Goal: Task Accomplishment & Management: Manage account settings

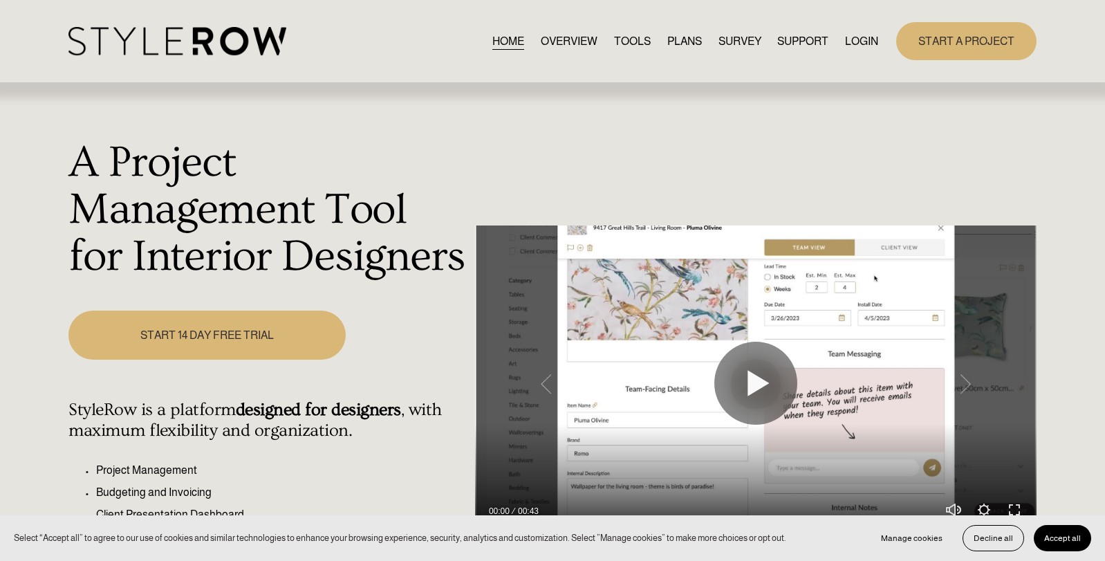
click at [855, 44] on link "LOGIN" at bounding box center [861, 41] width 33 height 19
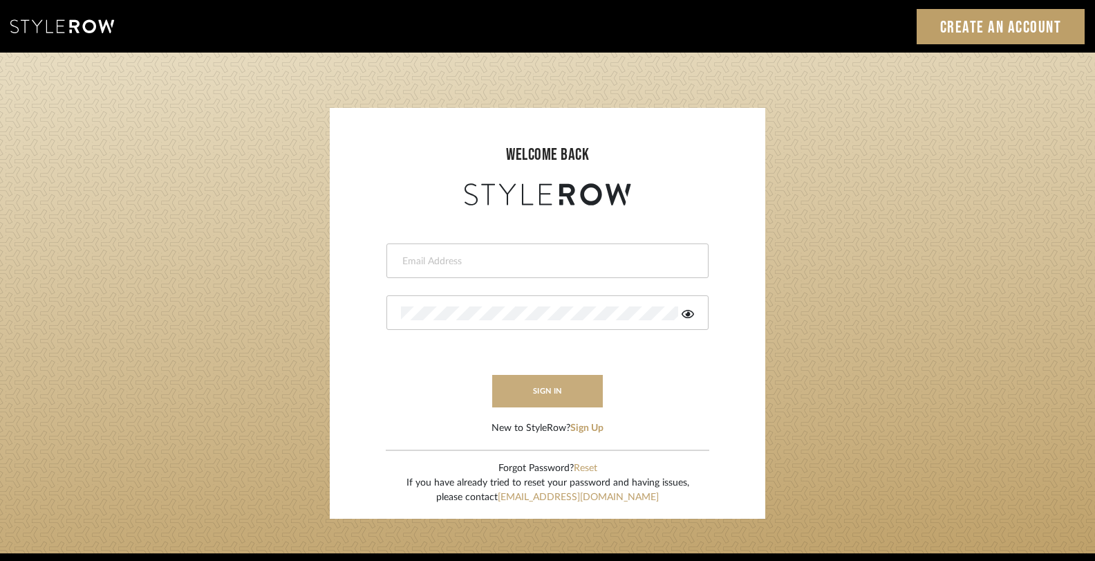
type input "[PERSON_NAME][EMAIL_ADDRESS][DOMAIN_NAME]"
click at [577, 392] on button "sign in" at bounding box center [547, 391] width 111 height 32
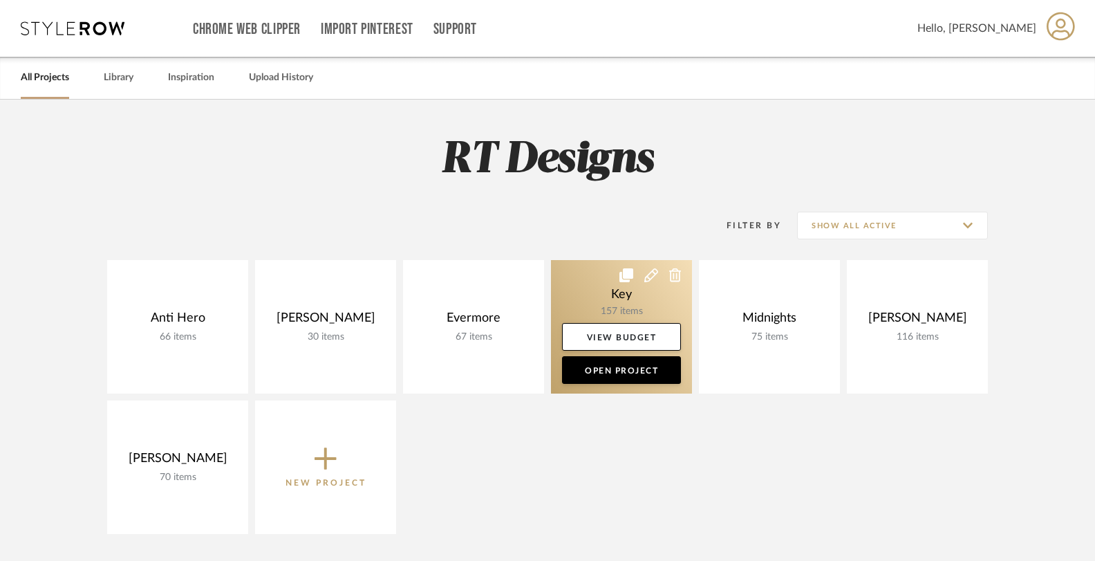
click at [586, 295] on link at bounding box center [621, 326] width 141 height 133
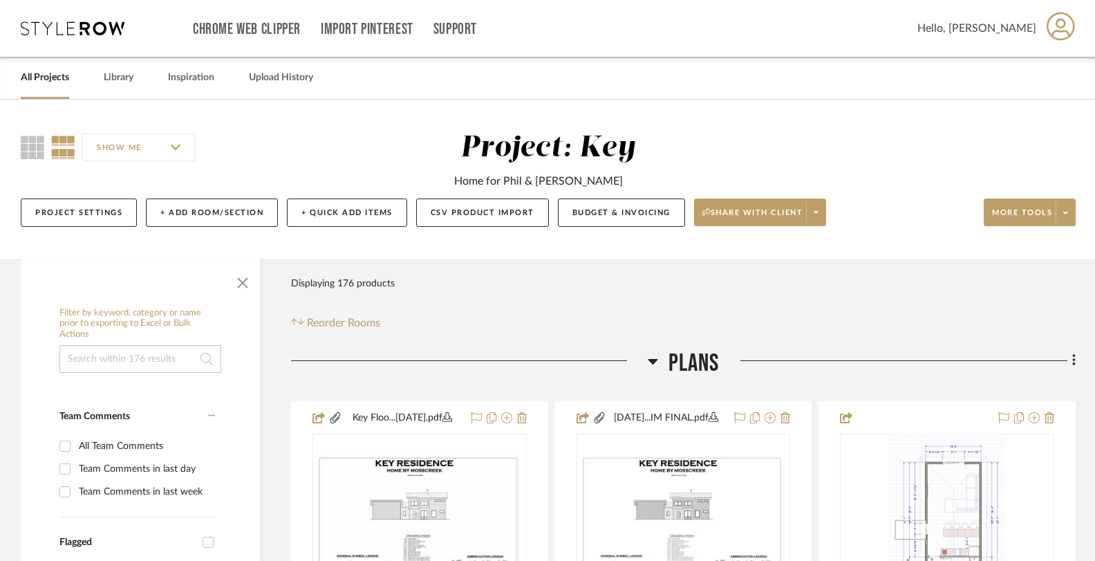
click at [653, 363] on icon at bounding box center [653, 361] width 10 height 17
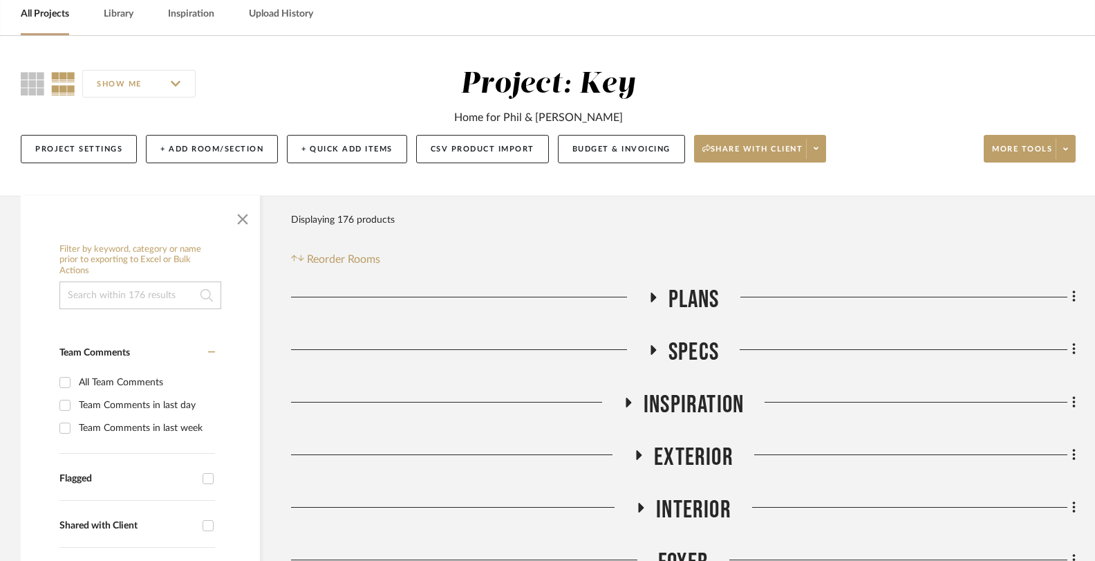
scroll to position [86, 0]
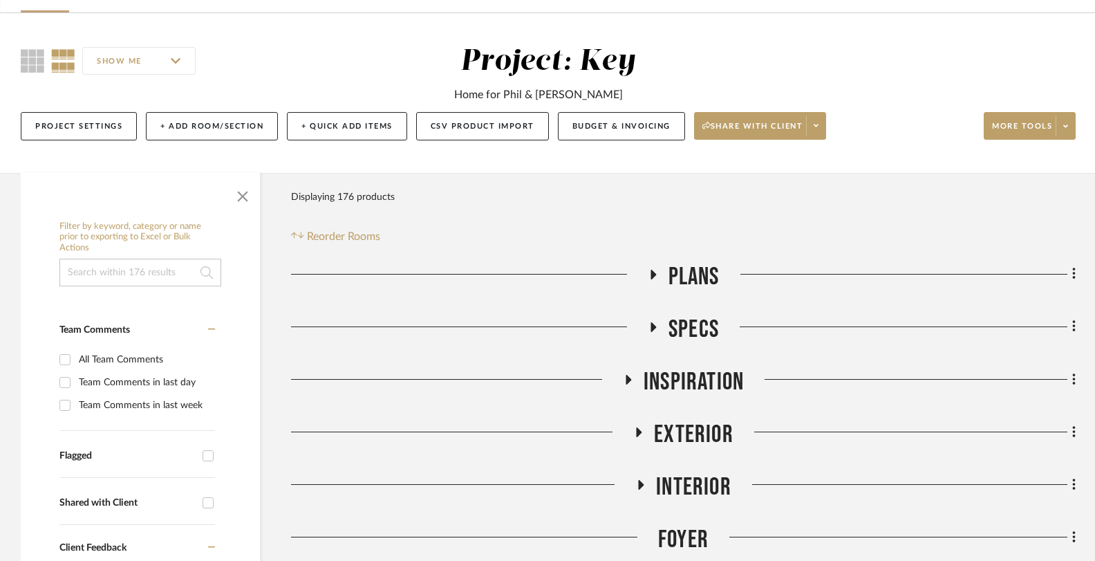
click at [635, 427] on icon at bounding box center [639, 432] width 17 height 10
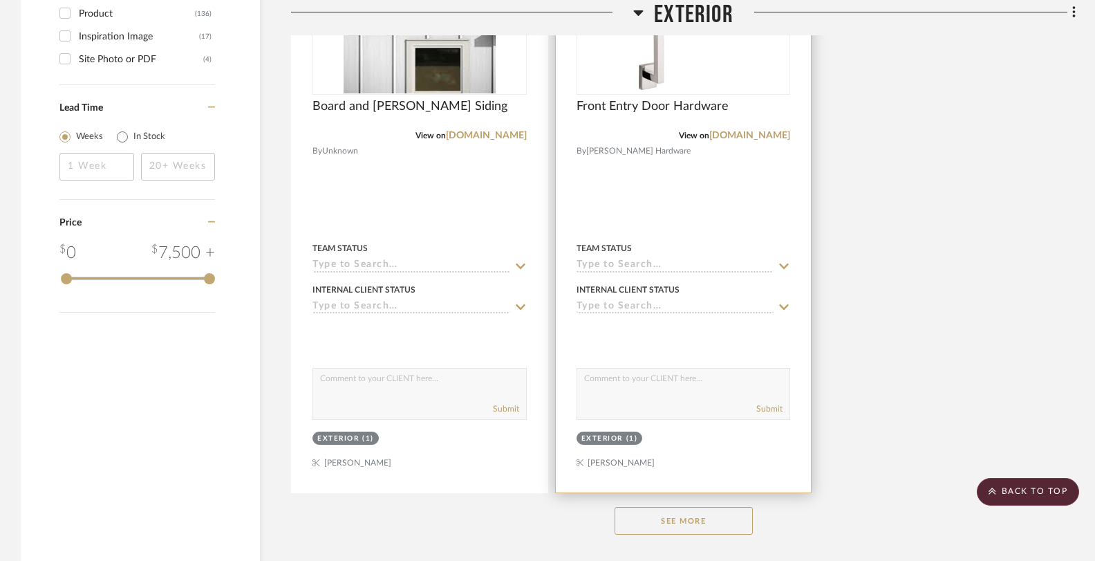
scroll to position [1953, 0]
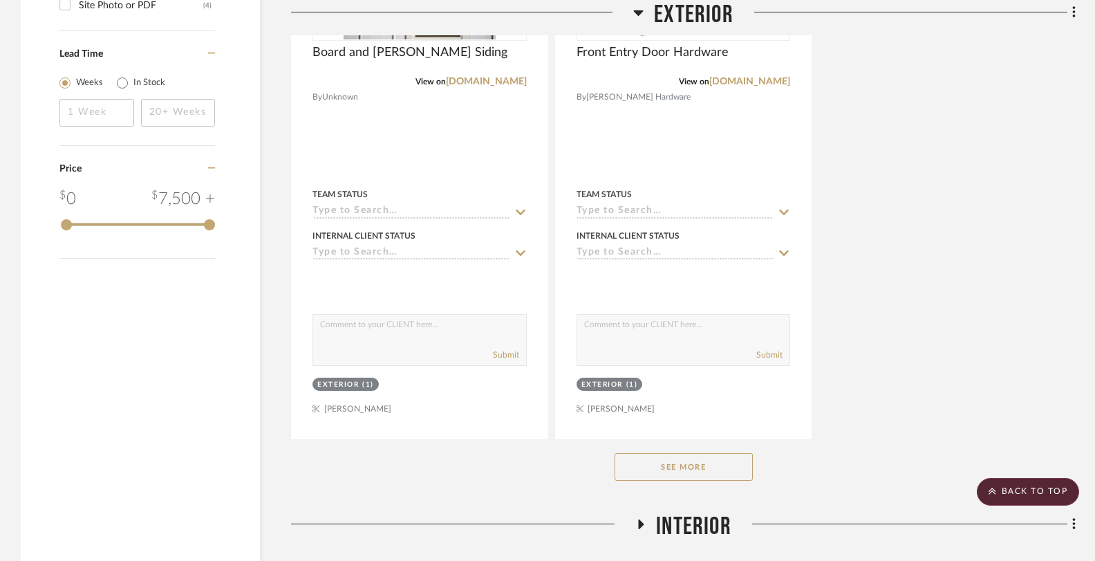
click at [658, 461] on button "See More" at bounding box center [684, 467] width 138 height 28
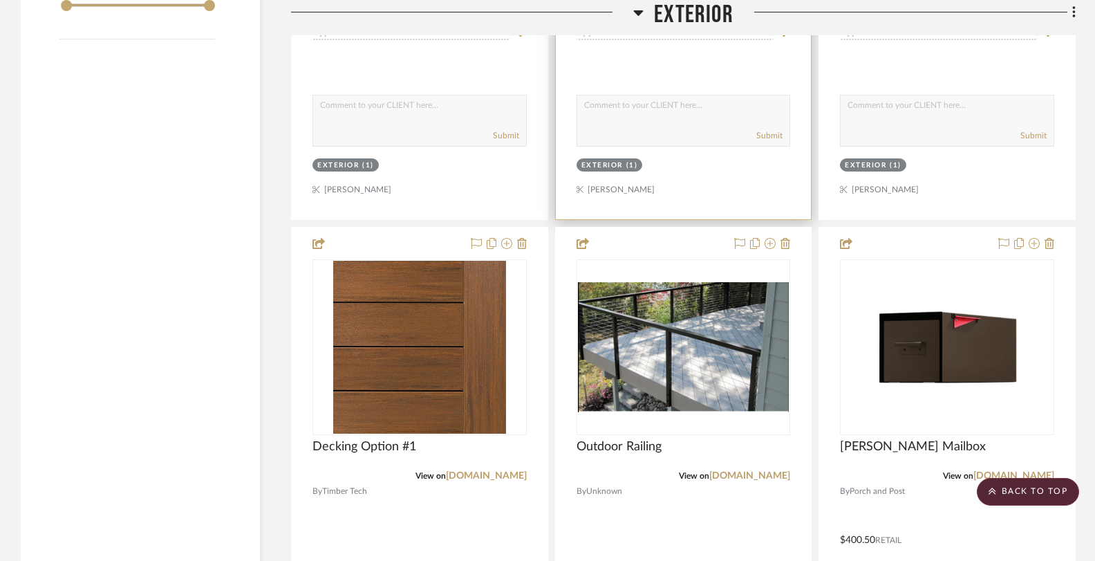
scroll to position [2235, 0]
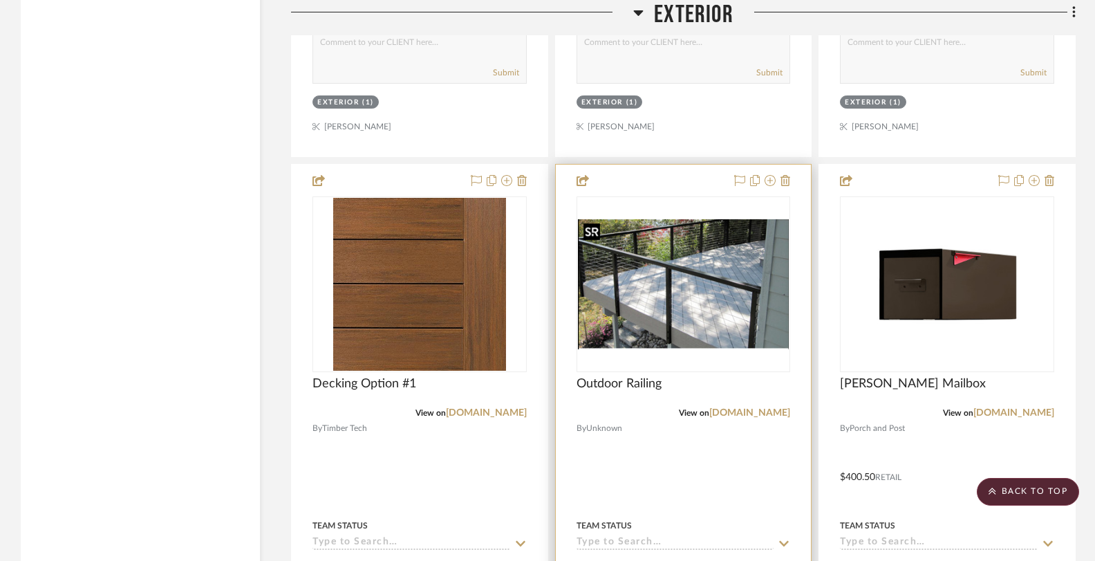
click at [705, 307] on img "0" at bounding box center [684, 284] width 212 height 130
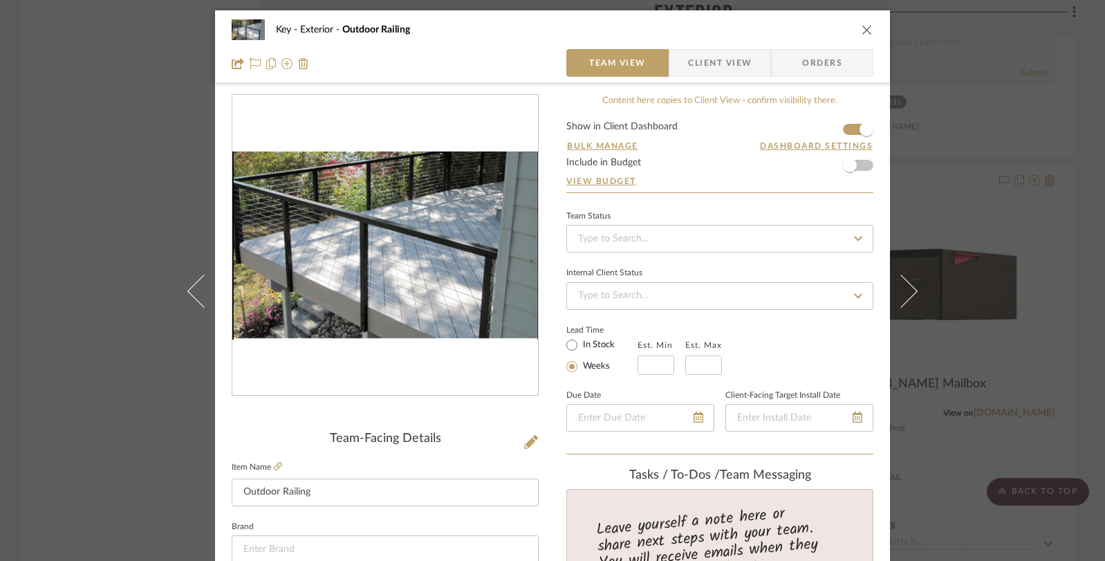
scroll to position [387, 0]
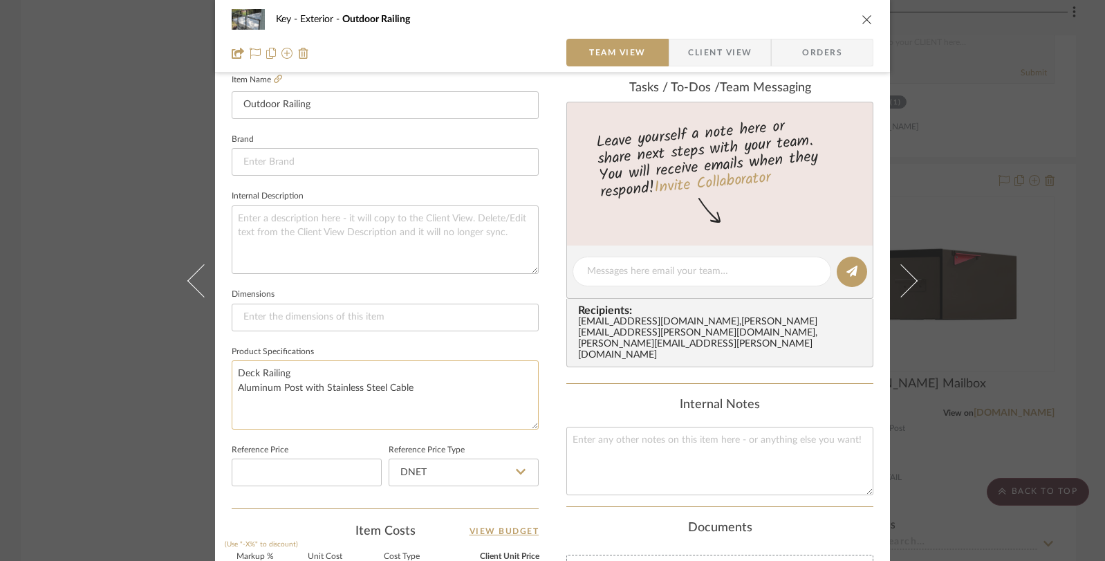
click at [317, 374] on textarea "Deck Railing Aluminum Post with Stainless Steel Cable" at bounding box center [385, 394] width 307 height 68
click at [432, 385] on textarea "Deck Railing Aluminum Post with Stainless Steel Cable" at bounding box center [385, 394] width 307 height 68
click at [428, 385] on textarea "Deck Railing Aluminum Post with Stainless Steel Cable with wood cap" at bounding box center [385, 394] width 307 height 68
click at [494, 391] on textarea "Deck Railing Aluminum Post with Stainless Steel Cable with 6" wood cap" at bounding box center [385, 394] width 307 height 68
type textarea "Deck Railing Aluminum Post with Stainless Steel Cable with 6" wood cap"
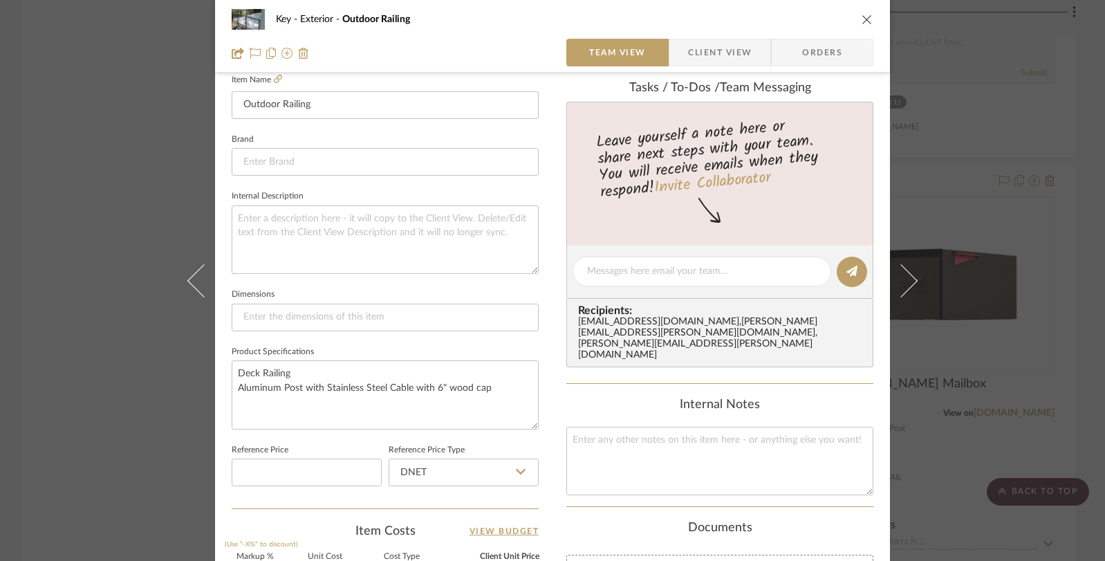
click at [165, 416] on div "Key Exterior Outdoor Railing Team View Client View Orders Team-Facing Details I…" at bounding box center [552, 280] width 1105 height 561
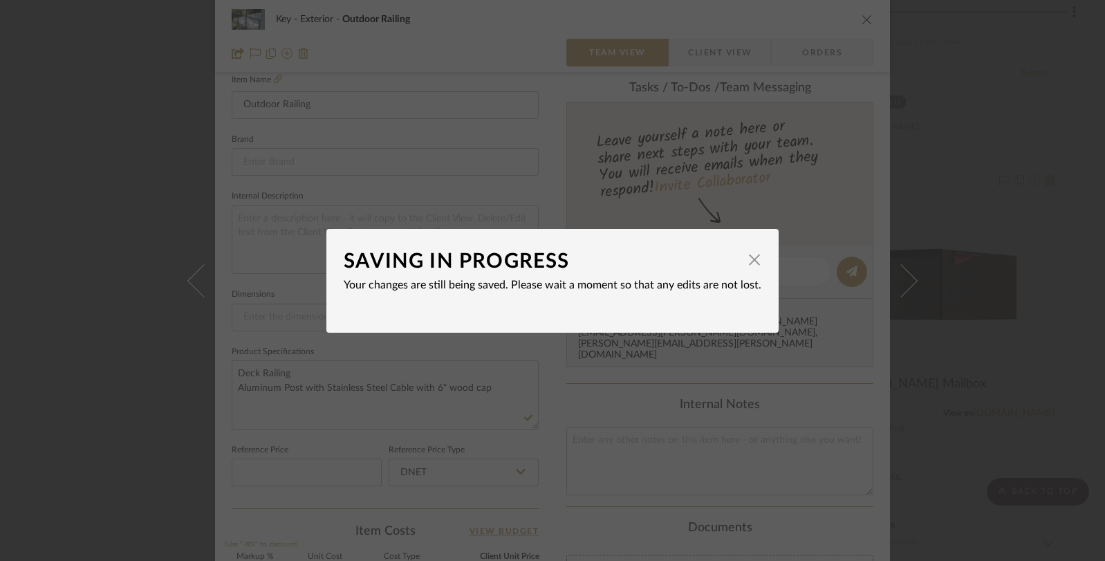
click at [168, 413] on div "SAVING IN PROGRESS × Your changes are still being saved. Please wait a moment s…" at bounding box center [552, 280] width 1105 height 561
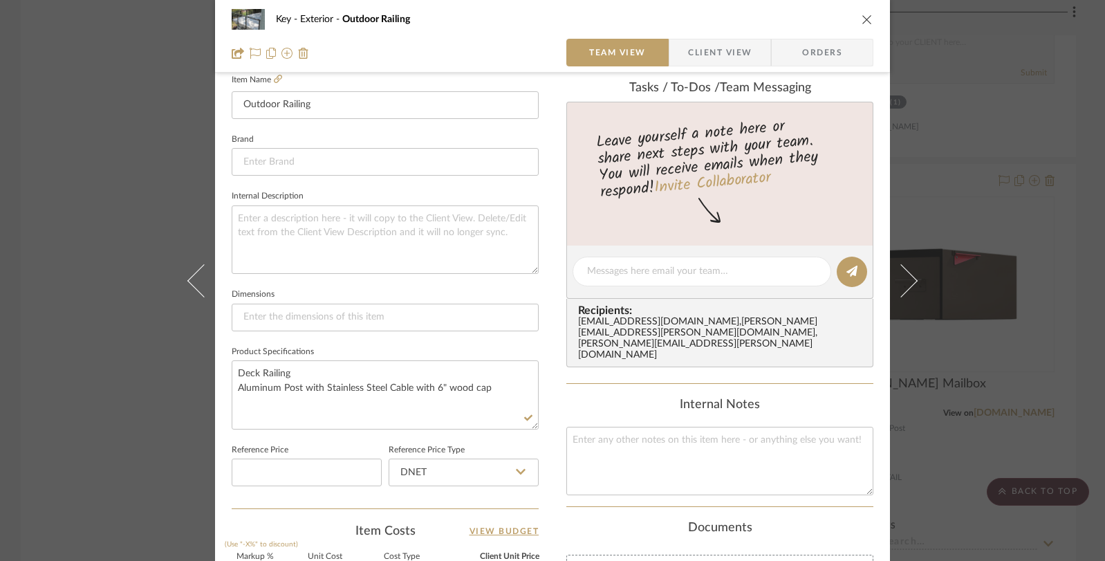
click at [168, 413] on div "Key Exterior Outdoor Railing Team View Client View Orders Team-Facing Details I…" at bounding box center [552, 280] width 1105 height 561
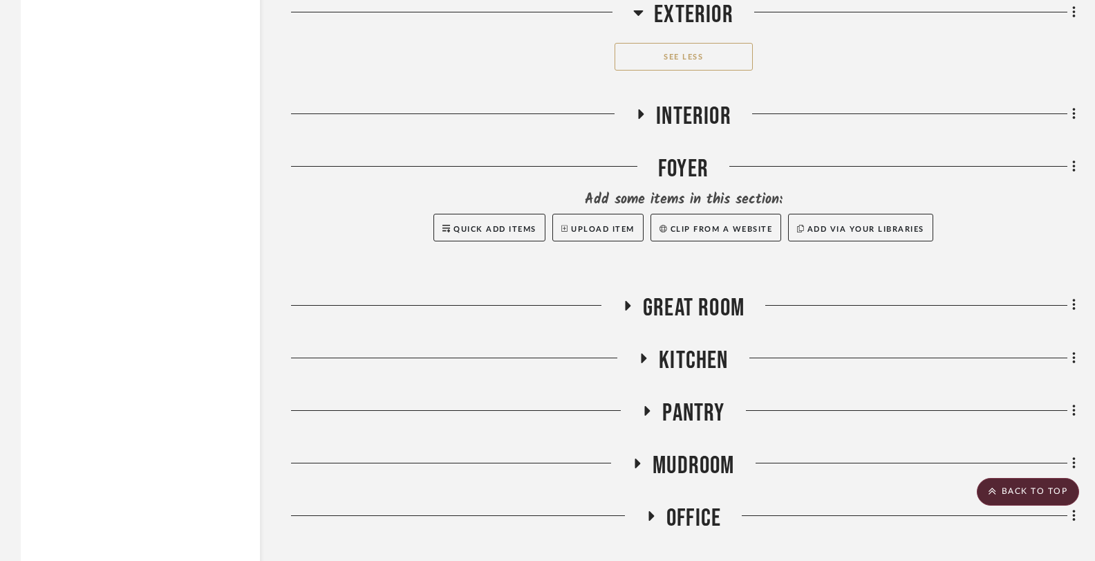
scroll to position [5430, 0]
click at [641, 108] on icon at bounding box center [642, 113] width 6 height 10
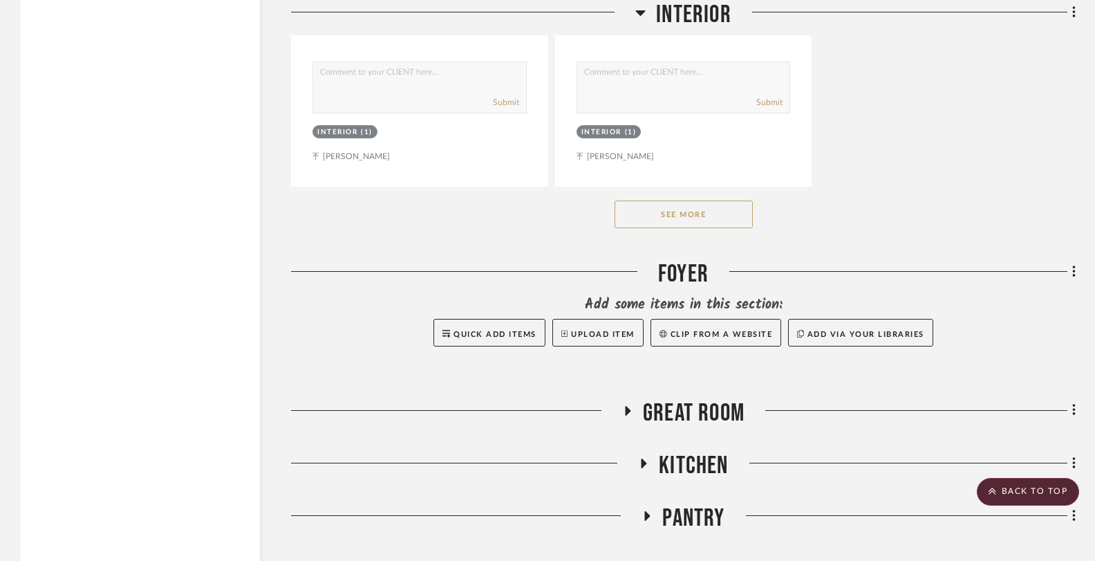
scroll to position [7293, 0]
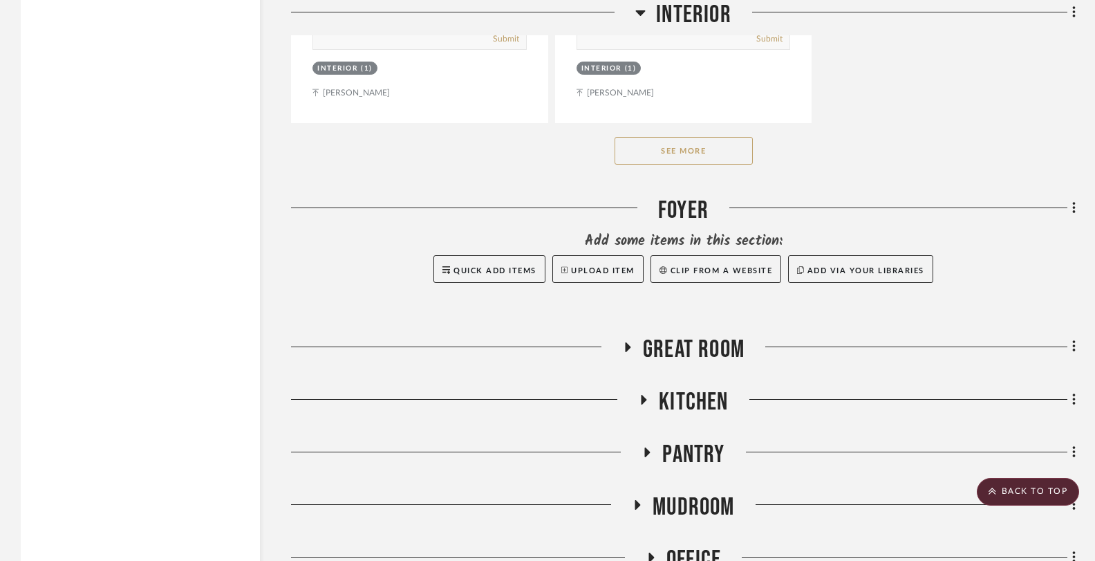
click at [709, 137] on button "See More" at bounding box center [684, 151] width 138 height 28
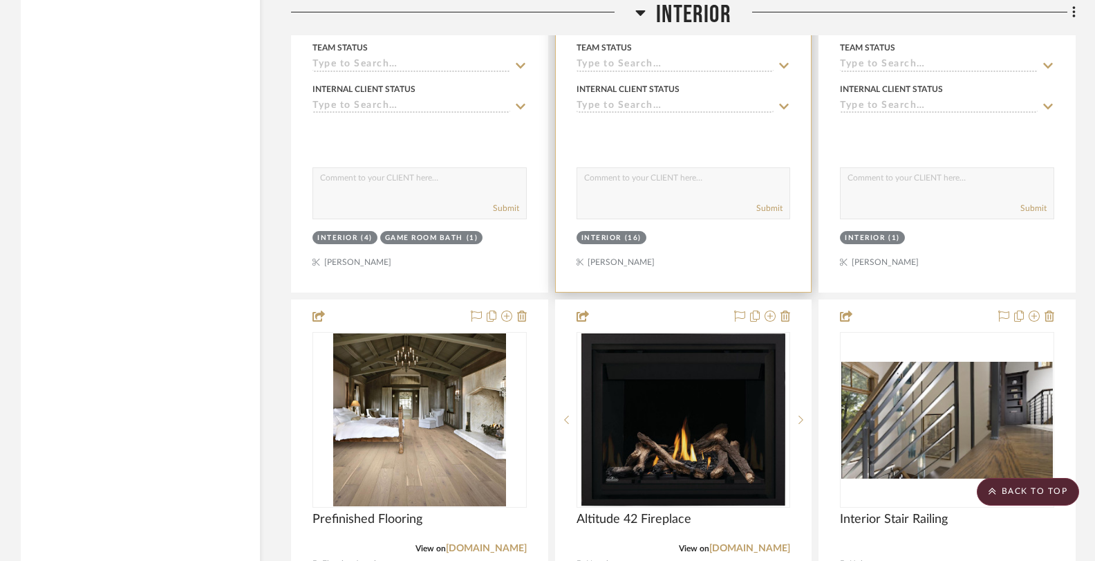
scroll to position [5942, 0]
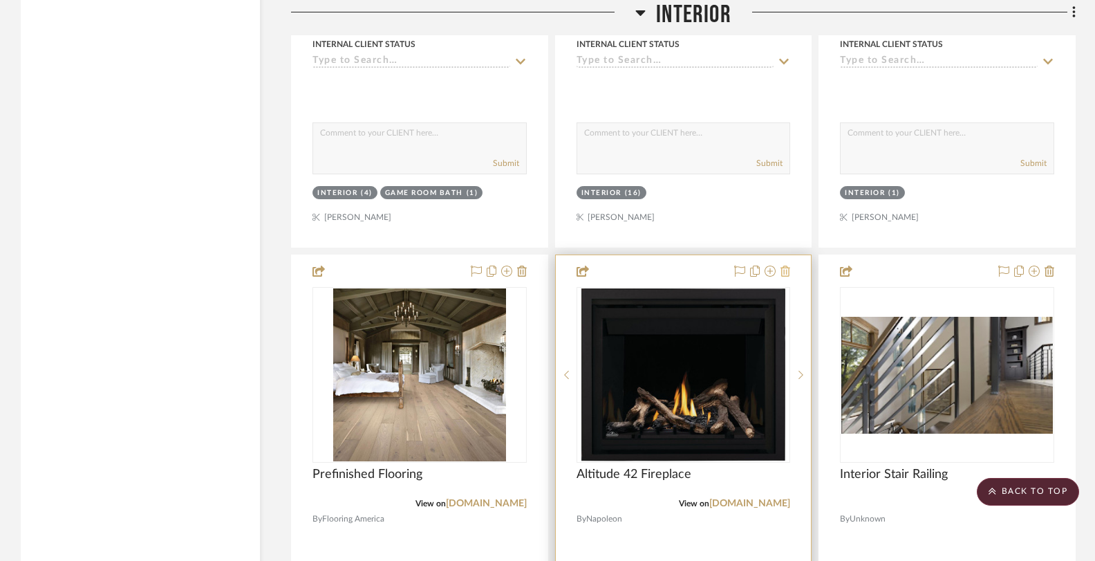
click at [781, 267] on icon at bounding box center [786, 270] width 10 height 11
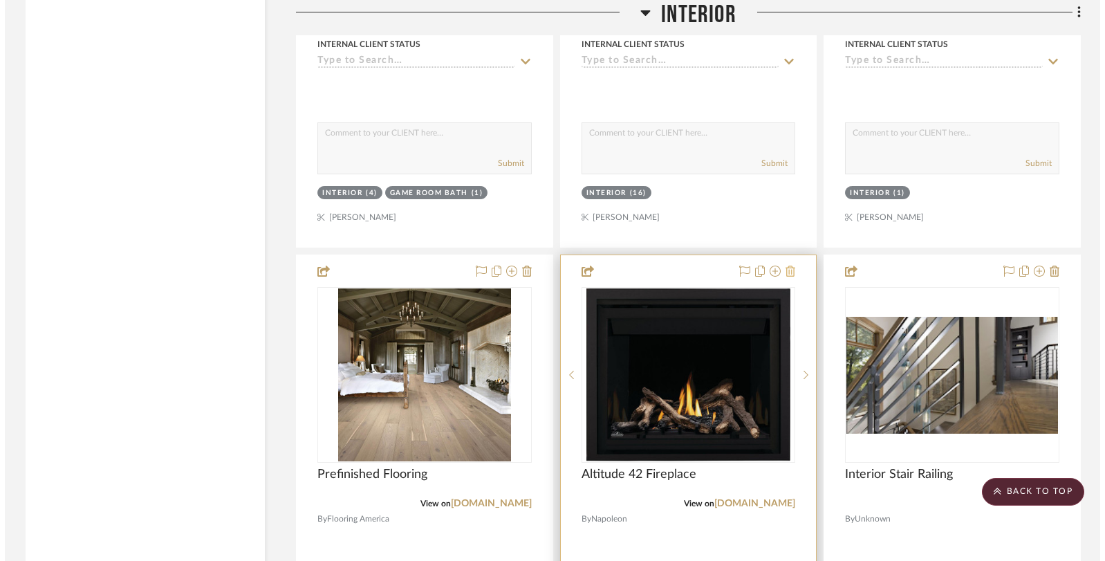
scroll to position [0, 0]
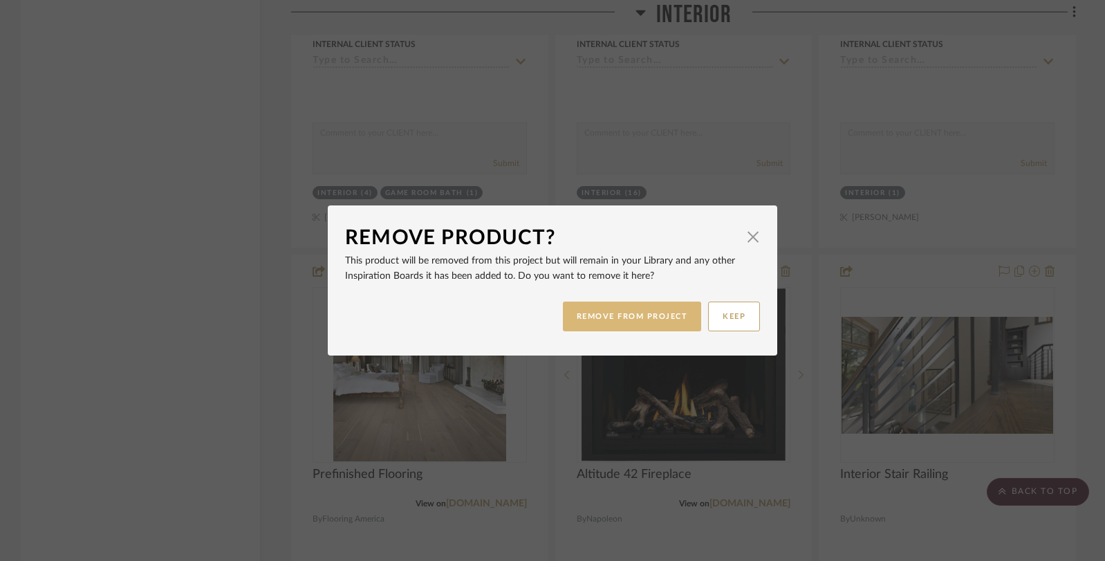
click at [626, 320] on button "REMOVE FROM PROJECT" at bounding box center [632, 316] width 139 height 30
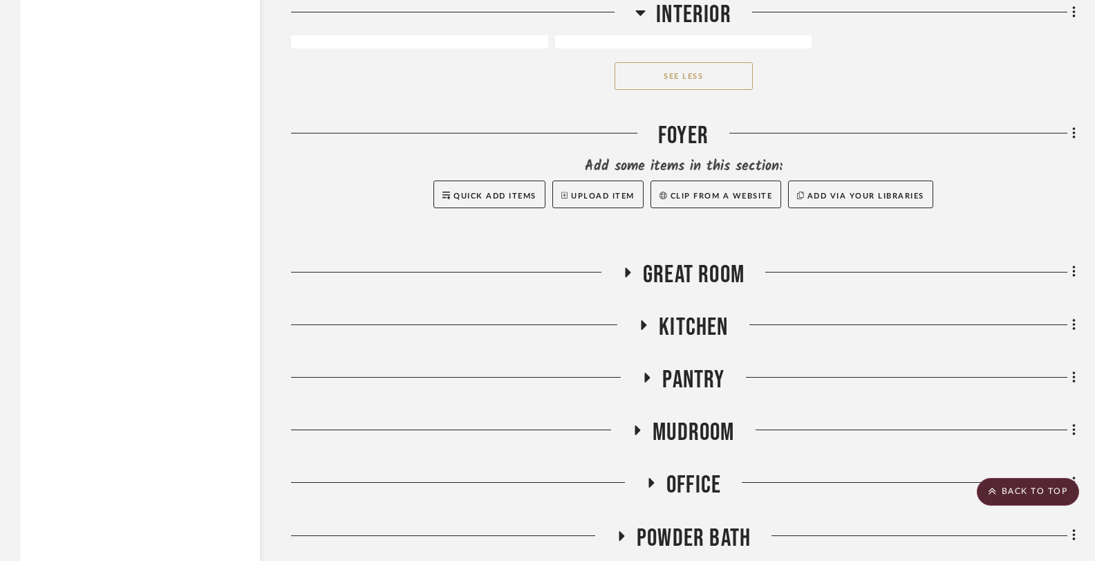
scroll to position [7999, 0]
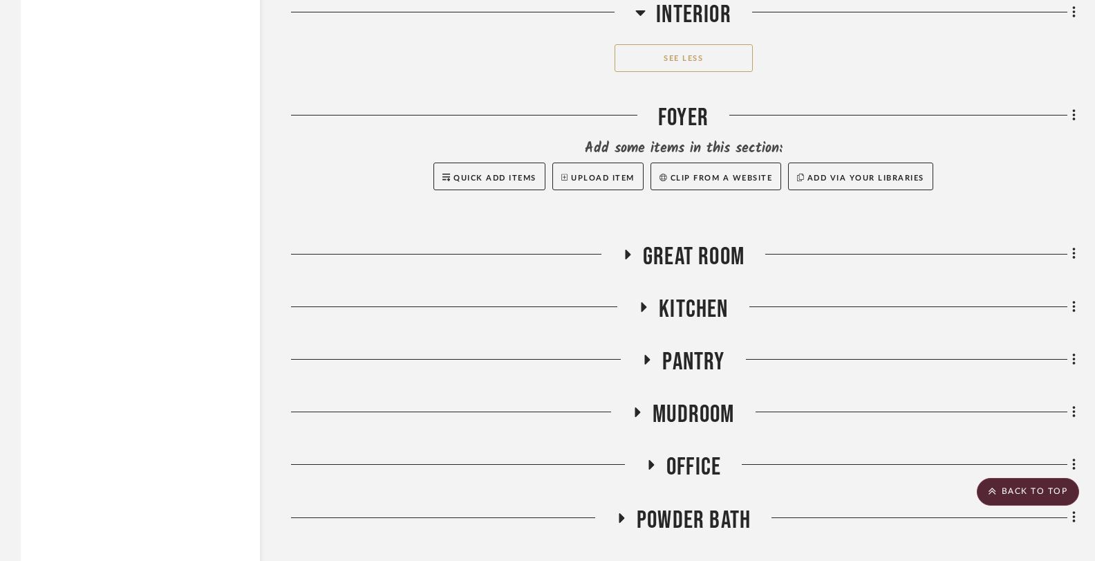
click at [623, 249] on icon at bounding box center [627, 254] width 17 height 10
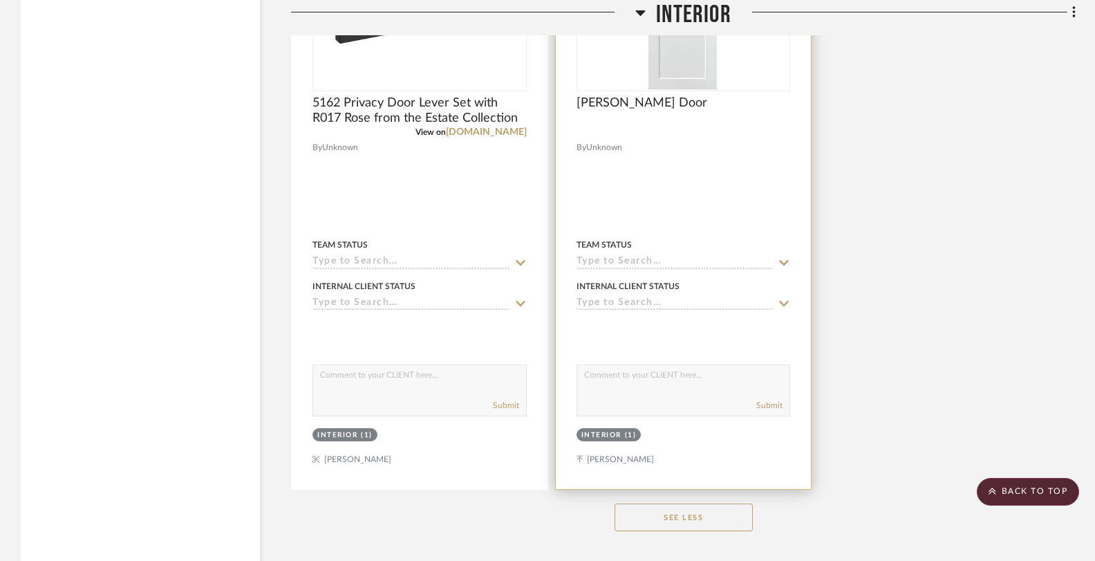
scroll to position [7426, 0]
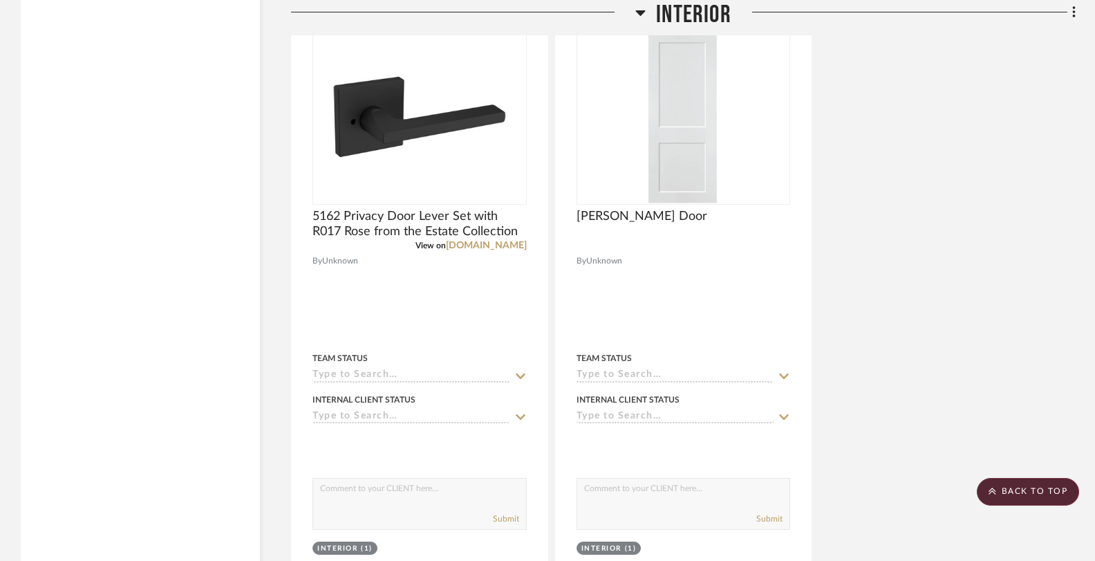
click at [641, 11] on icon at bounding box center [641, 13] width 10 height 6
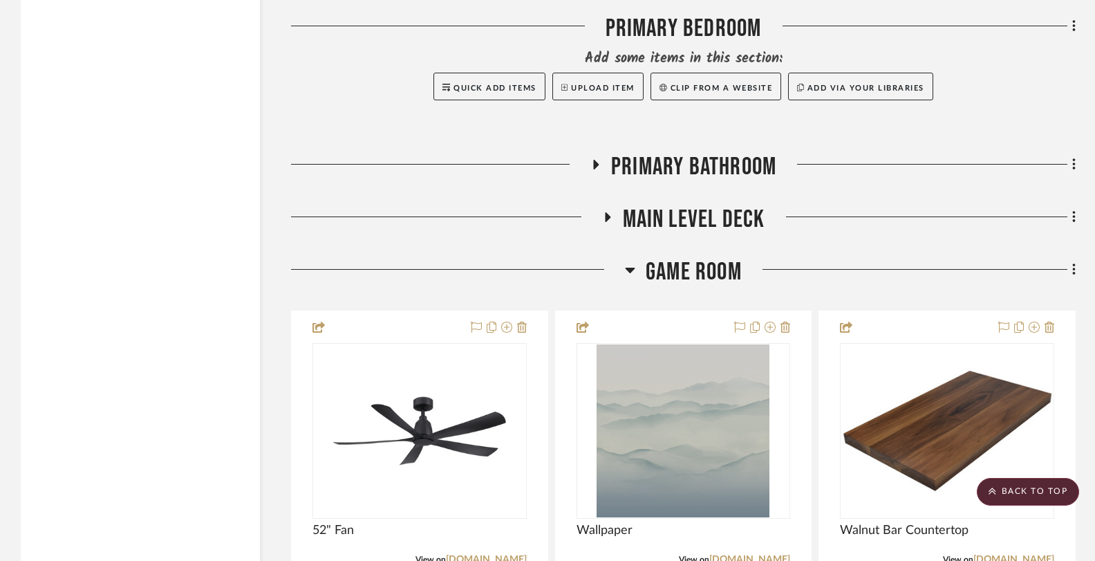
scroll to position [6599, 0]
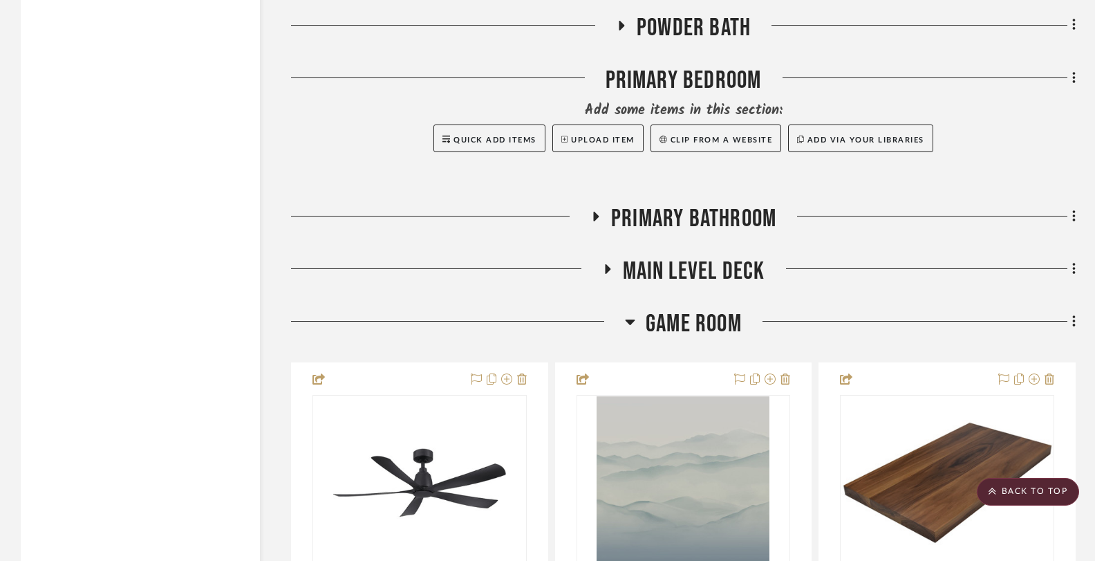
click at [594, 212] on icon at bounding box center [596, 217] width 6 height 10
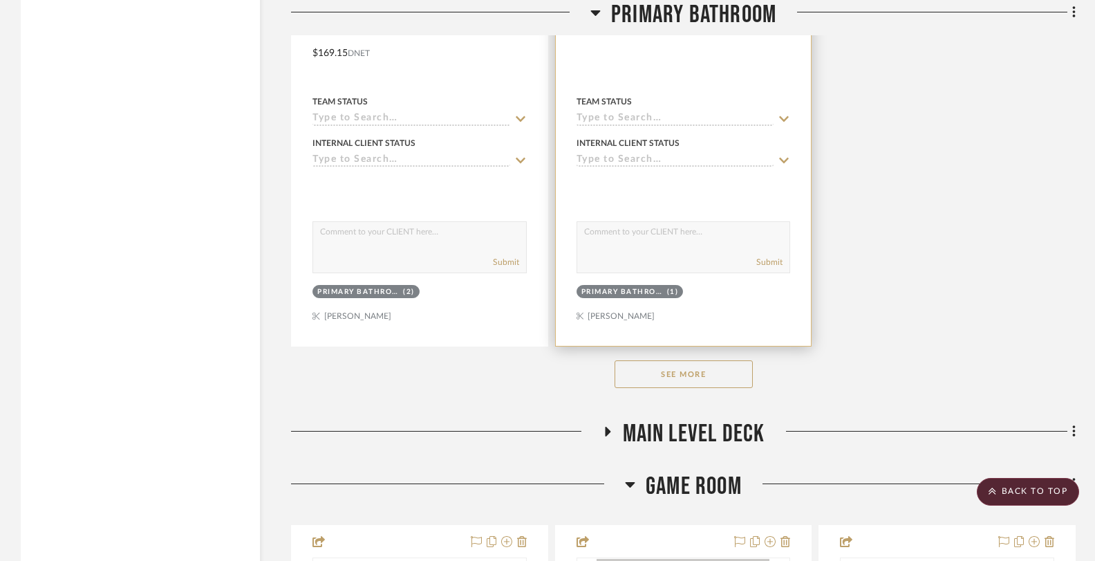
scroll to position [8448, 0]
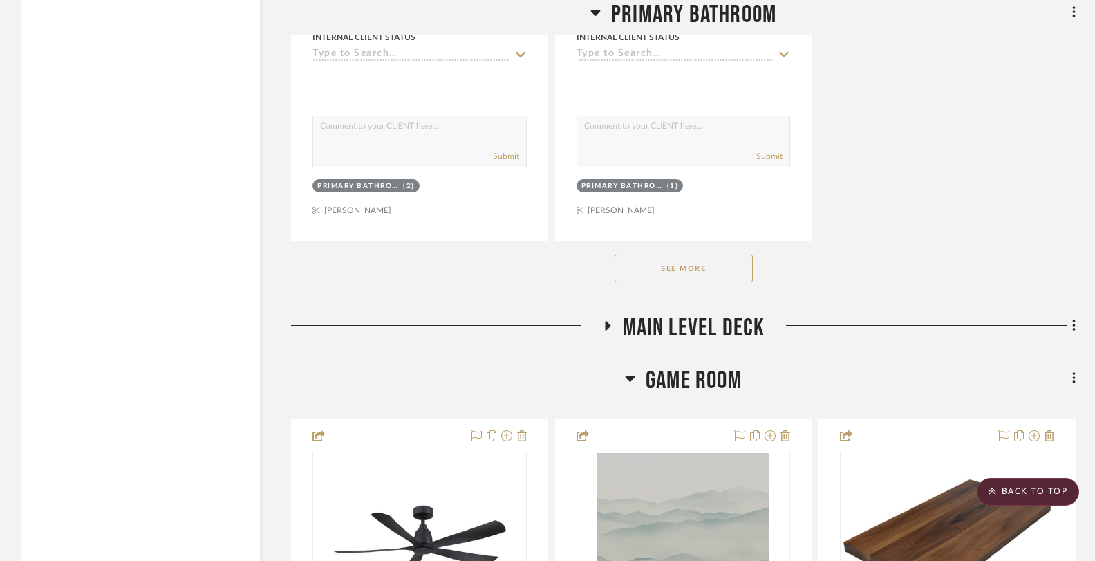
click at [674, 266] on button "See More" at bounding box center [684, 268] width 138 height 28
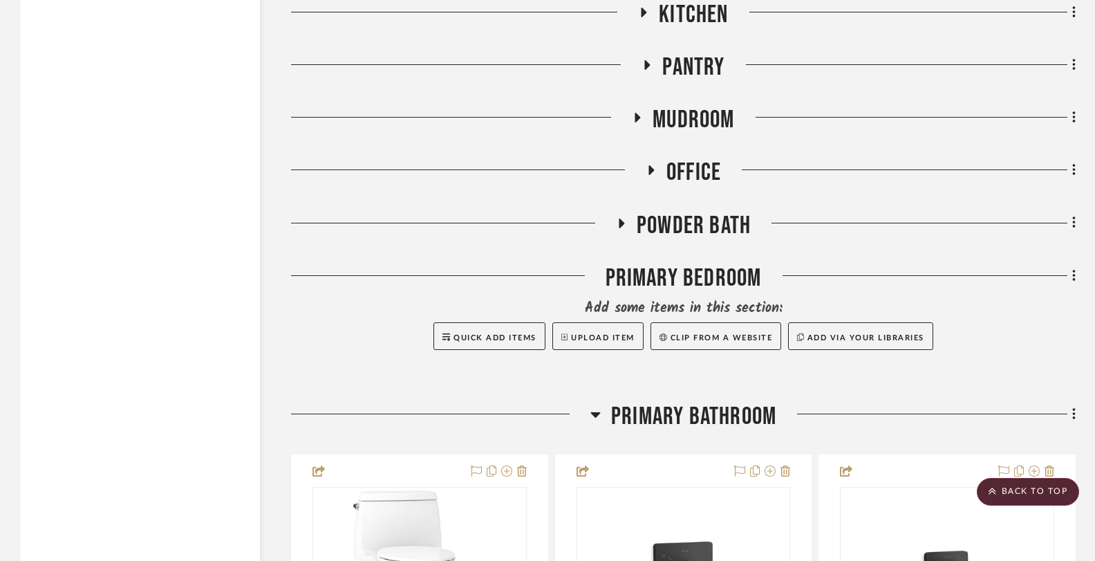
scroll to position [6409, 0]
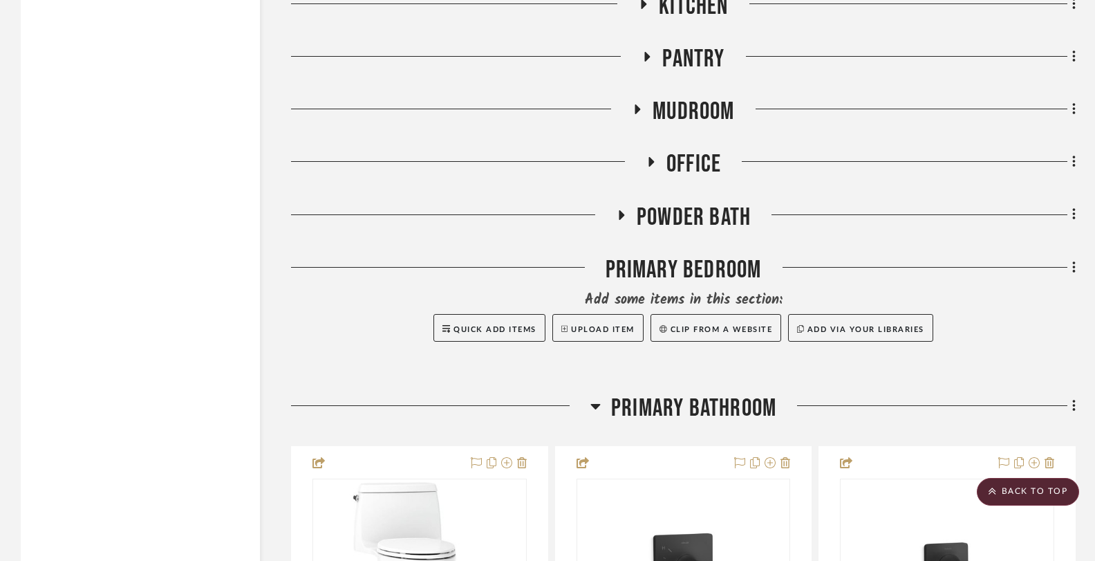
click at [619, 209] on icon at bounding box center [621, 214] width 17 height 10
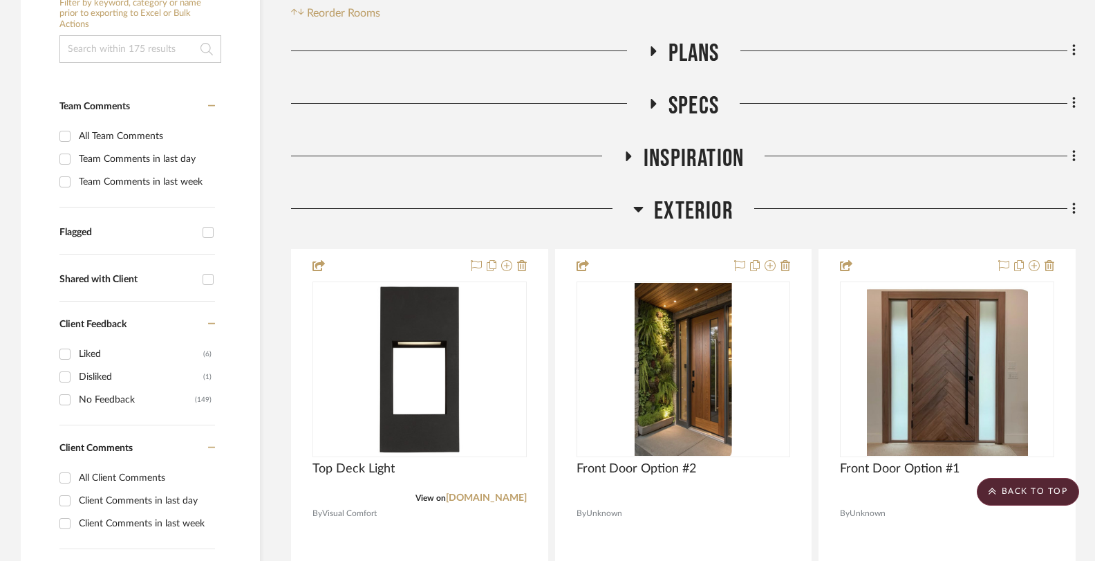
scroll to position [0, 0]
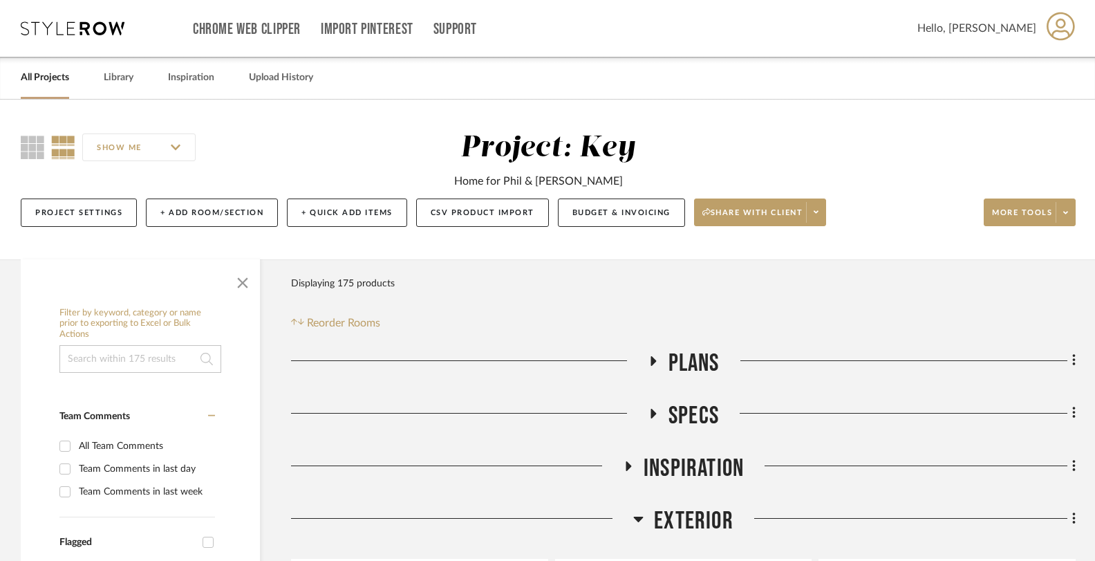
click at [51, 73] on link "All Projects" at bounding box center [45, 77] width 48 height 19
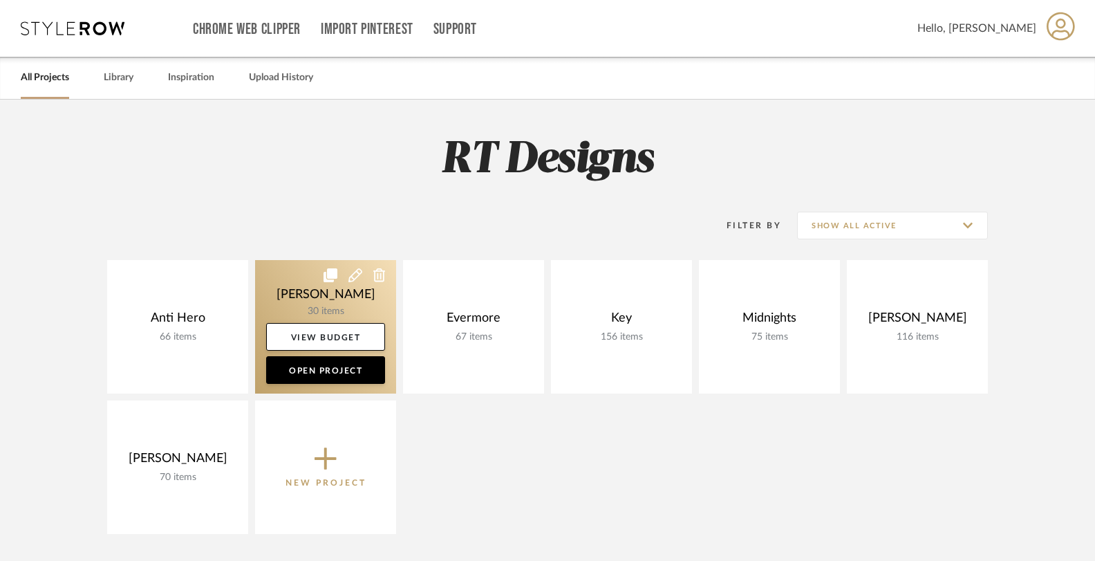
click at [322, 299] on link at bounding box center [325, 326] width 141 height 133
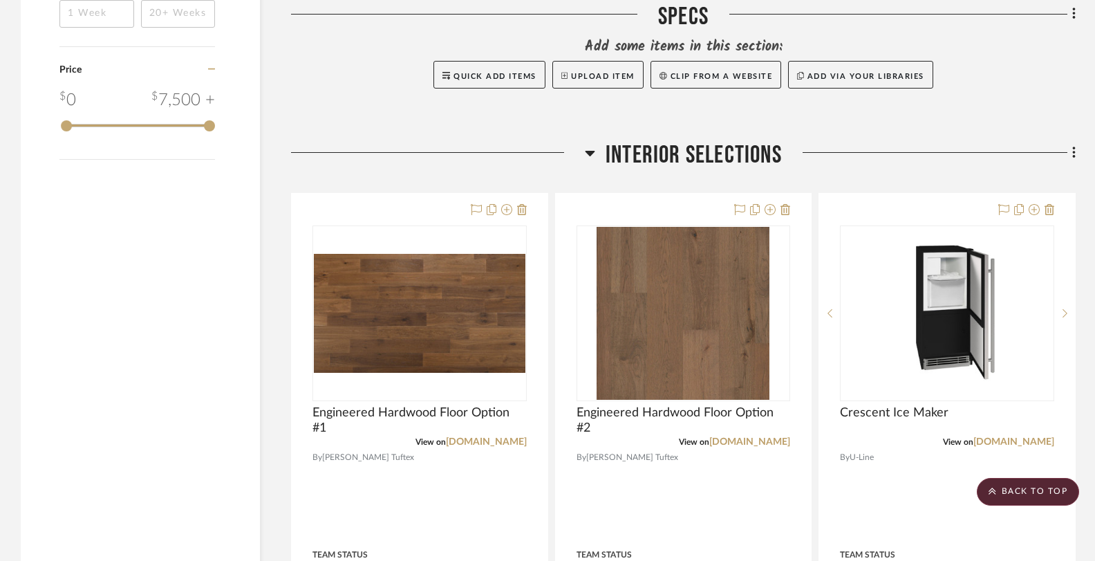
scroll to position [1743, 0]
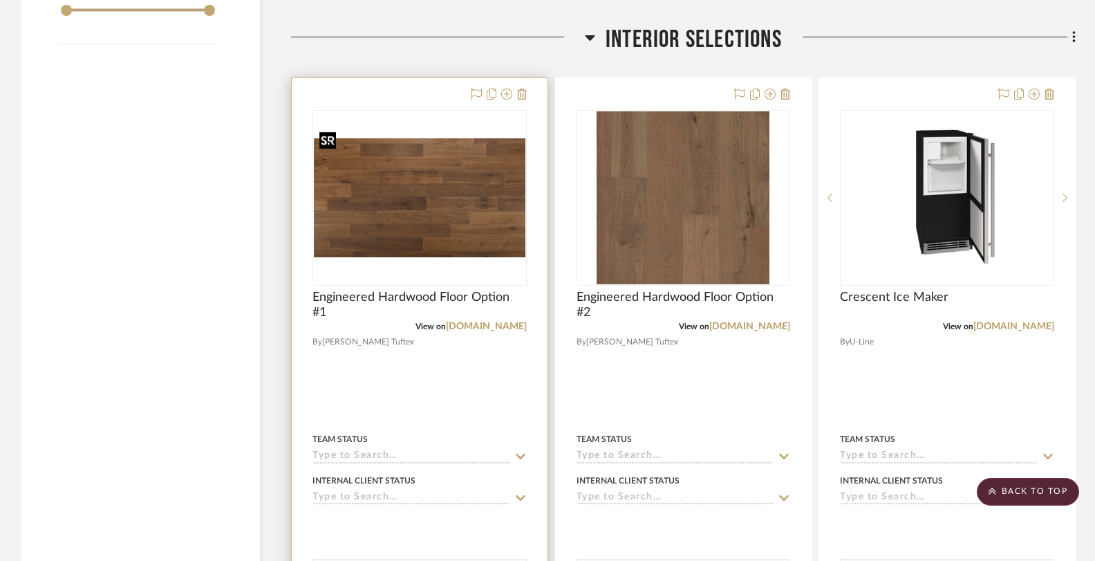
click at [446, 211] on img "0" at bounding box center [420, 197] width 212 height 119
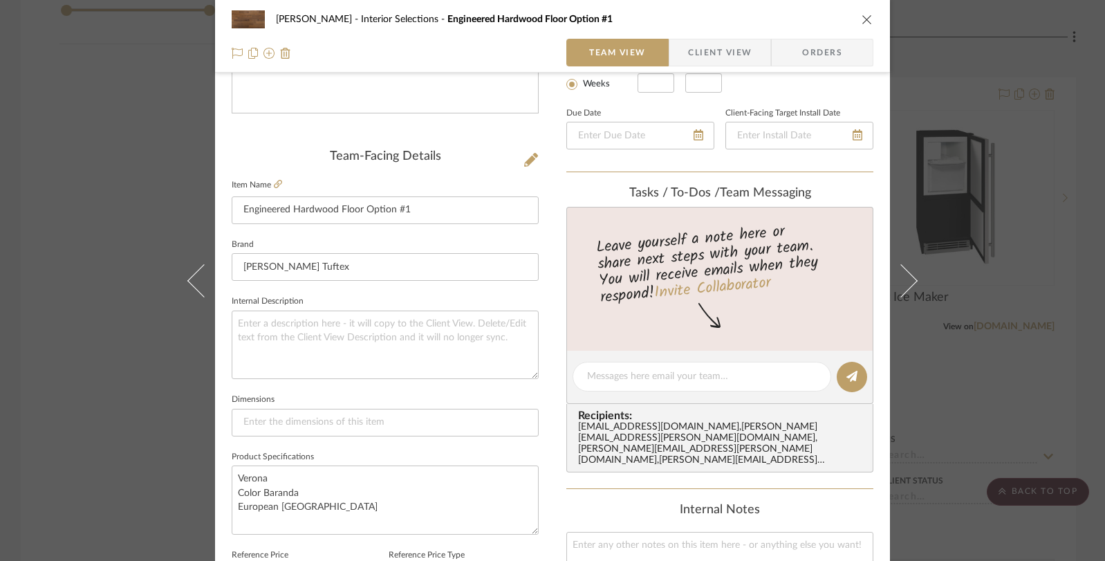
scroll to position [263, 0]
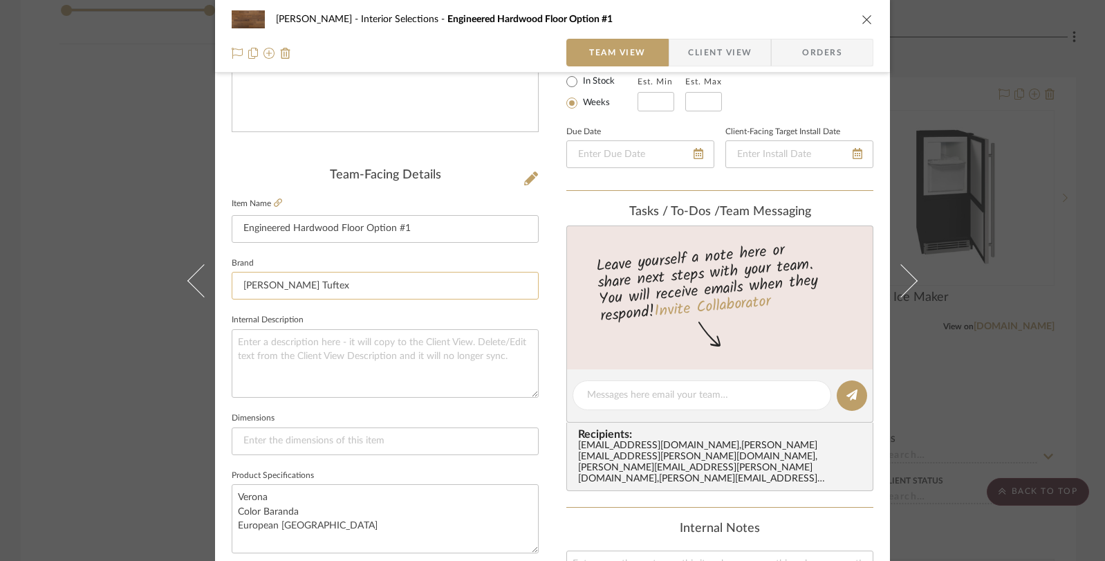
click at [387, 282] on input "Andersen Tuftex" at bounding box center [385, 286] width 307 height 28
drag, startPoint x: 387, startPoint y: 282, endPoint x: 95, endPoint y: 281, distance: 291.8
click at [95, 281] on div "Beem Interior Selections Engineered Hardwood Floor Option #1 Team View Client V…" at bounding box center [552, 280] width 1105 height 561
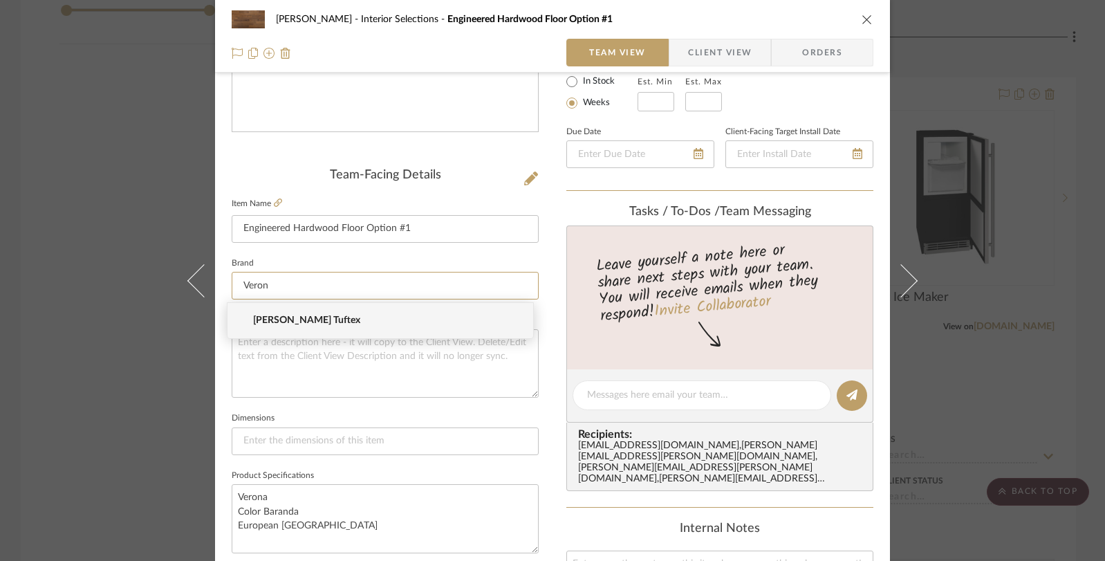
type input "Verona"
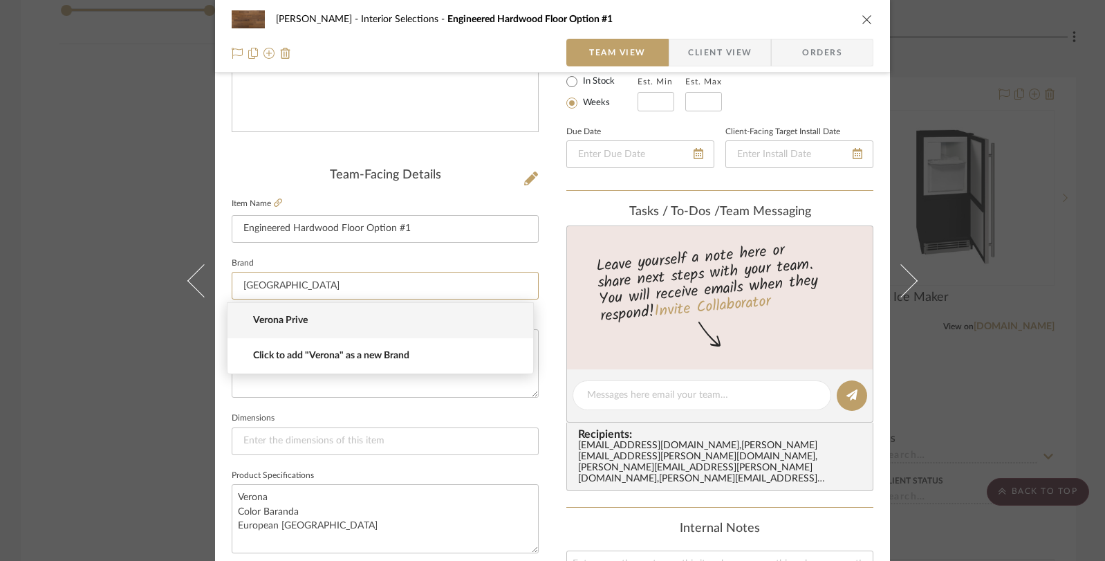
drag, startPoint x: 297, startPoint y: 286, endPoint x: 171, endPoint y: 281, distance: 125.9
click at [171, 281] on div "Beem Interior Selections Engineered Hardwood Floor Option #1 Team View Client V…" at bounding box center [552, 280] width 1105 height 561
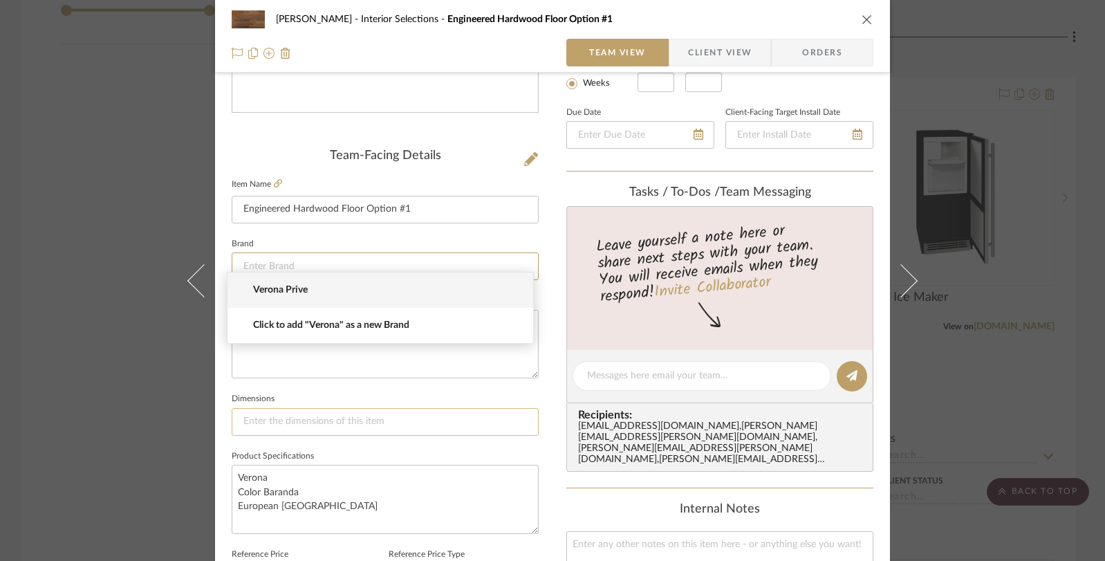
scroll to position [301, 0]
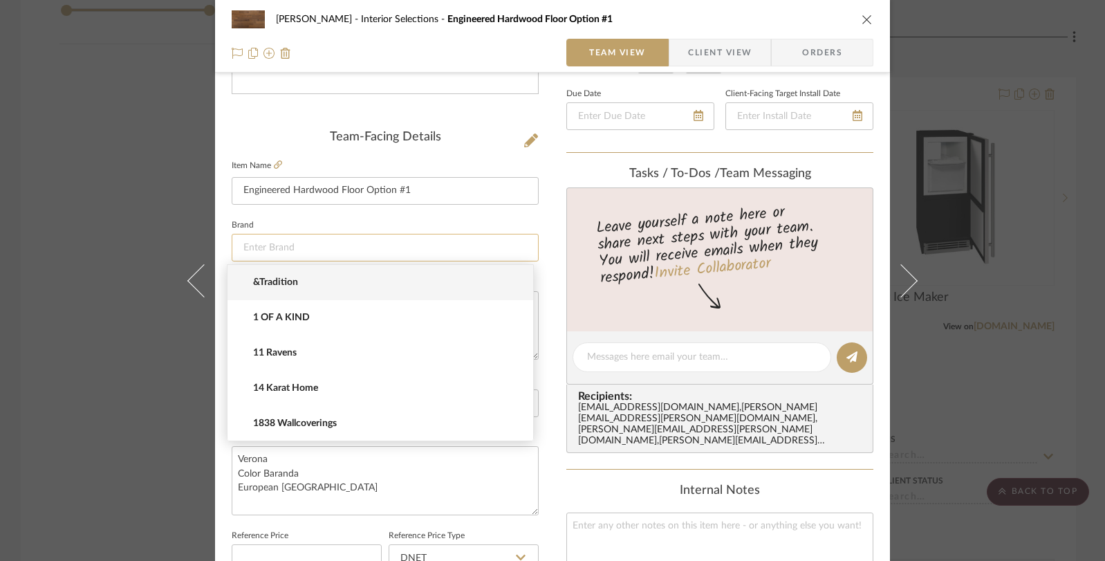
click at [284, 240] on input at bounding box center [385, 248] width 307 height 28
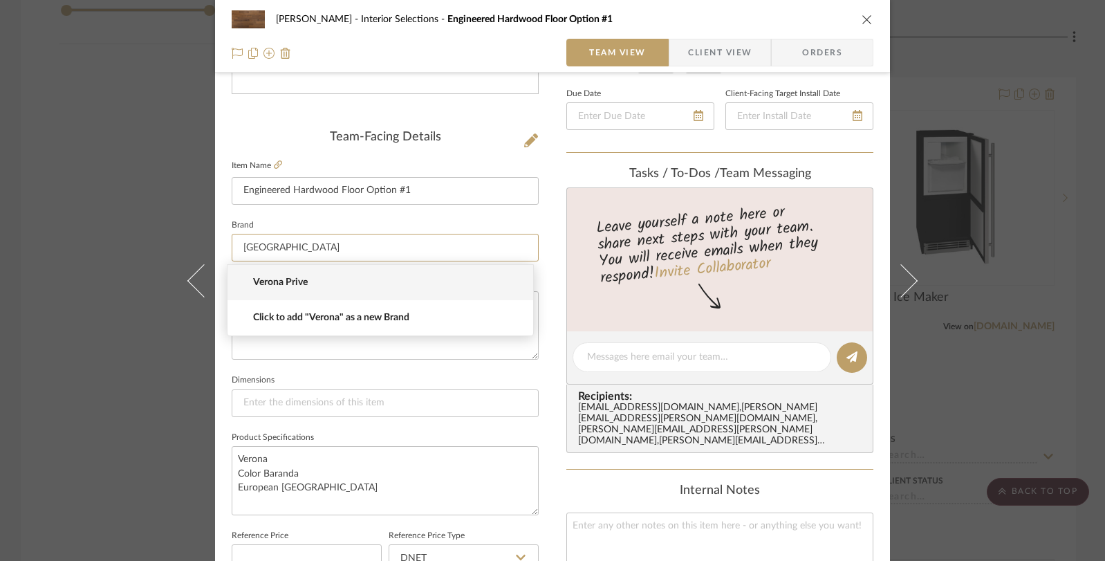
type input "Verona"
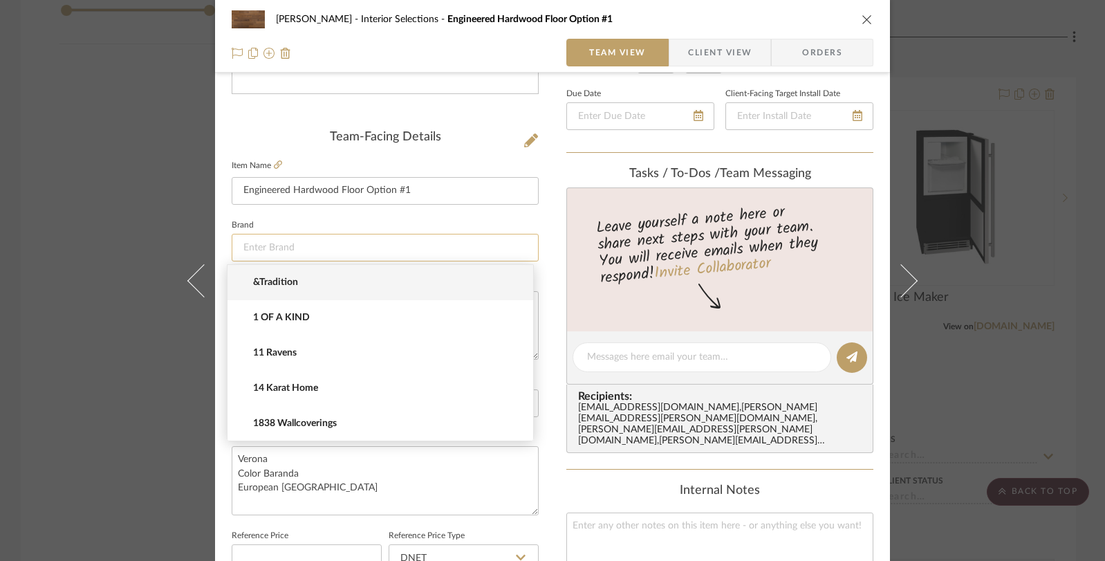
click at [287, 243] on input at bounding box center [385, 248] width 307 height 28
type input "Mission Collection"
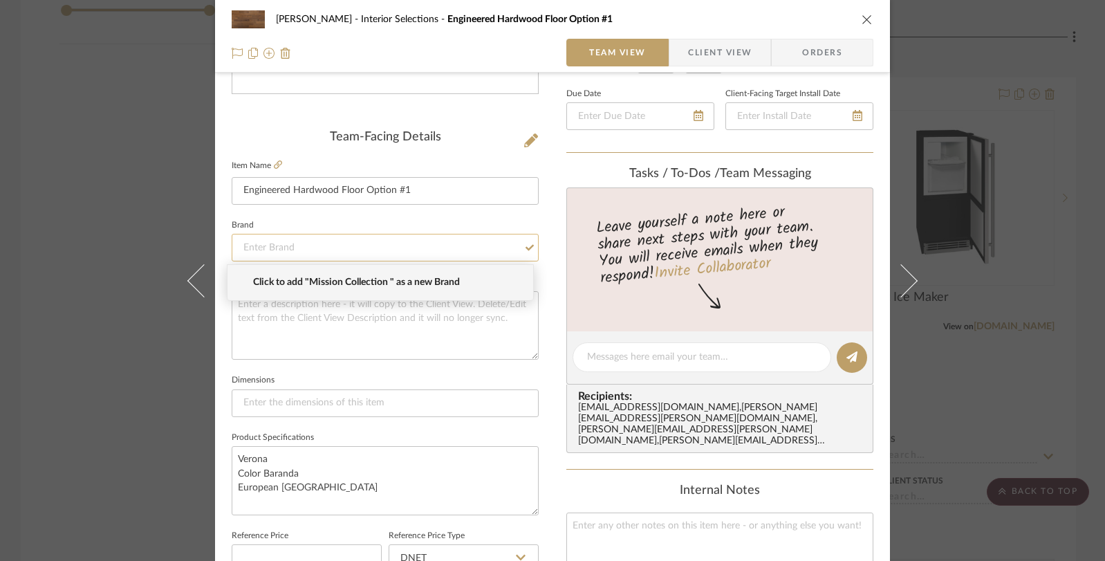
click at [296, 250] on input at bounding box center [385, 248] width 307 height 28
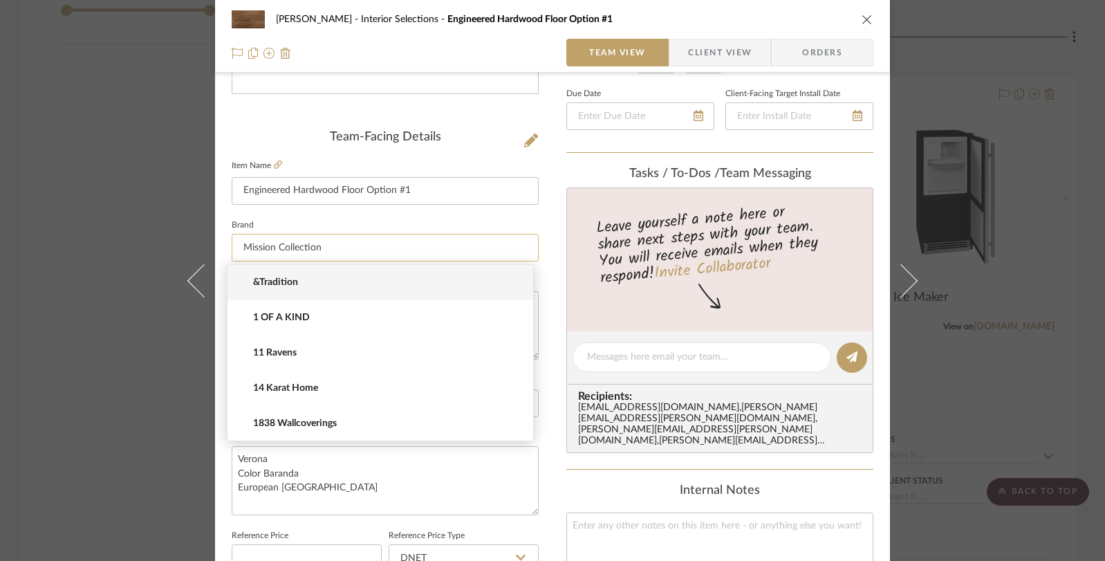
click at [326, 250] on input "Mission Collection" at bounding box center [385, 248] width 307 height 28
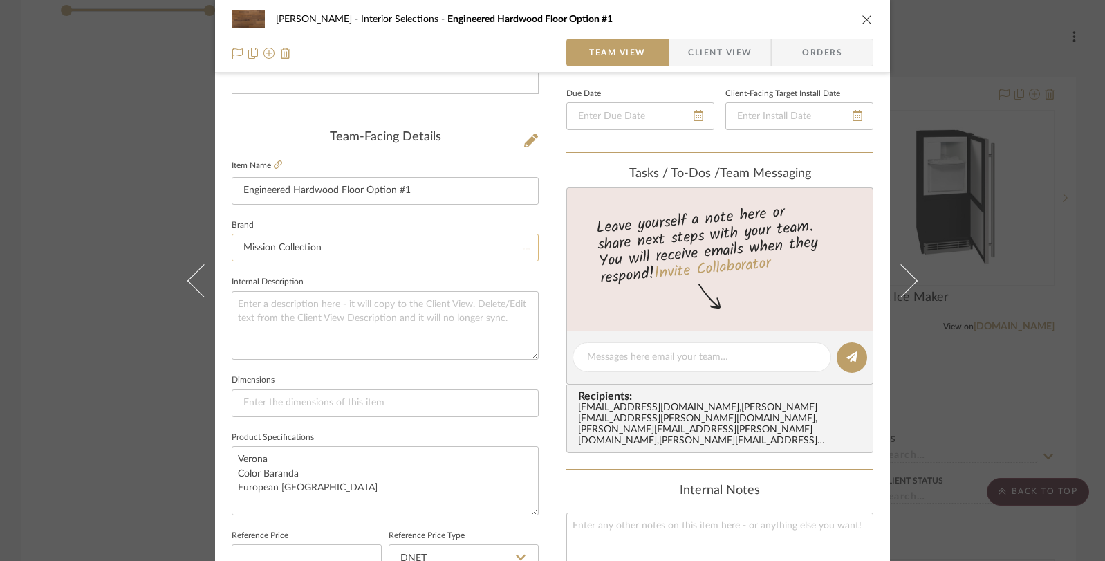
type input "Mission Collection"
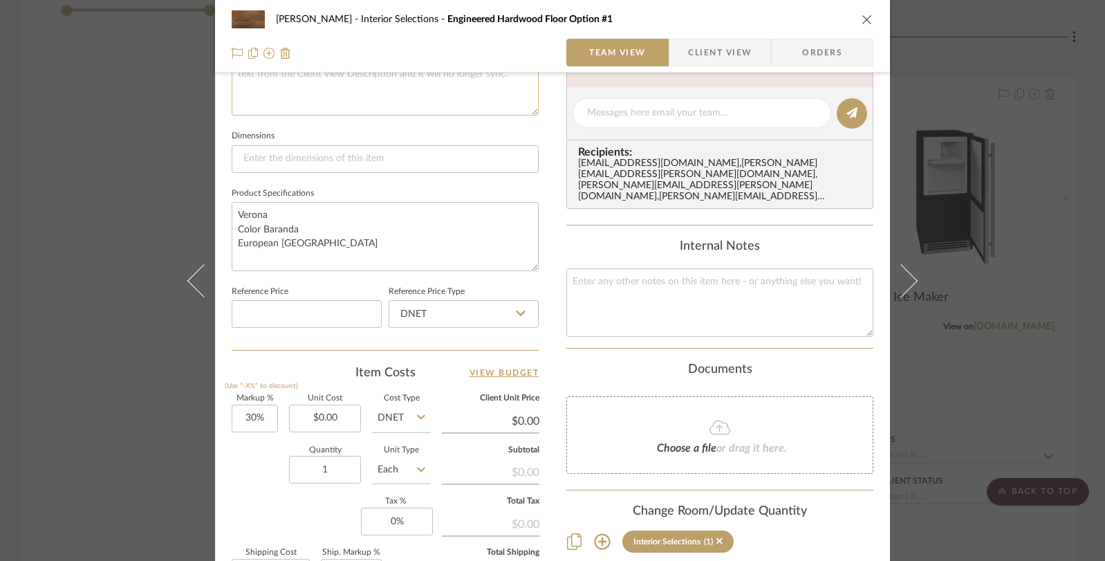
scroll to position [724, 0]
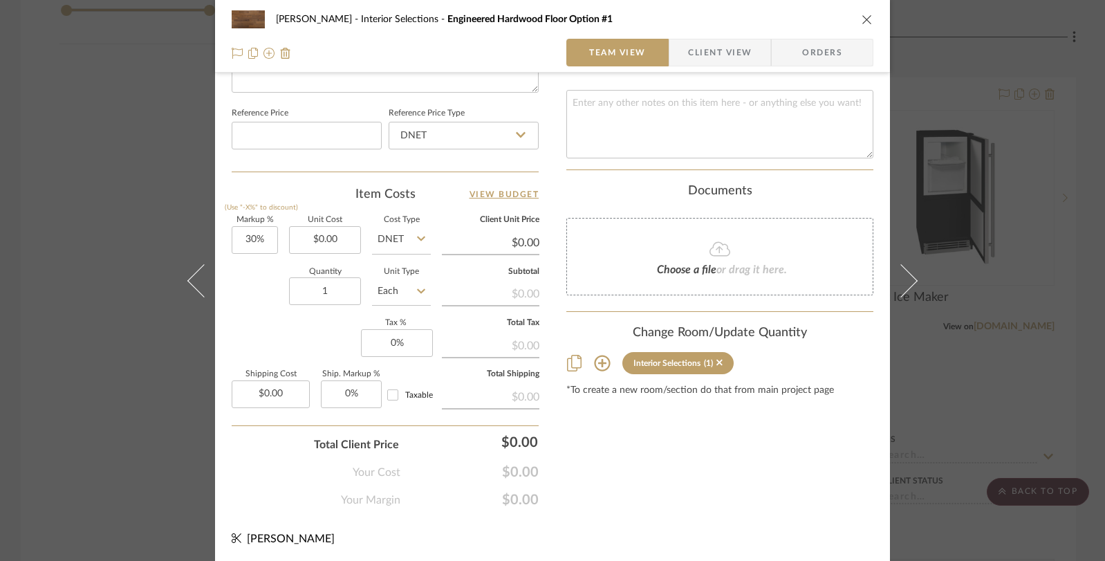
click at [1052, 346] on div "Beem Interior Selections Engineered Hardwood Floor Option #1 Team View Client V…" at bounding box center [552, 280] width 1105 height 561
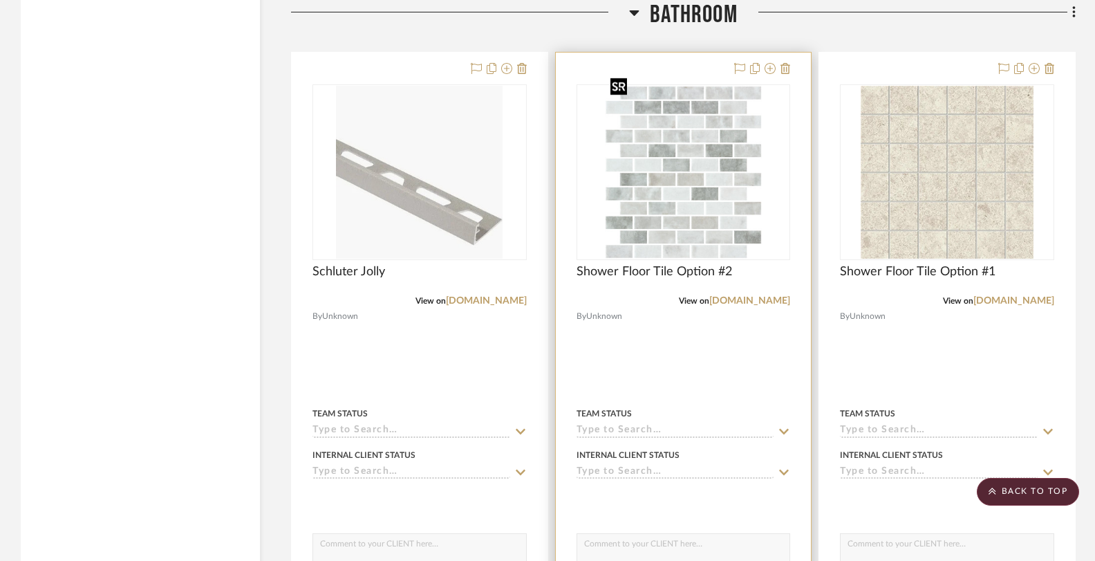
scroll to position [3065, 0]
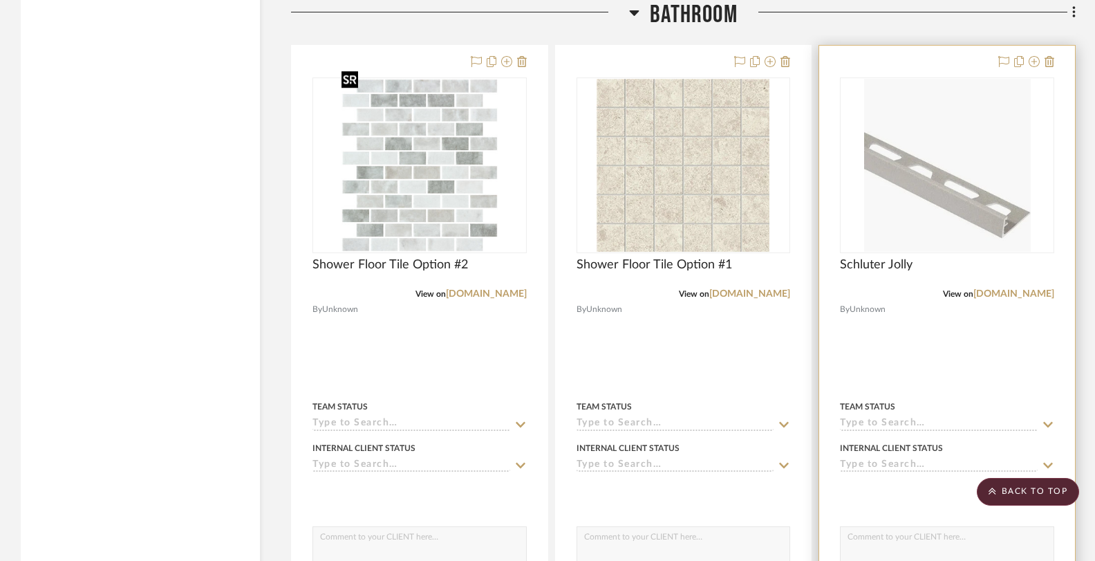
drag, startPoint x: 434, startPoint y: 186, endPoint x: 956, endPoint y: 192, distance: 522.7
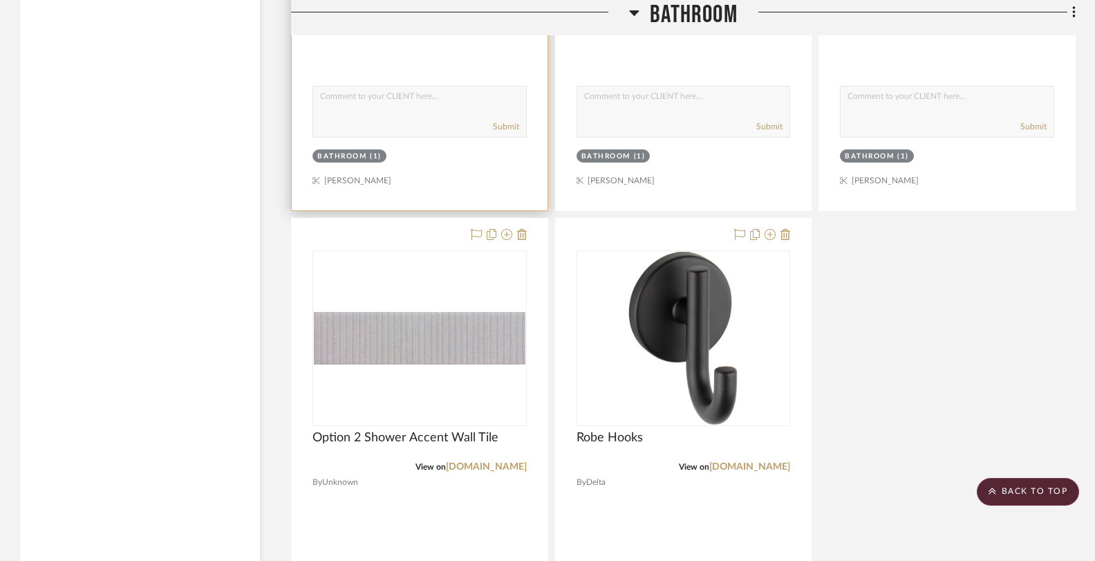
scroll to position [4121, 0]
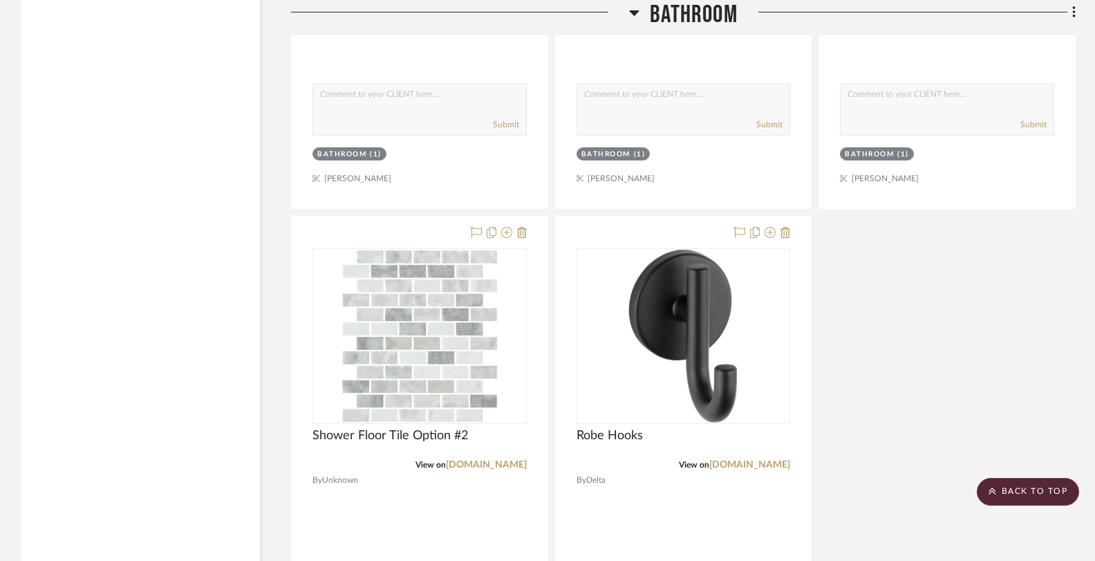
drag, startPoint x: 447, startPoint y: 330, endPoint x: 533, endPoint y: 137, distance: 211.1
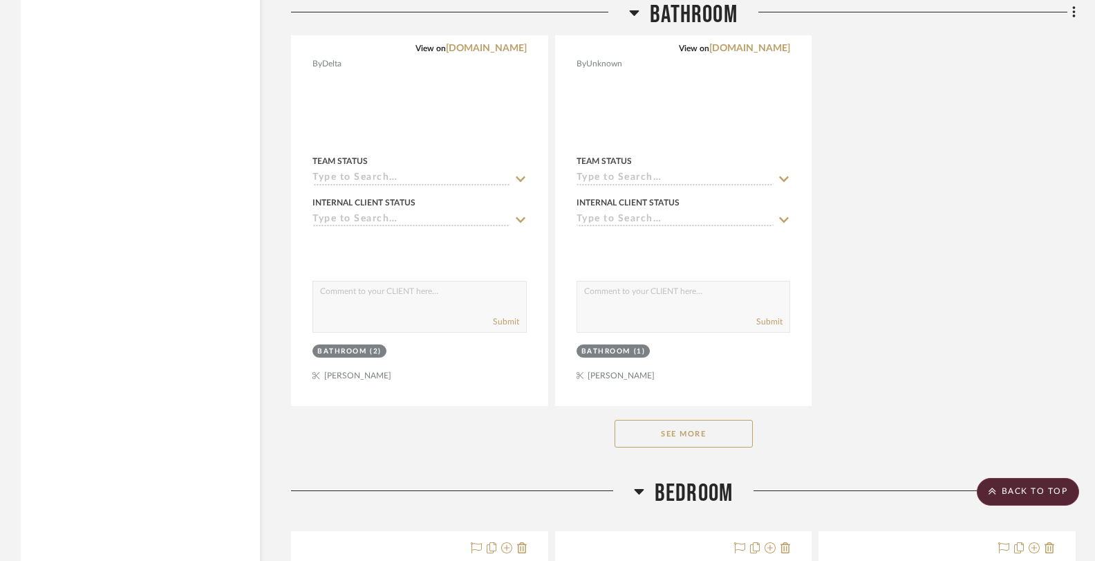
scroll to position [4558, 0]
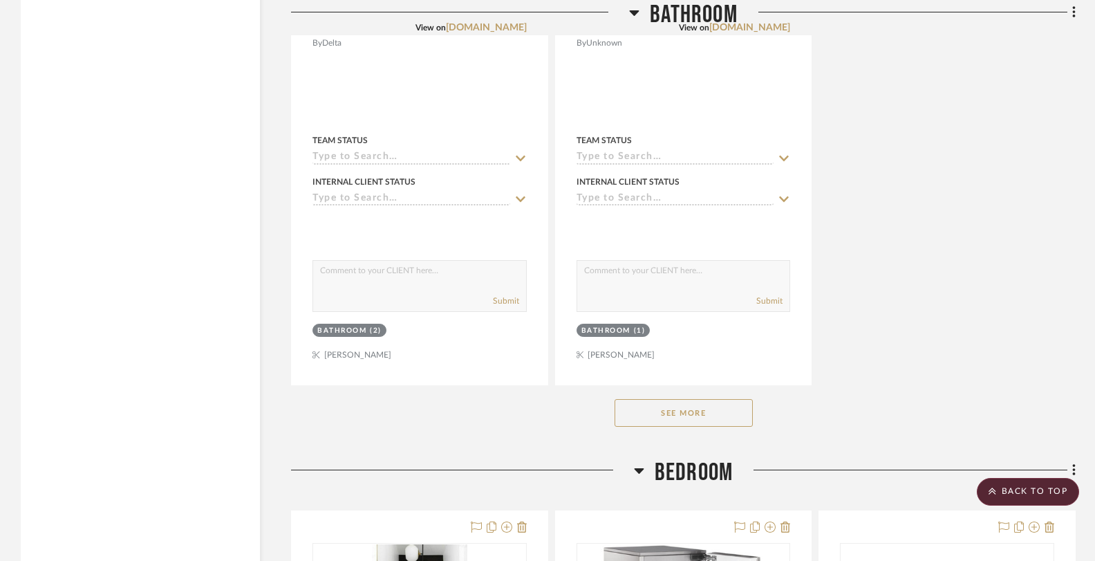
click at [697, 405] on button "See More" at bounding box center [684, 413] width 138 height 28
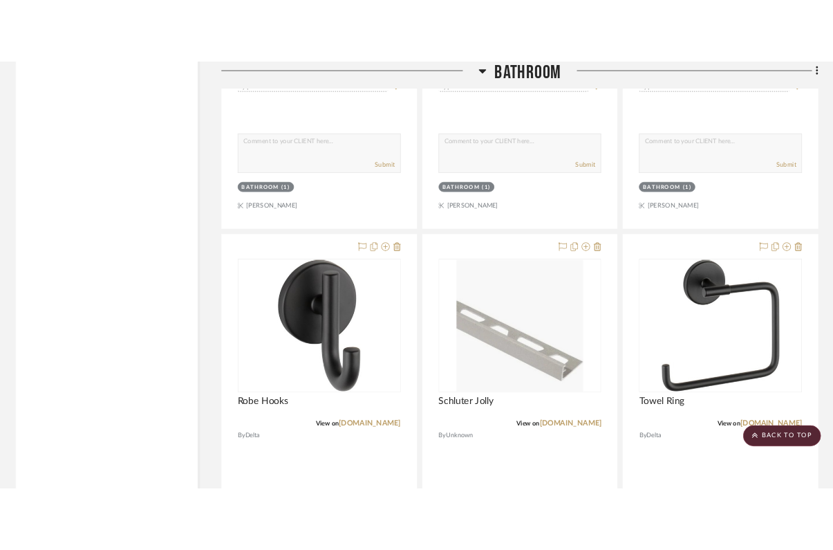
scroll to position [4078, 0]
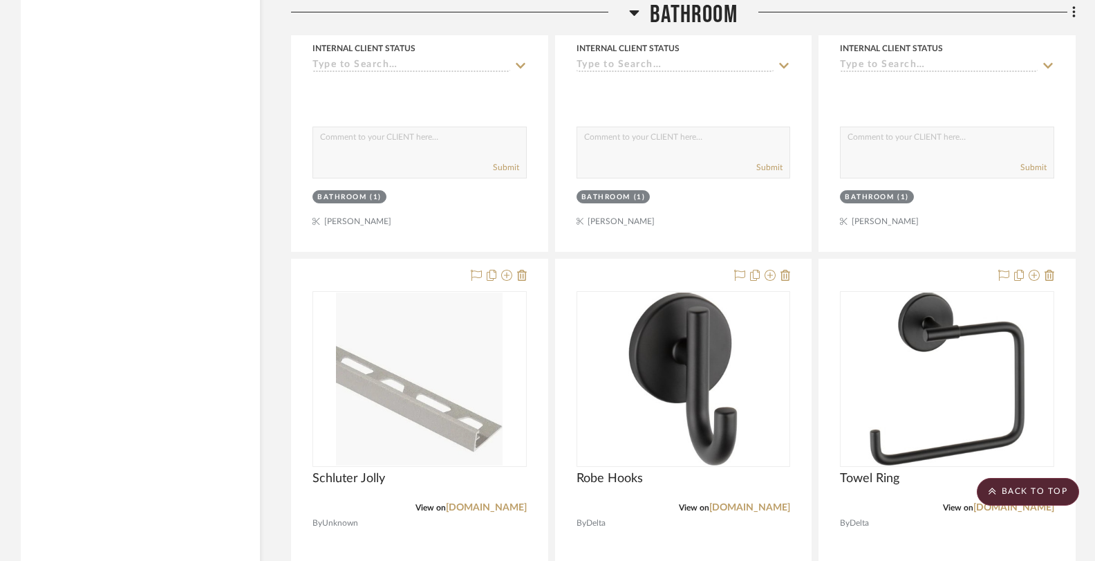
drag, startPoint x: 378, startPoint y: 353, endPoint x: 552, endPoint y: 22, distance: 373.9
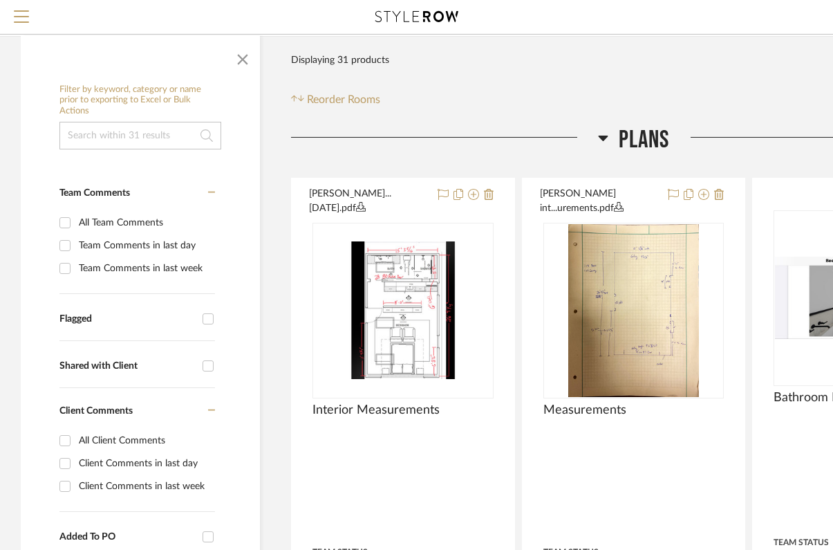
scroll to position [207, 0]
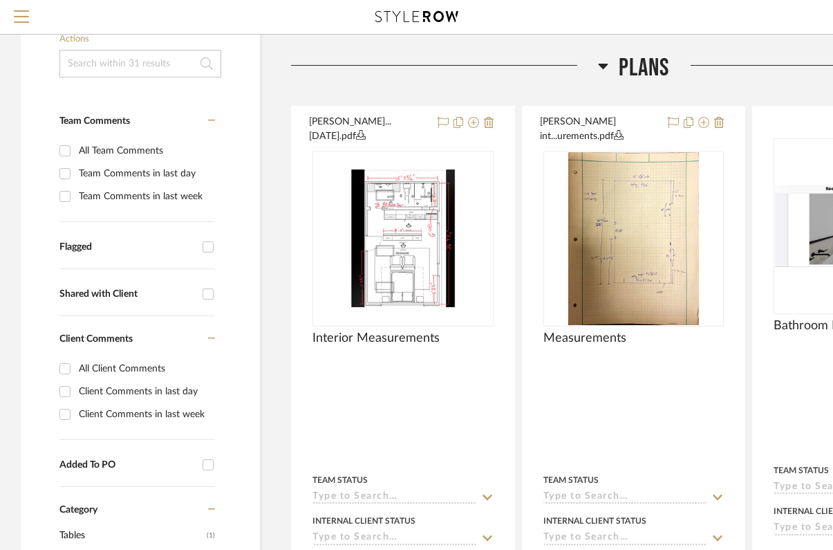
click at [602, 71] on icon at bounding box center [603, 65] width 10 height 17
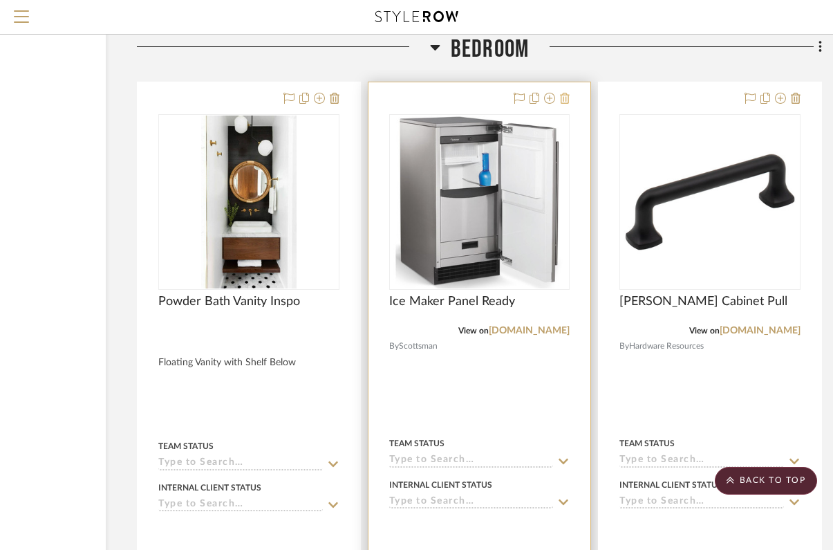
scroll to position [3669, 156]
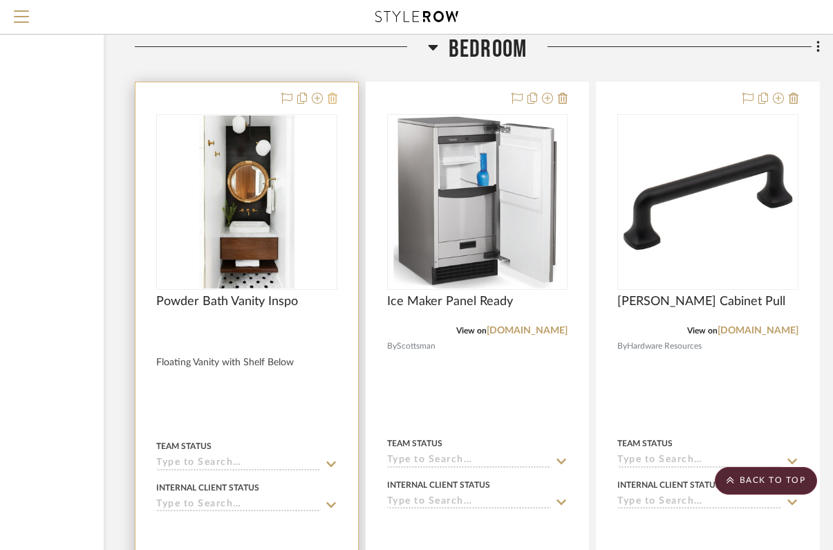
click at [329, 93] on icon at bounding box center [333, 98] width 10 height 11
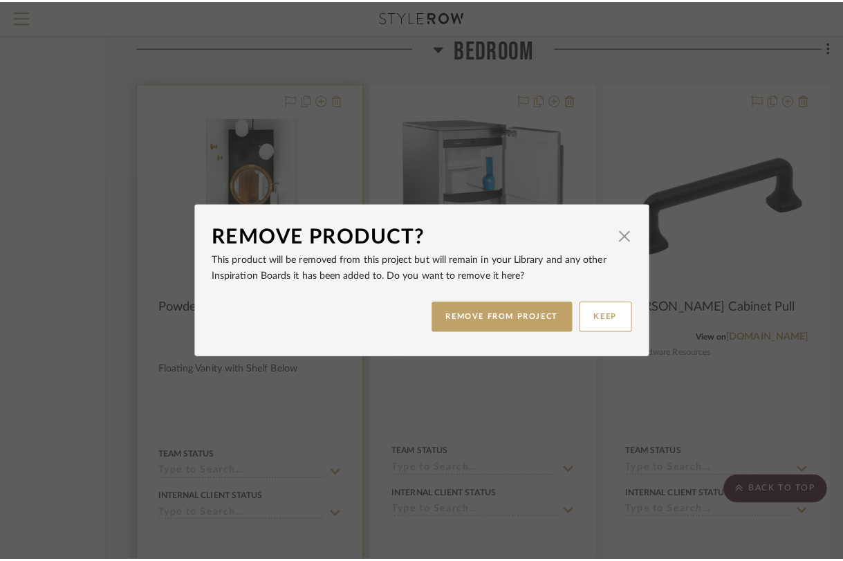
scroll to position [0, 0]
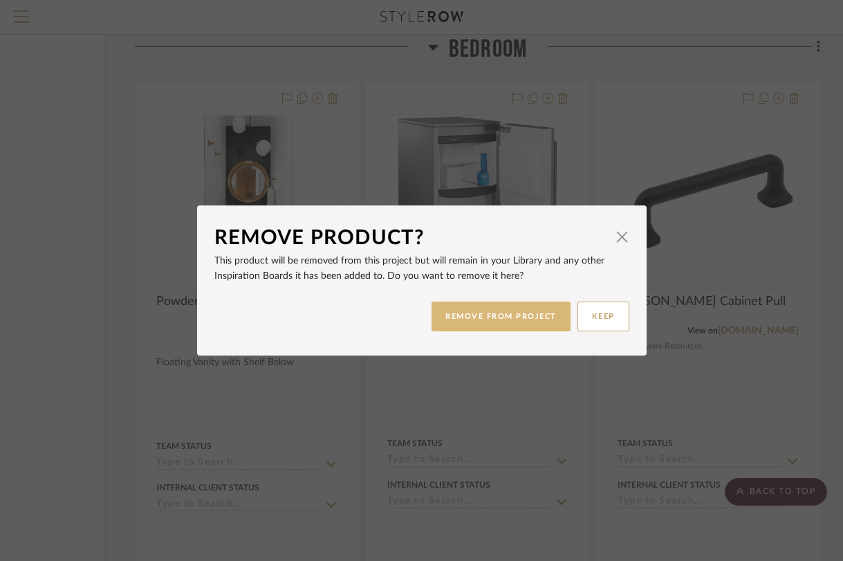
click at [479, 318] on button "REMOVE FROM PROJECT" at bounding box center [500, 316] width 139 height 30
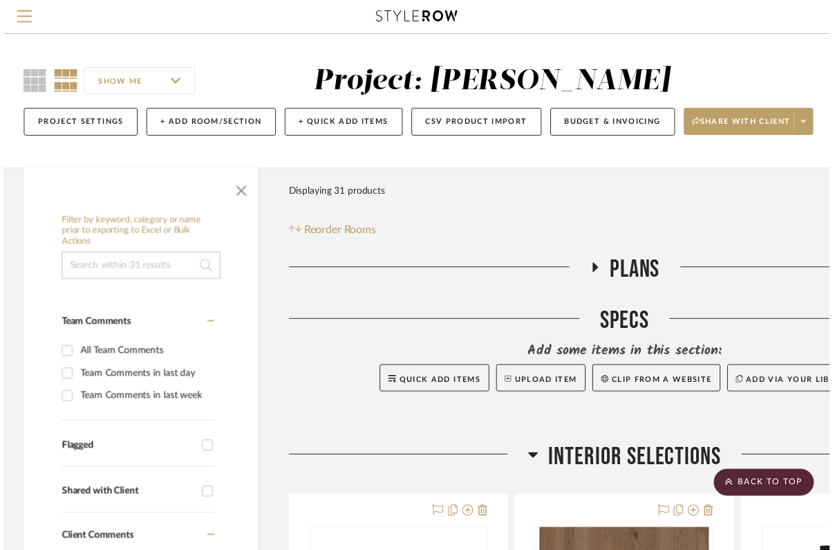
scroll to position [3669, 156]
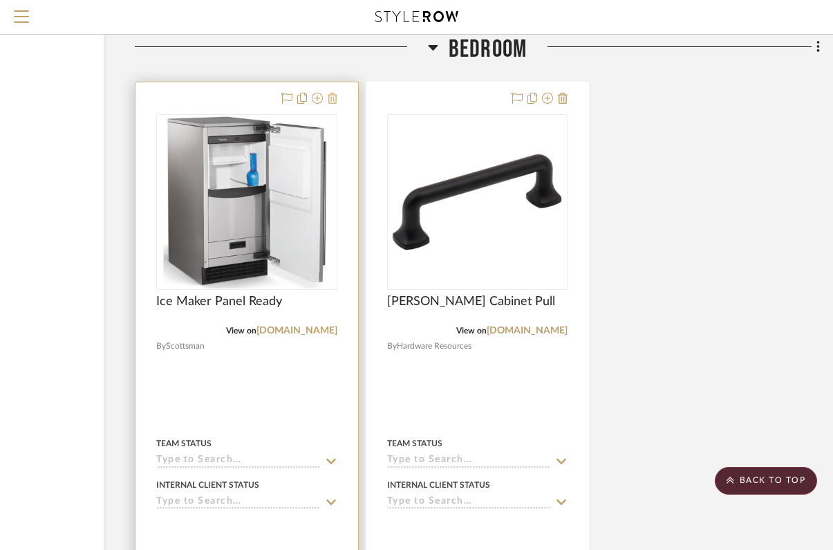
click at [332, 95] on icon at bounding box center [333, 98] width 10 height 11
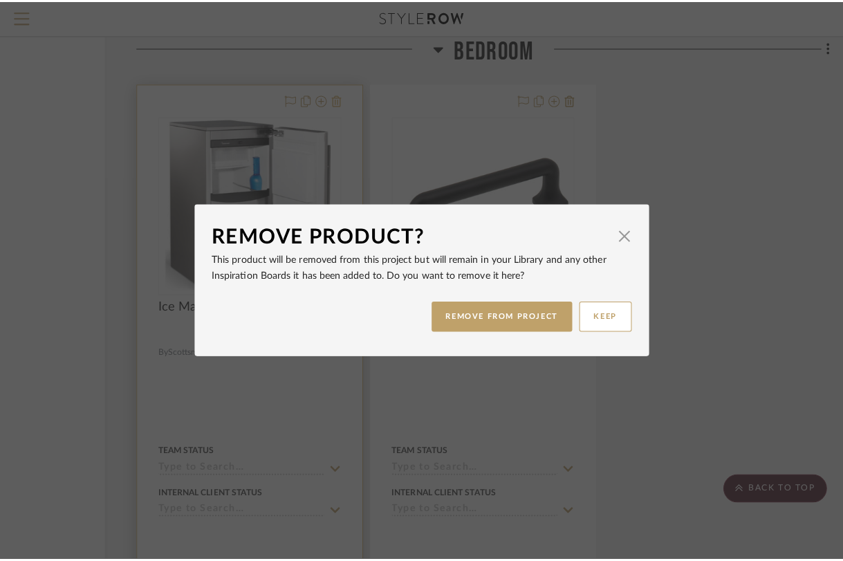
scroll to position [0, 0]
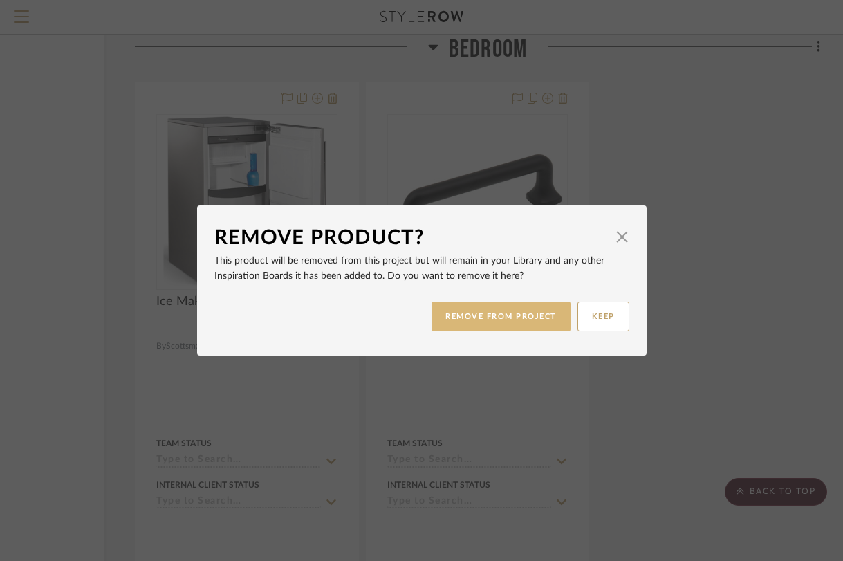
click at [500, 319] on button "REMOVE FROM PROJECT" at bounding box center [500, 316] width 139 height 30
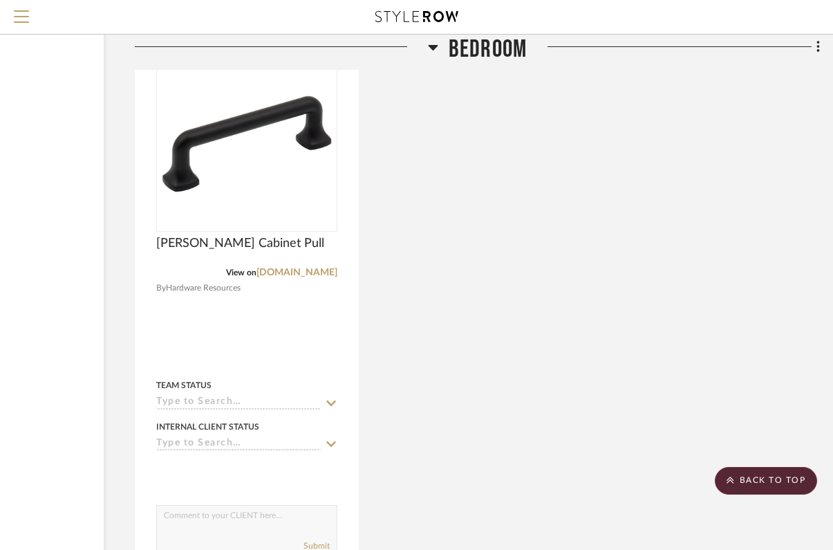
scroll to position [3635, 156]
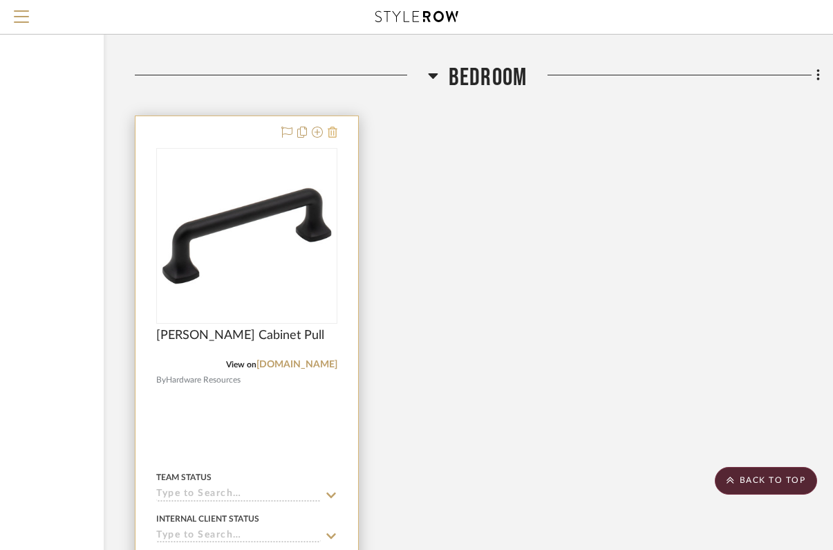
click at [333, 128] on icon at bounding box center [333, 132] width 10 height 11
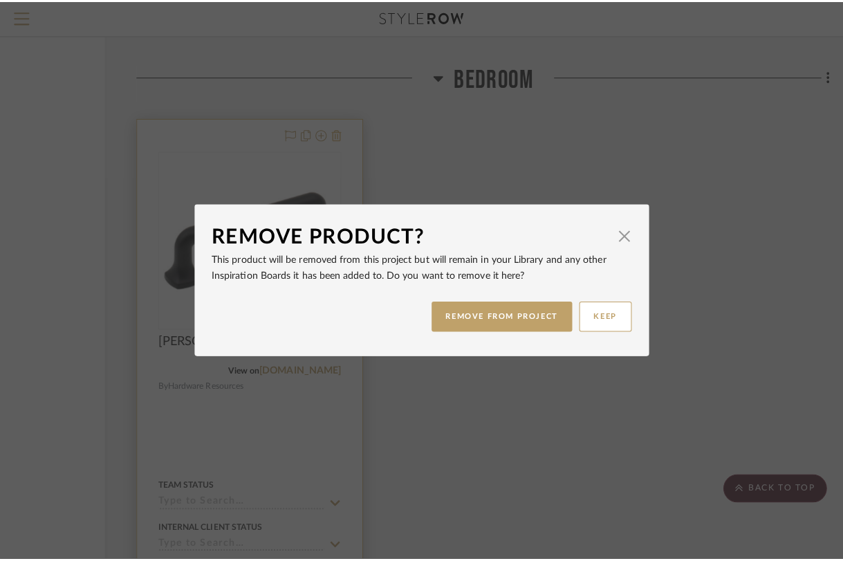
scroll to position [0, 0]
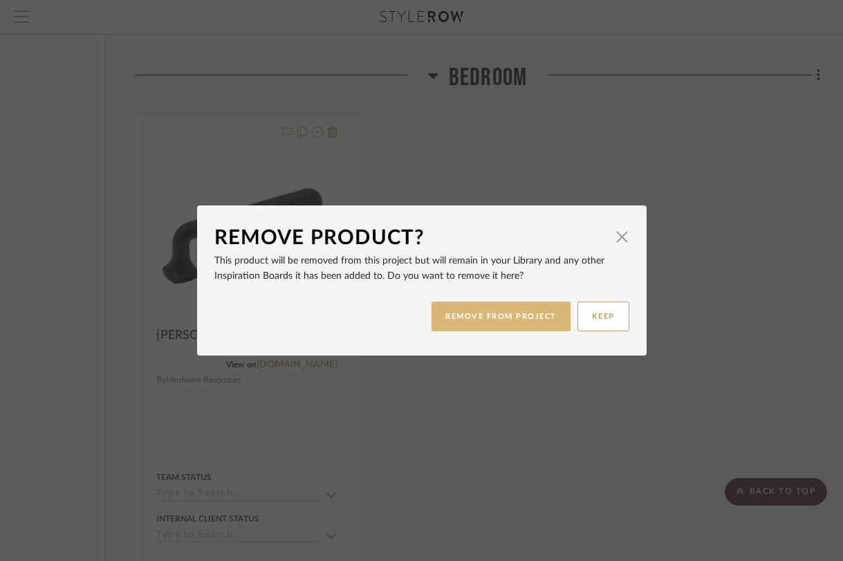
click at [471, 310] on button "REMOVE FROM PROJECT" at bounding box center [500, 316] width 139 height 30
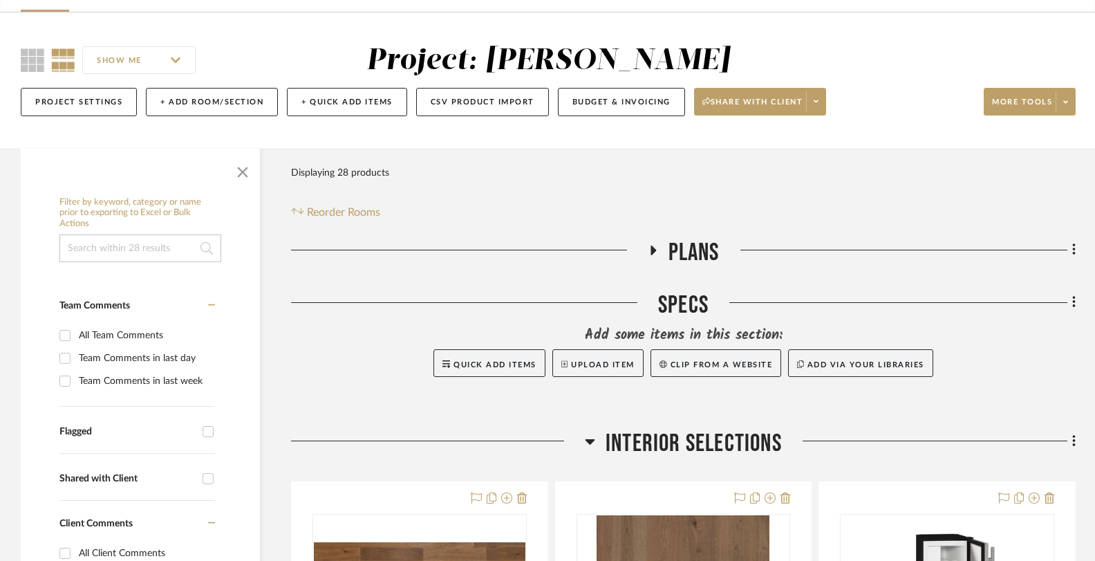
scroll to position [543, 0]
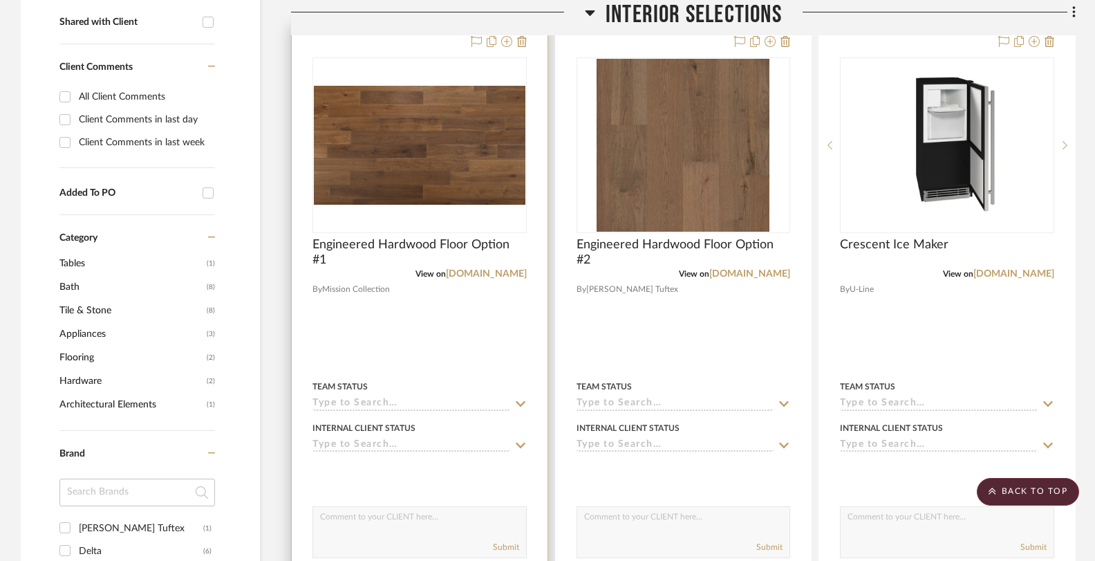
click at [418, 55] on div at bounding box center [420, 328] width 256 height 605
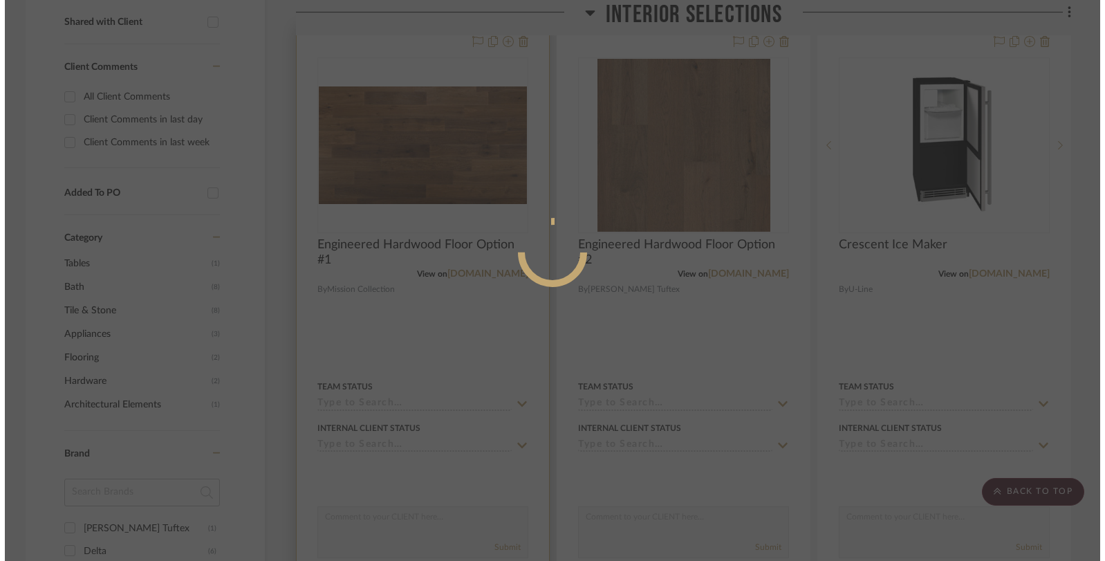
scroll to position [0, 0]
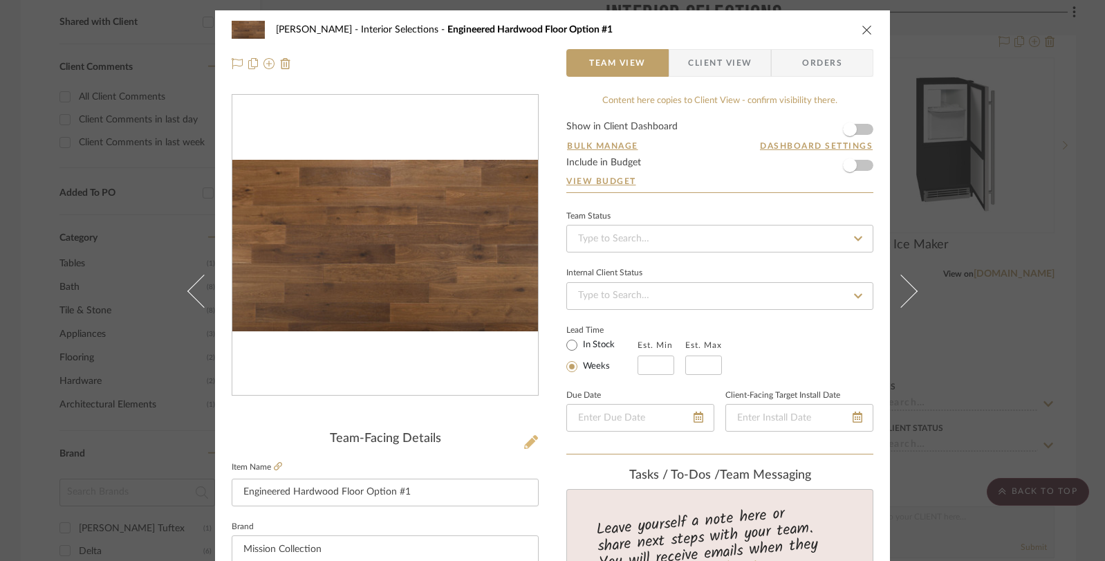
click at [529, 442] on icon at bounding box center [531, 442] width 14 height 14
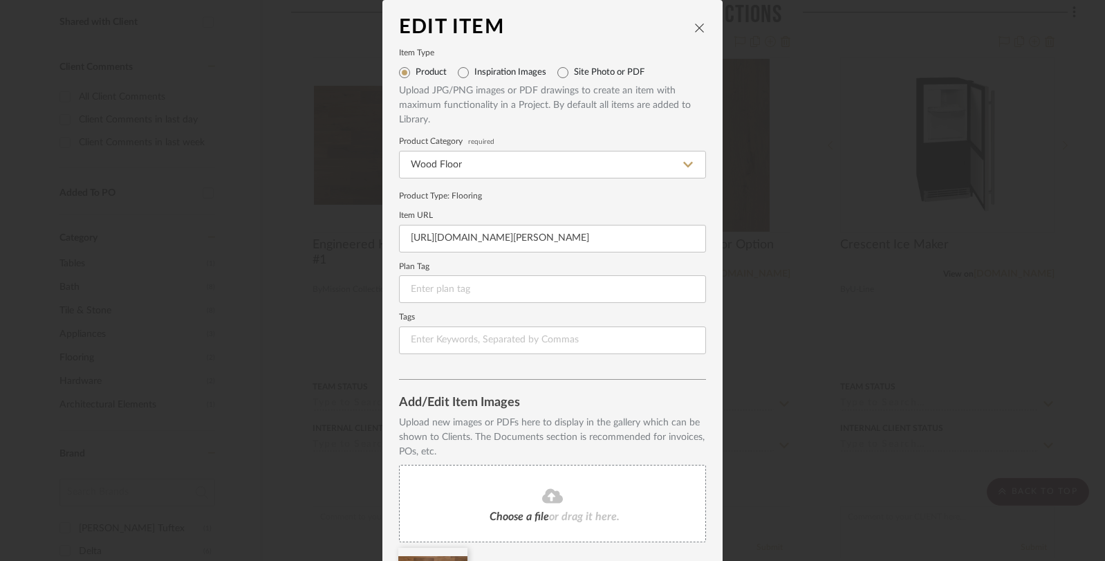
click at [503, 499] on fa-icon at bounding box center [553, 496] width 126 height 18
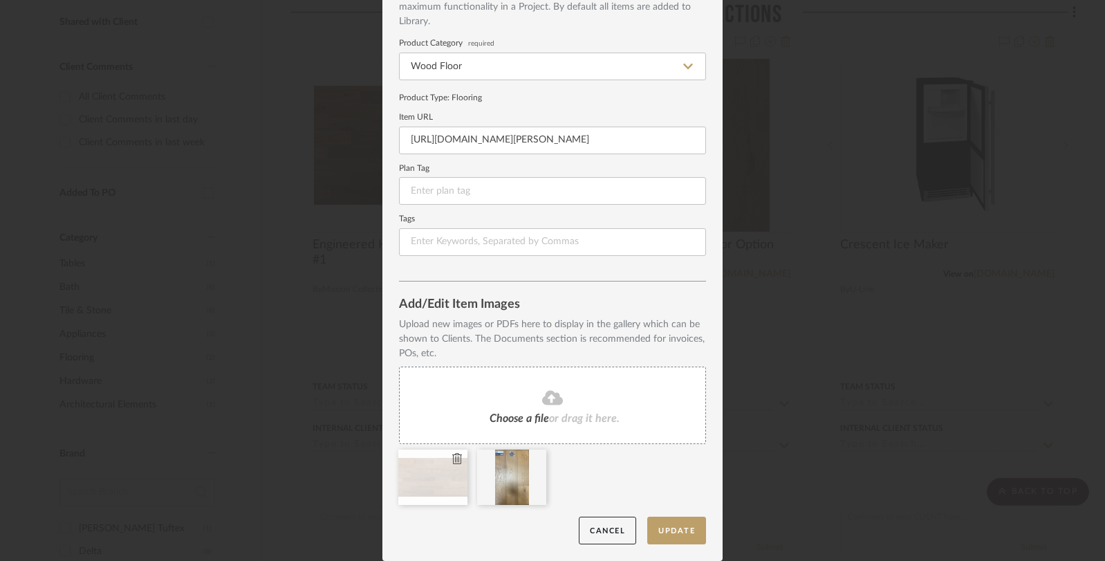
click at [452, 458] on icon at bounding box center [457, 458] width 10 height 11
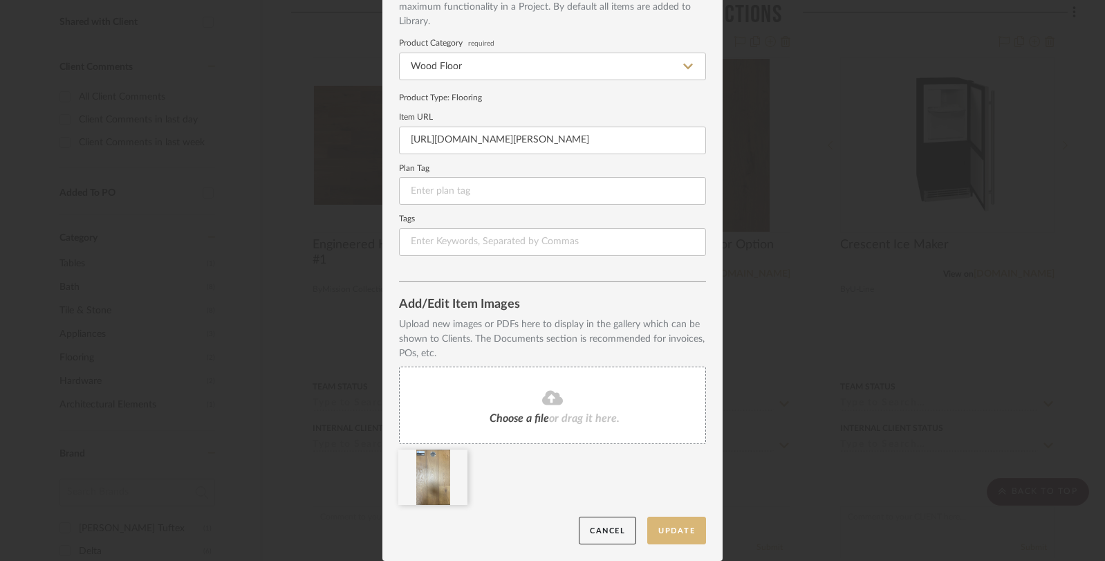
click at [669, 530] on button "Update" at bounding box center [676, 530] width 59 height 28
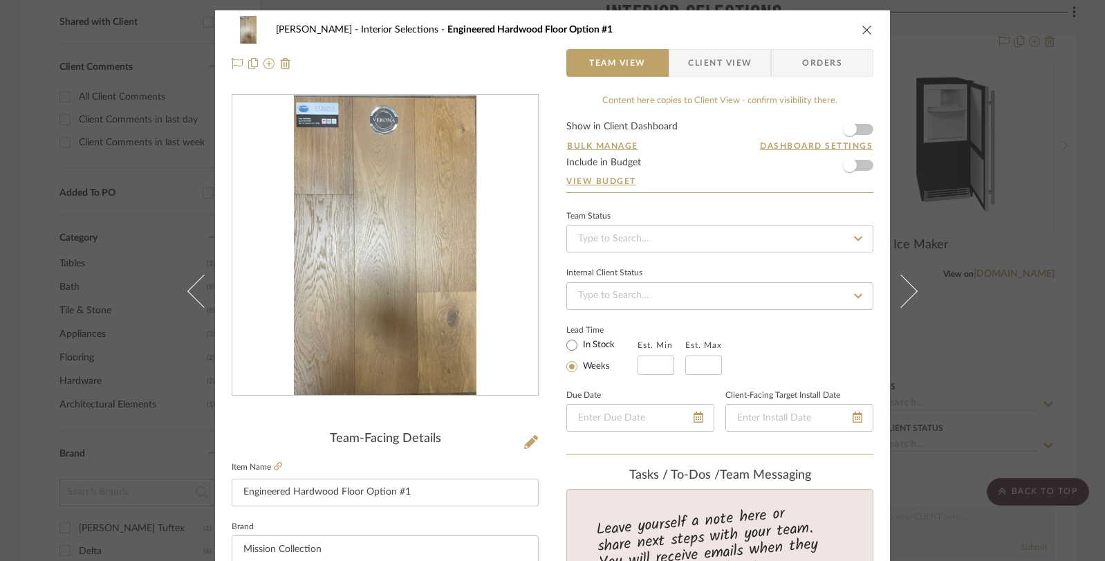
click at [842, 30] on icon "close" at bounding box center [866, 29] width 11 height 11
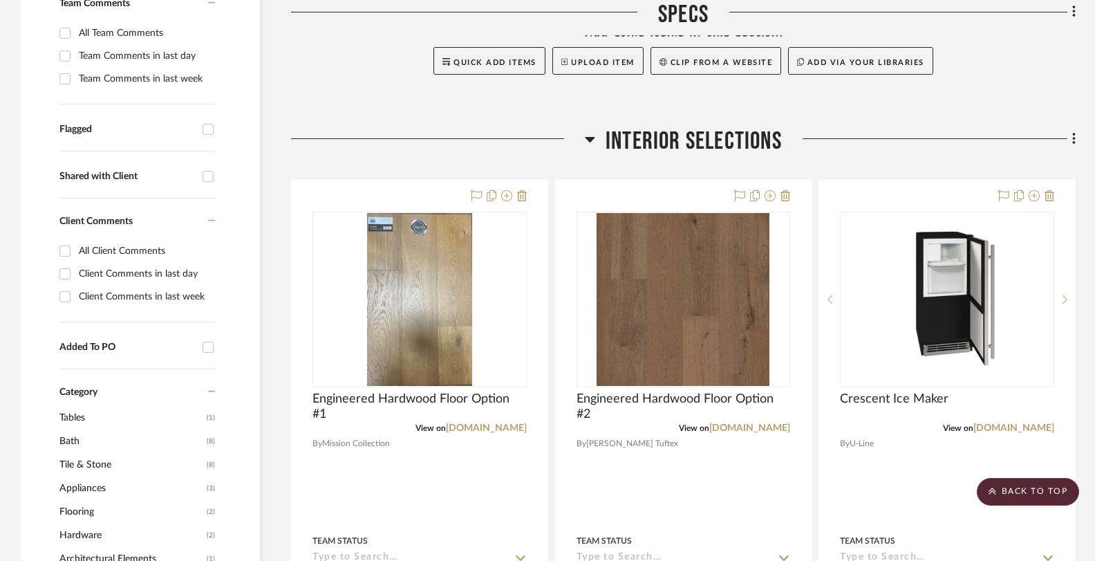
scroll to position [0, 0]
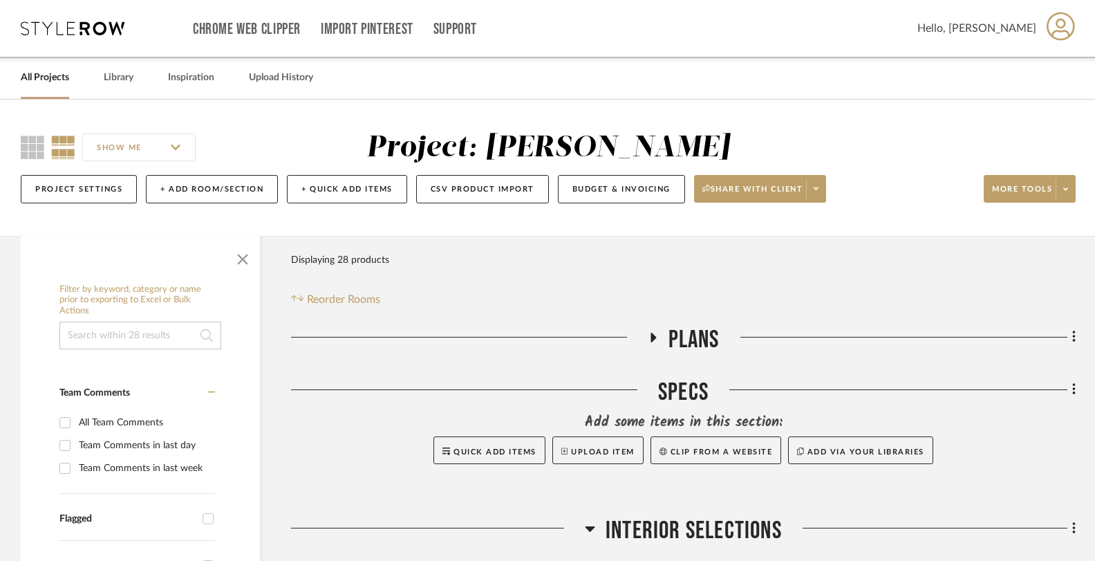
click at [91, 27] on icon at bounding box center [73, 28] width 104 height 14
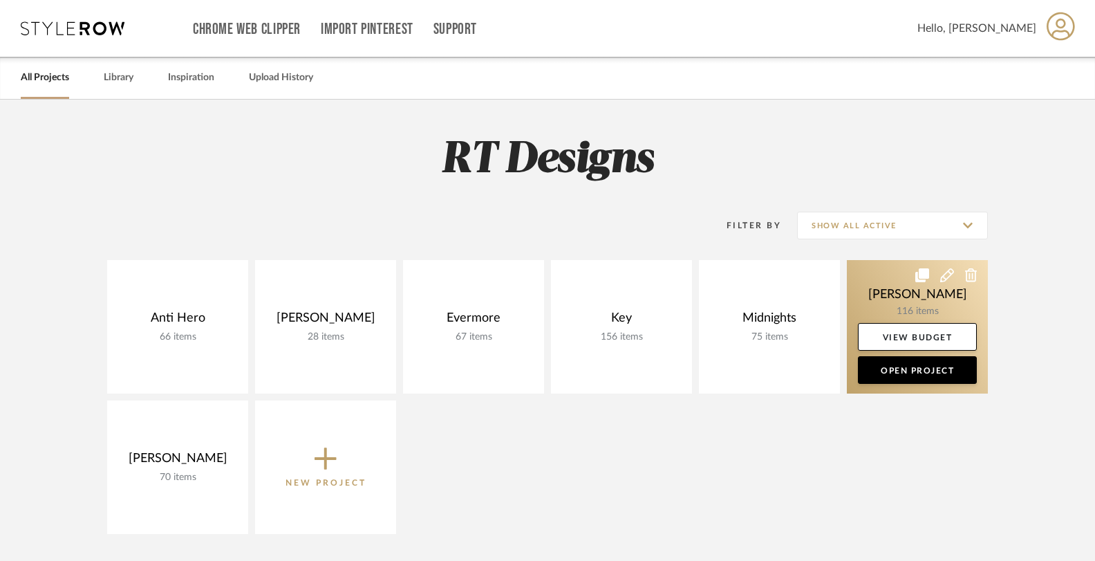
click at [842, 289] on link at bounding box center [917, 326] width 141 height 133
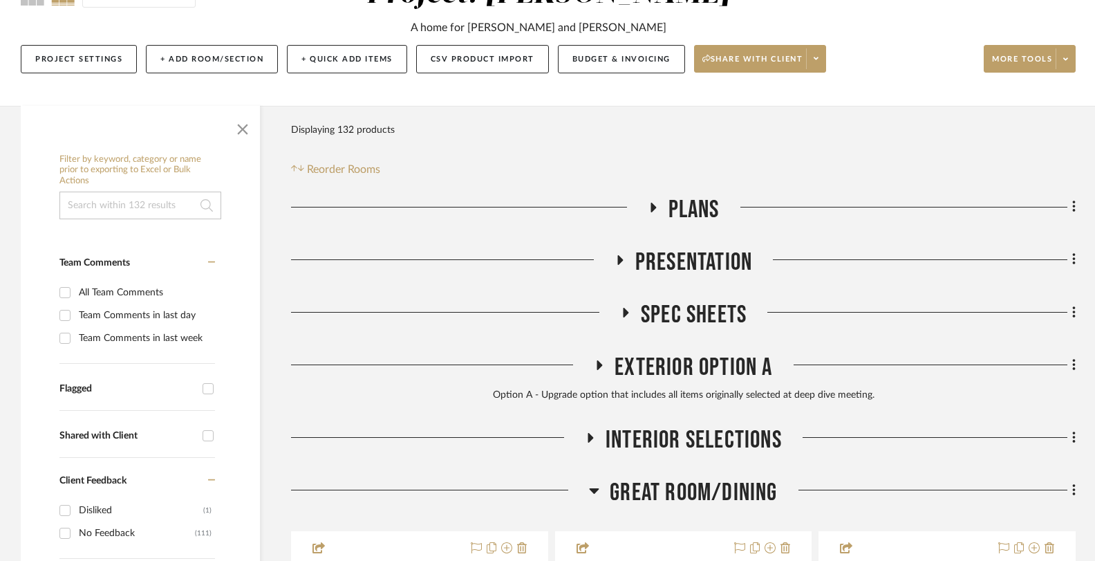
scroll to position [287, 0]
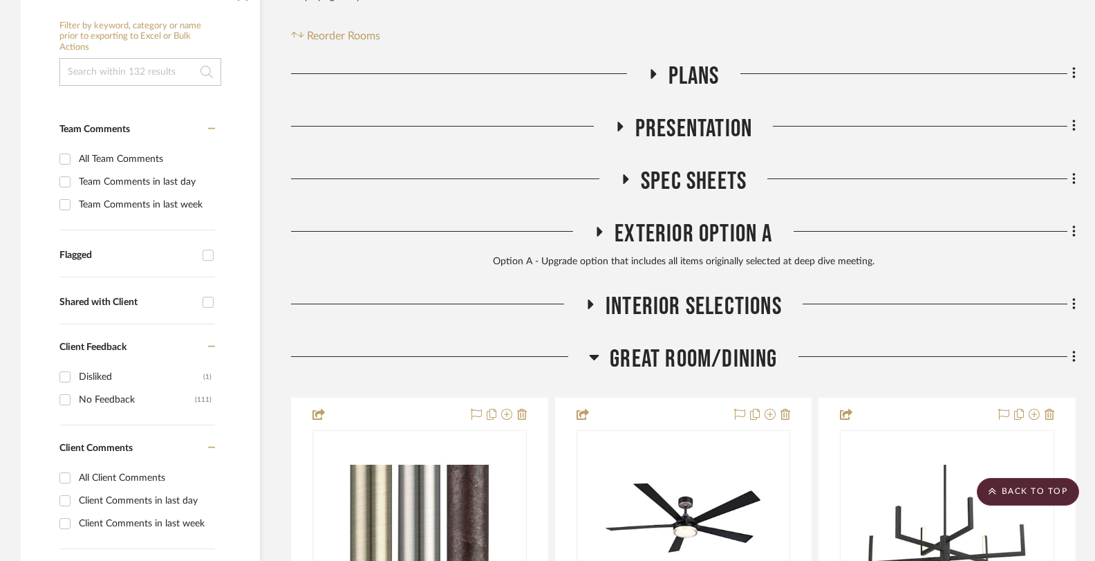
click at [598, 239] on fa-icon at bounding box center [599, 236] width 10 height 20
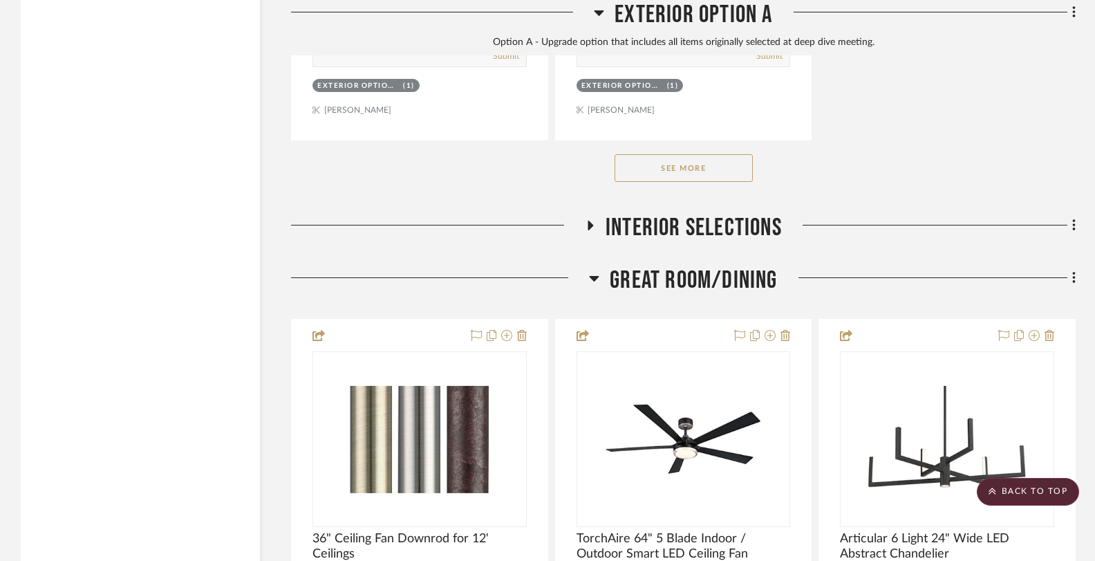
scroll to position [2273, 0]
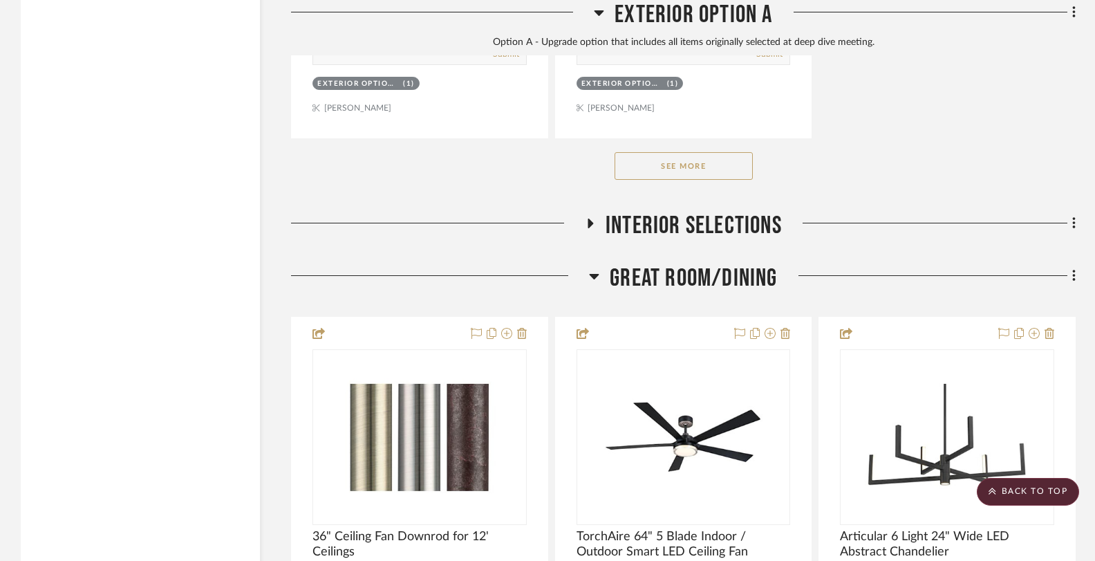
click at [678, 157] on button "See More" at bounding box center [684, 166] width 138 height 28
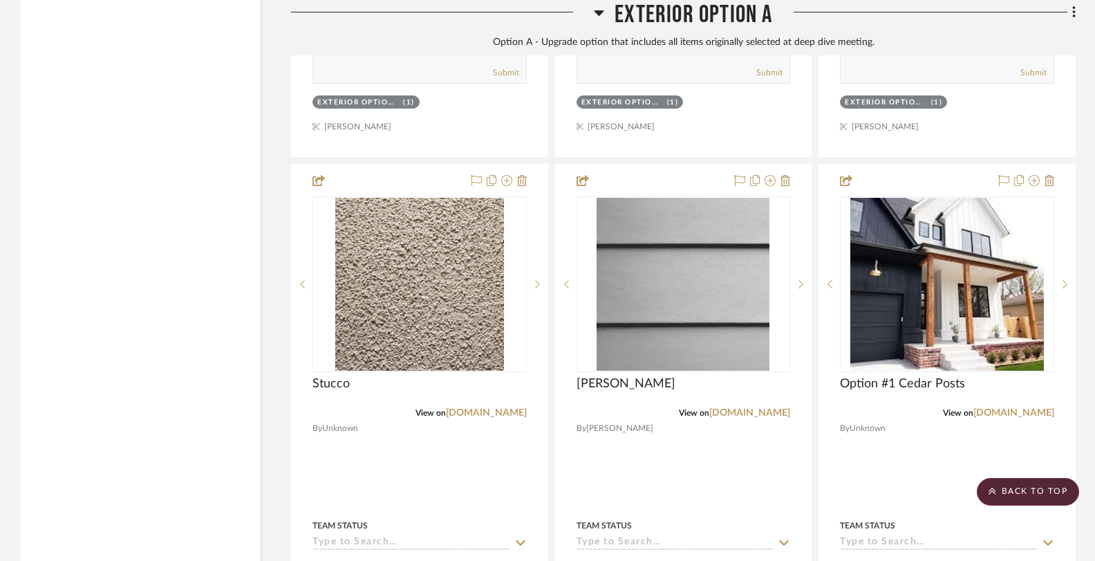
scroll to position [2864, 0]
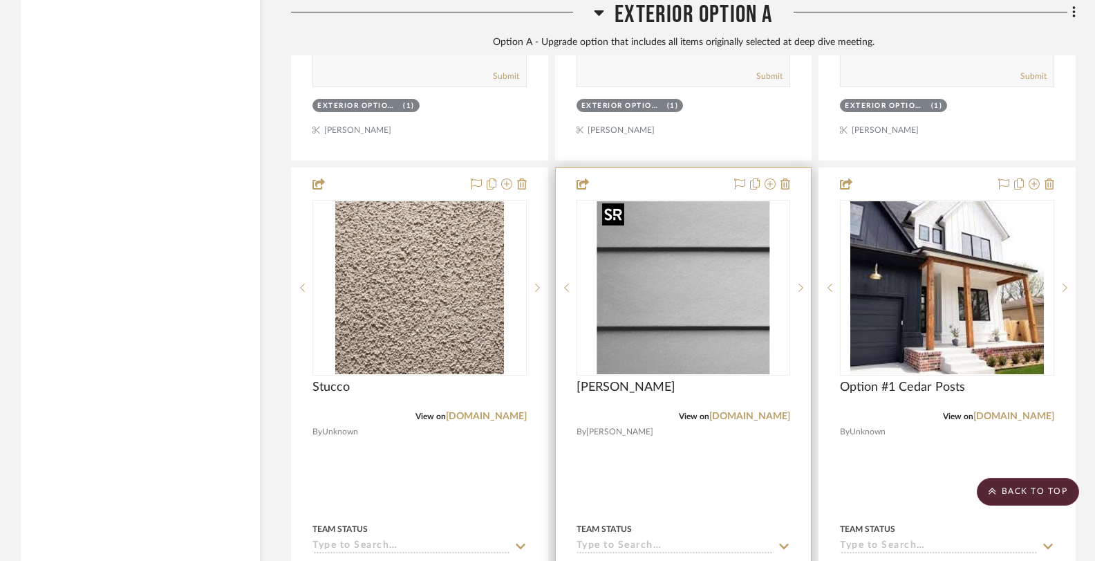
click at [704, 297] on img "0" at bounding box center [683, 287] width 173 height 173
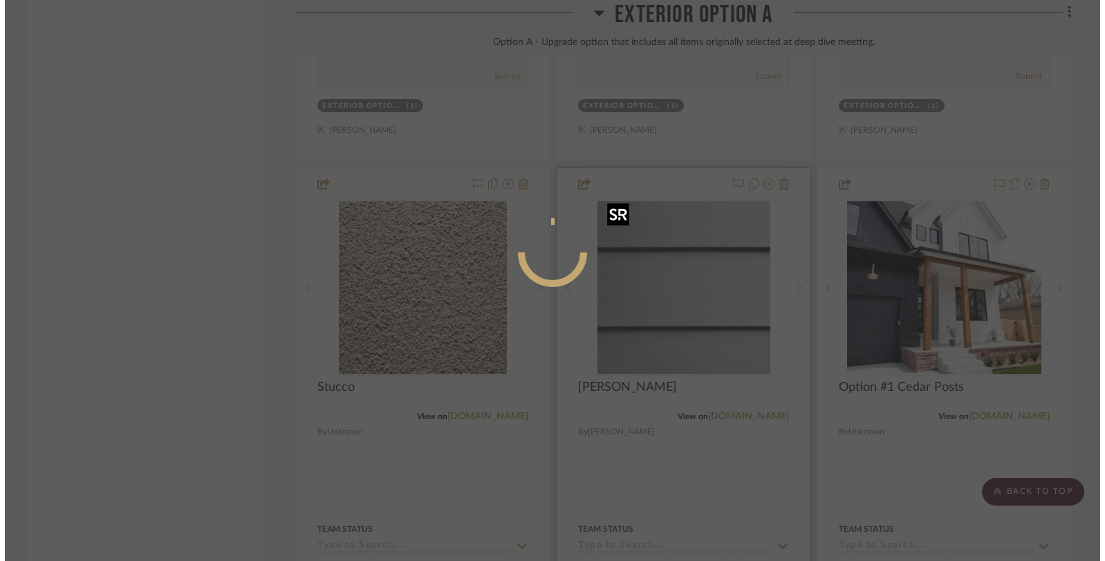
scroll to position [0, 0]
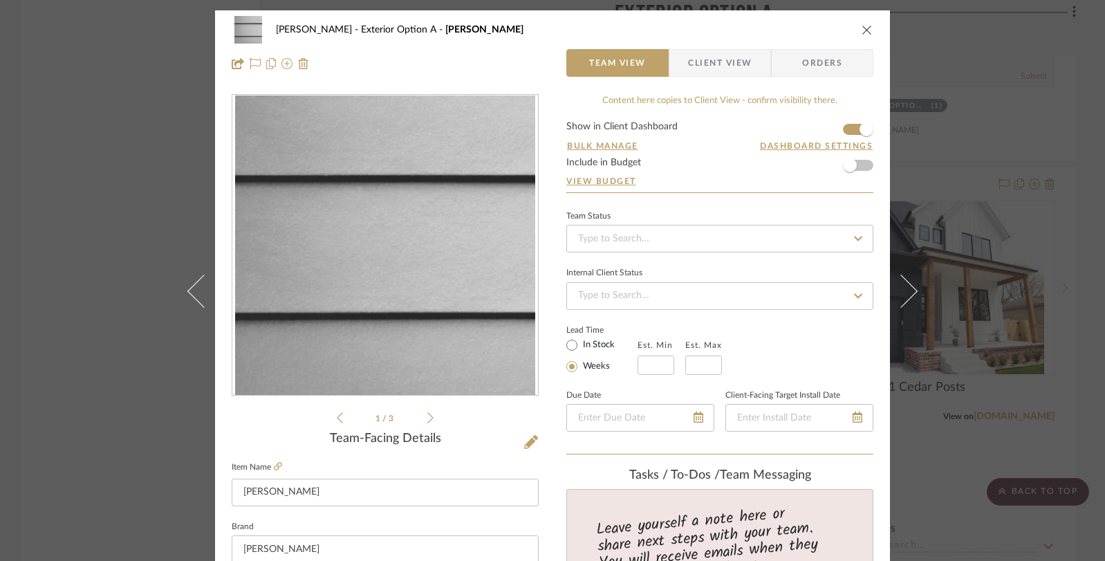
click at [427, 418] on icon at bounding box center [430, 417] width 6 height 12
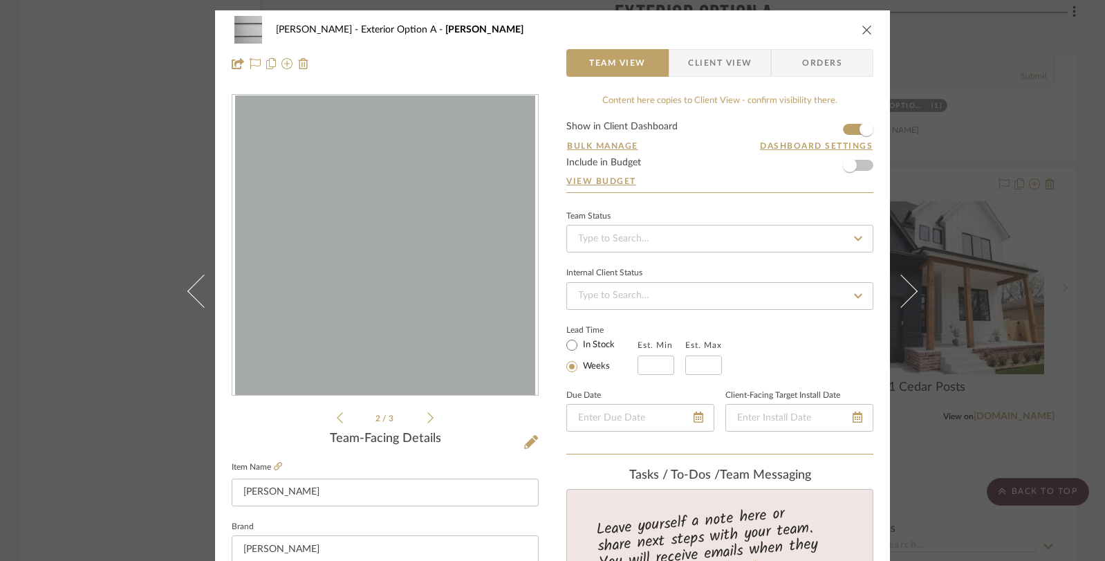
click at [427, 418] on icon at bounding box center [430, 417] width 6 height 12
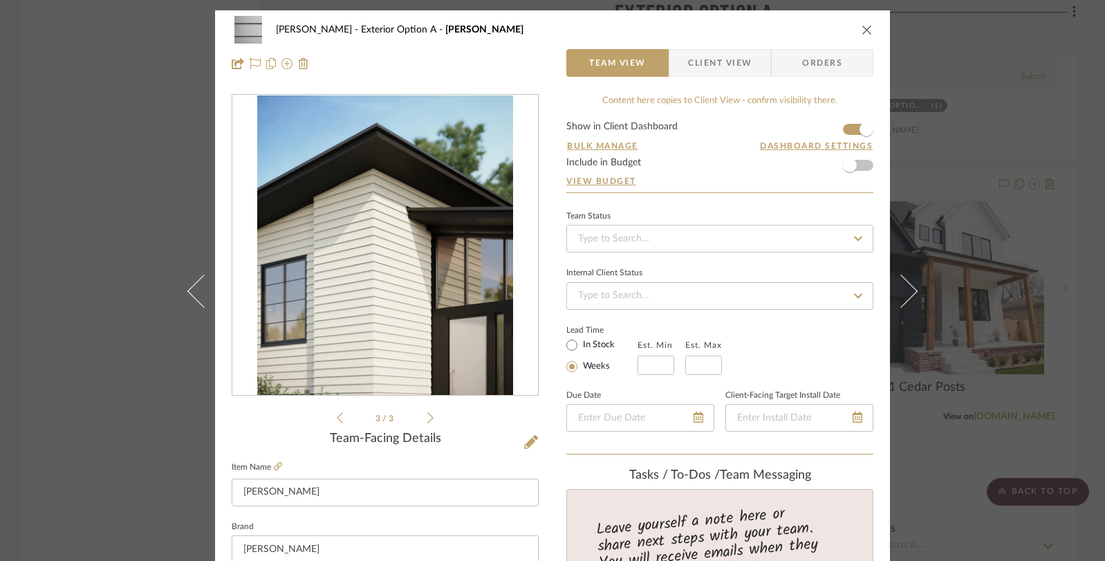
click at [842, 32] on icon "close" at bounding box center [866, 29] width 11 height 11
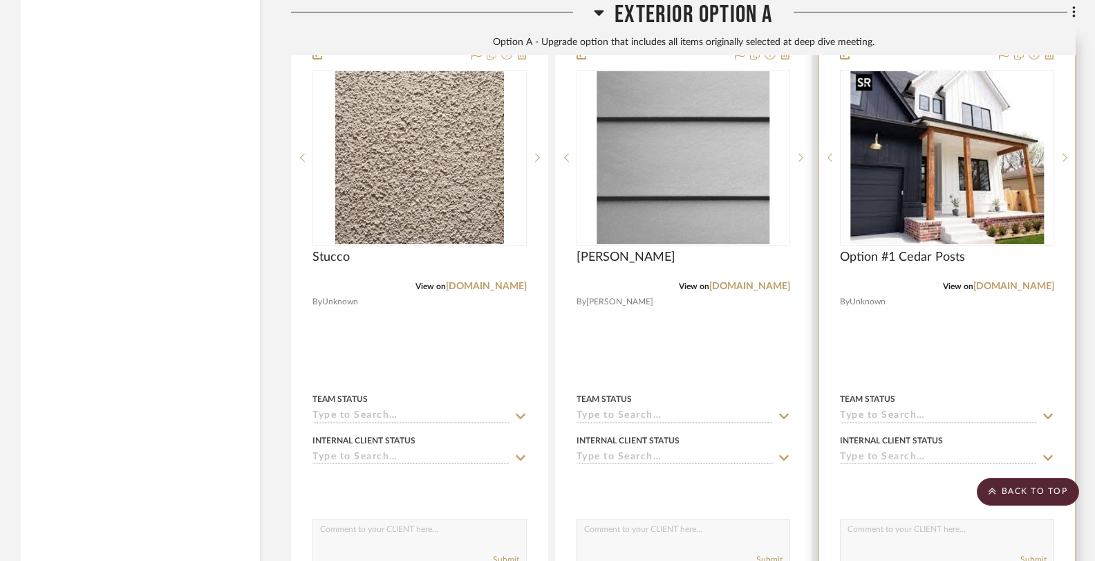
scroll to position [3006, 0]
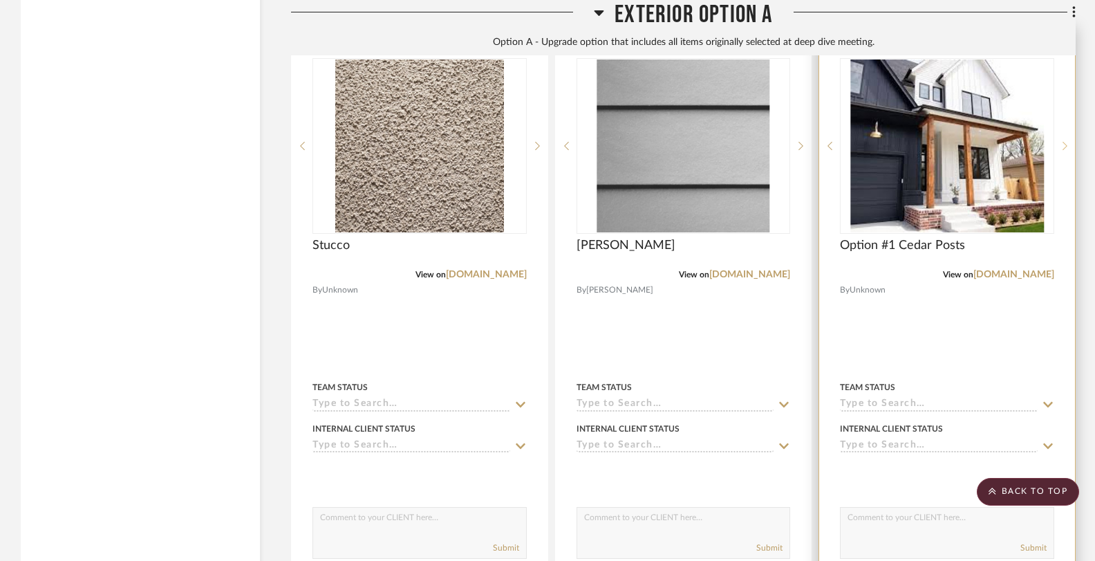
click at [842, 141] on sr-next-btn at bounding box center [1064, 146] width 21 height 10
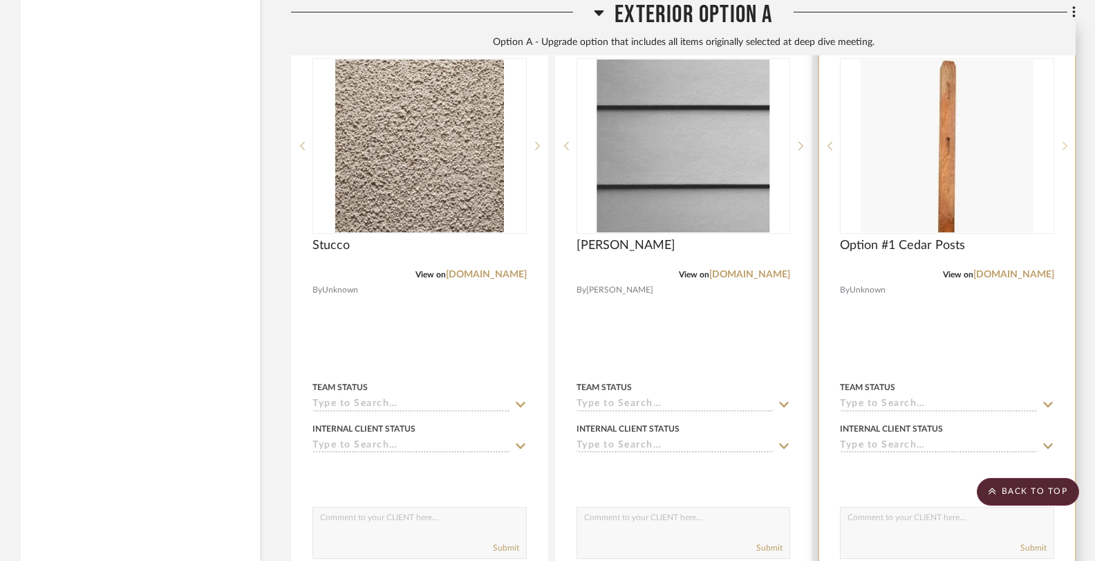
click at [842, 141] on icon at bounding box center [1065, 146] width 5 height 10
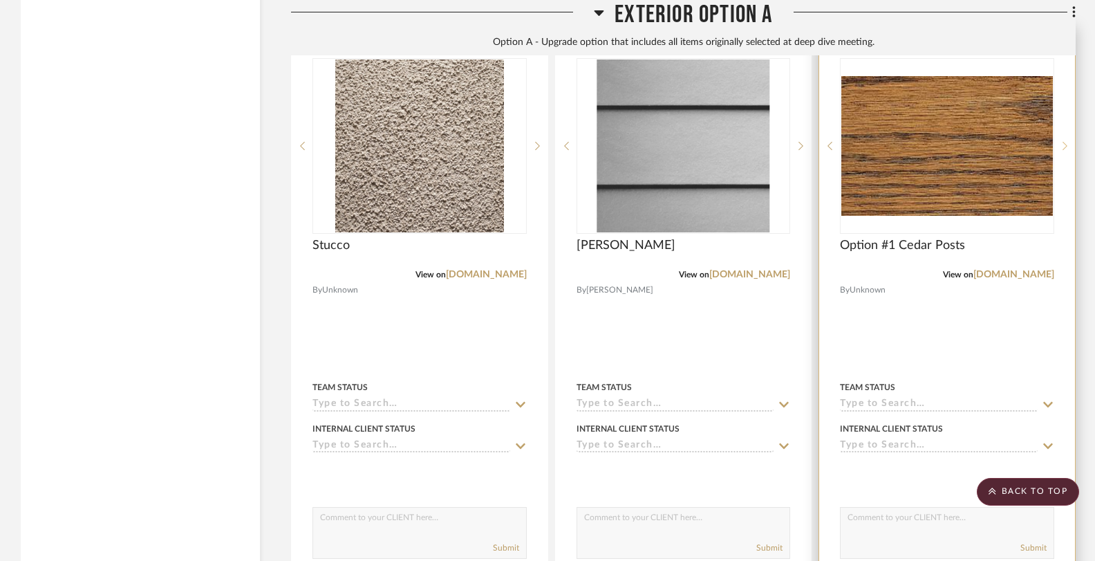
click at [842, 141] on icon at bounding box center [1065, 146] width 5 height 10
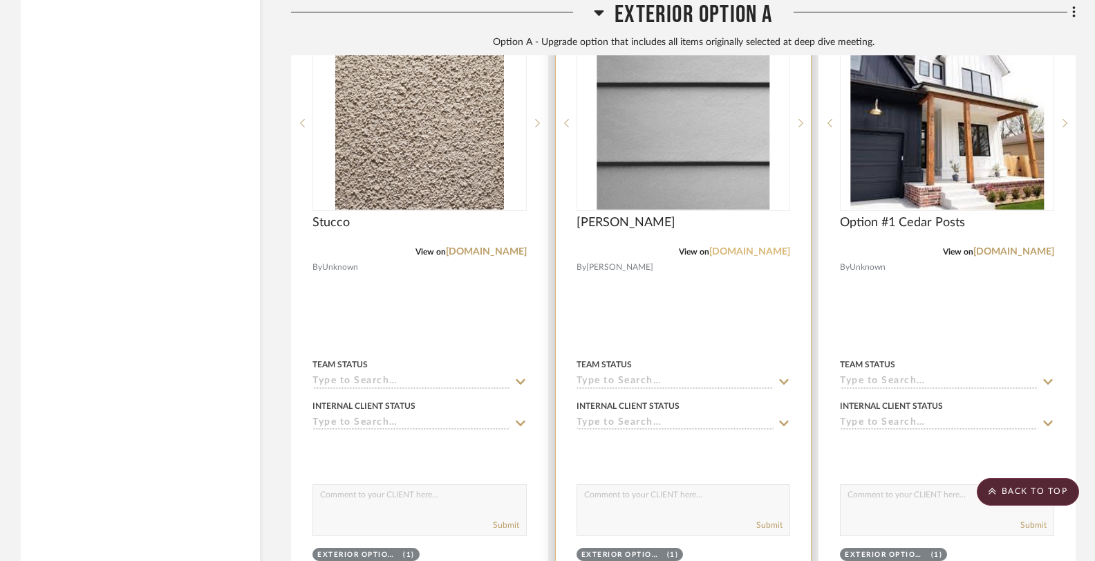
scroll to position [3004, 0]
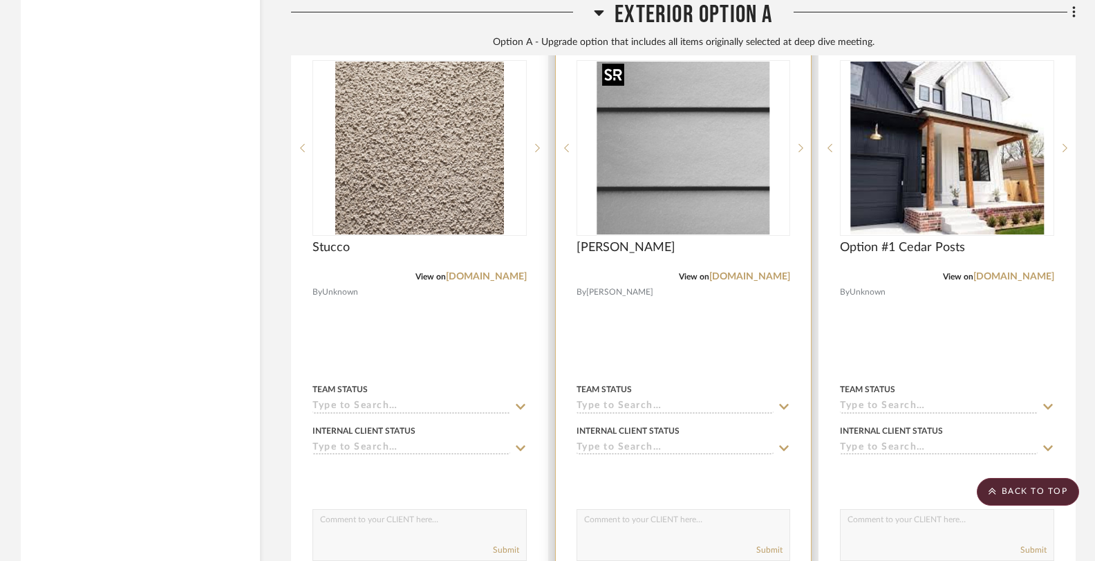
click at [729, 143] on img "0" at bounding box center [683, 148] width 173 height 173
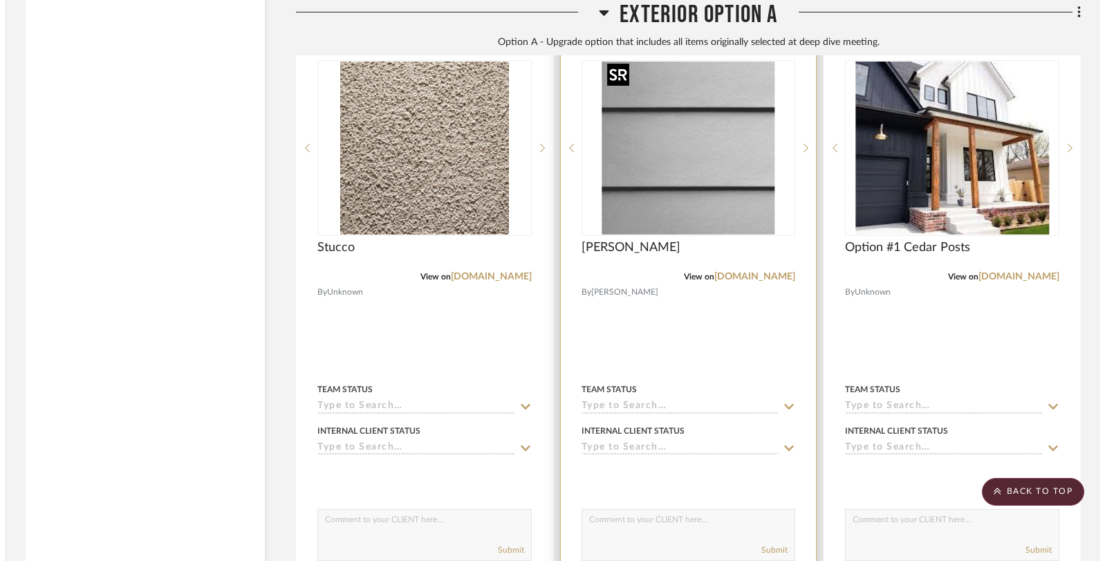
scroll to position [0, 0]
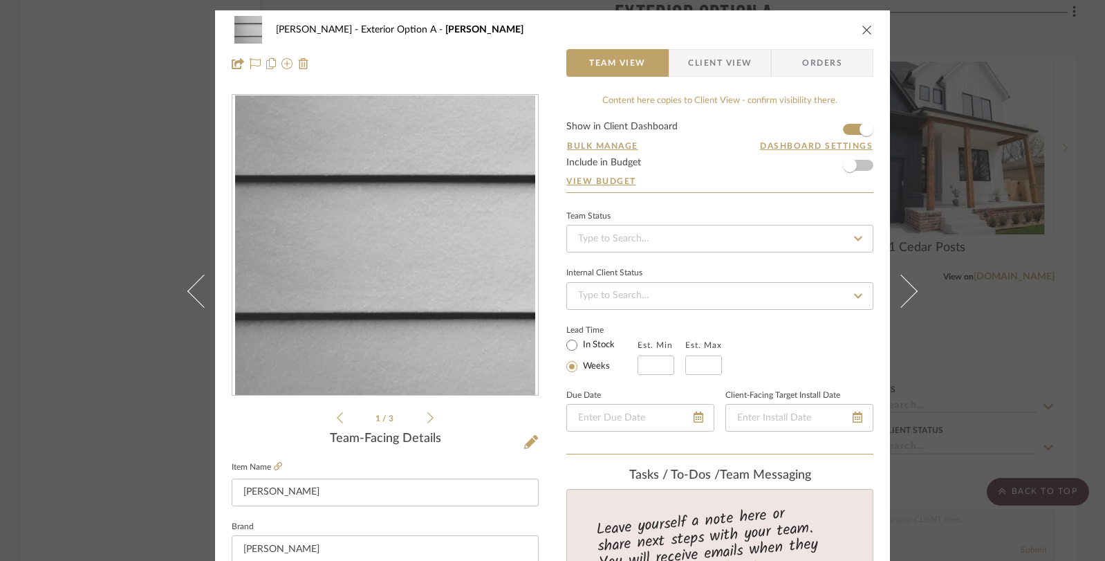
click at [427, 415] on icon at bounding box center [430, 417] width 6 height 12
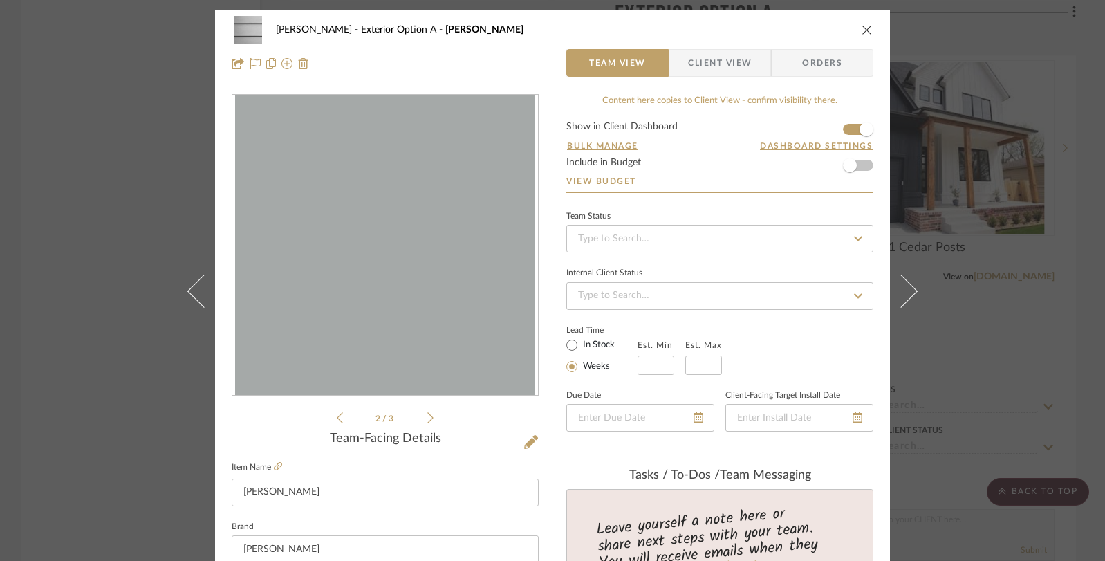
click at [427, 415] on icon at bounding box center [430, 417] width 6 height 12
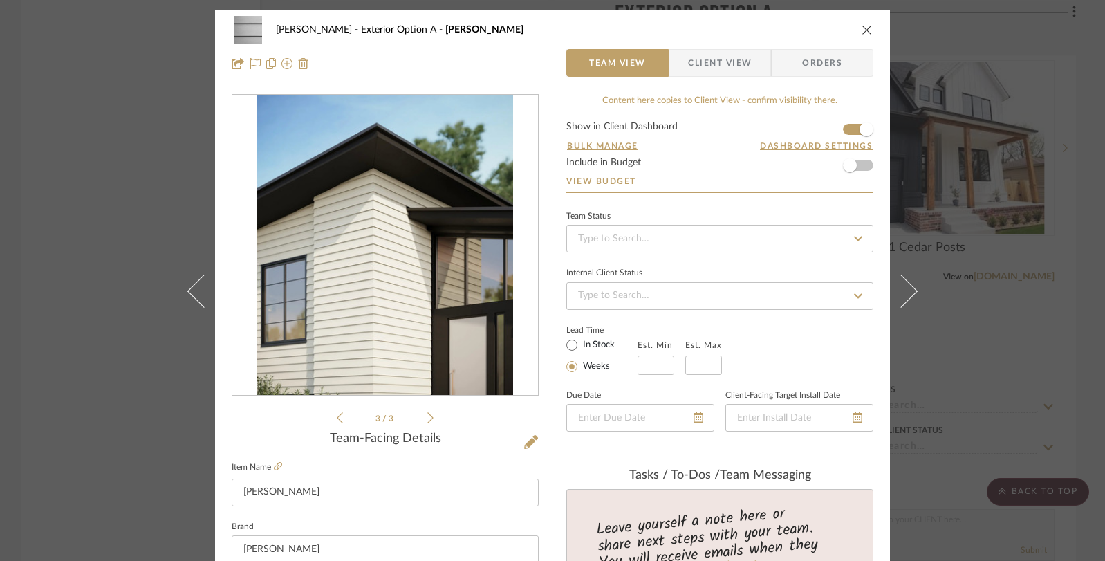
click at [842, 36] on div "Rosen Exterior Option A Artisan Siding" at bounding box center [553, 30] width 642 height 28
click at [842, 22] on div "Rosen Exterior Option A Artisan Siding" at bounding box center [553, 30] width 642 height 28
click at [842, 31] on icon "close" at bounding box center [866, 29] width 11 height 11
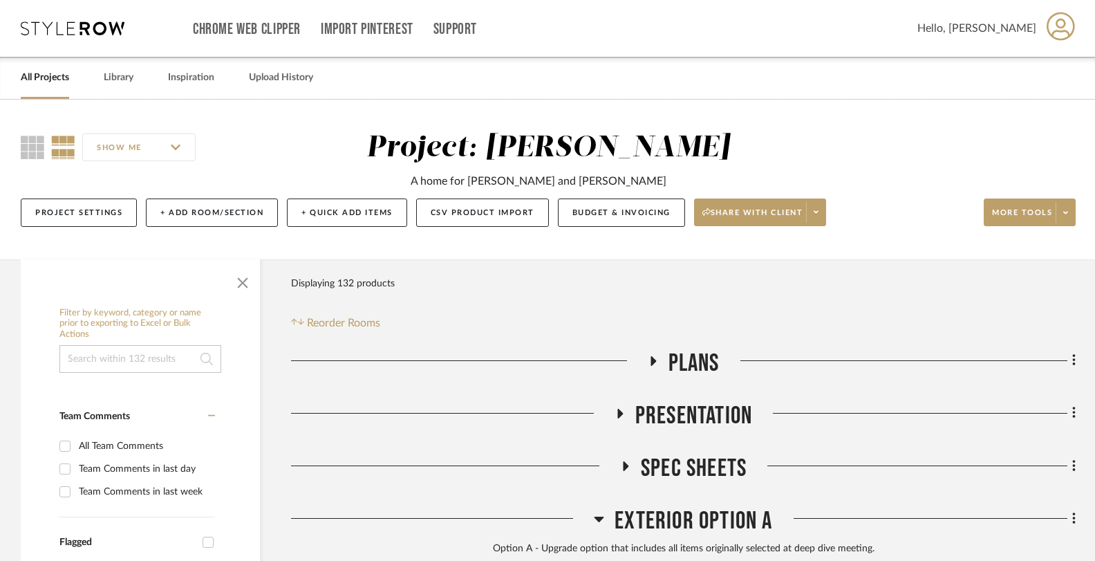
click at [649, 357] on icon at bounding box center [652, 360] width 17 height 10
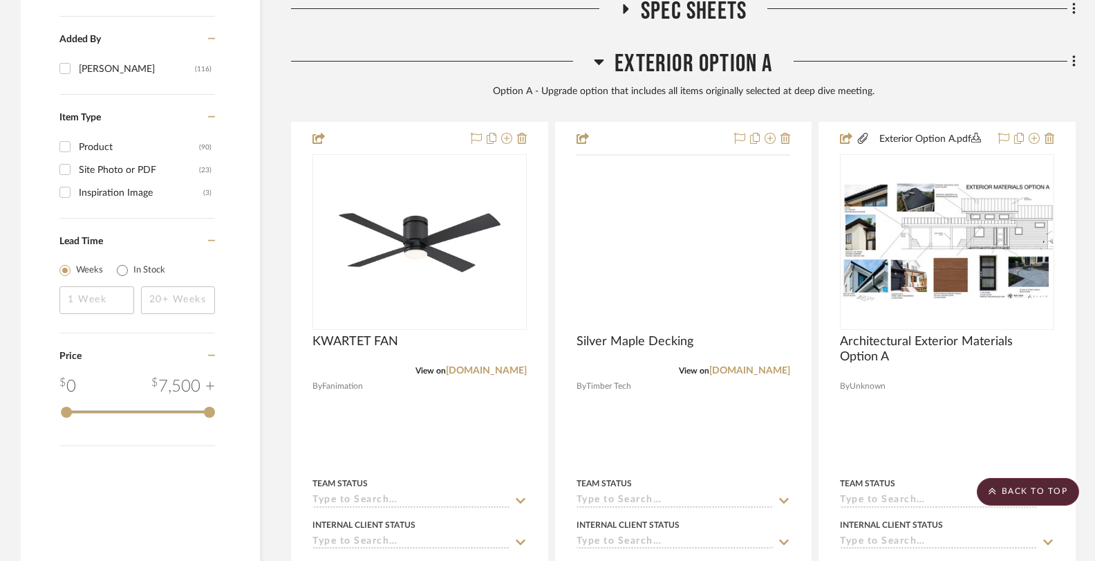
scroll to position [1755, 0]
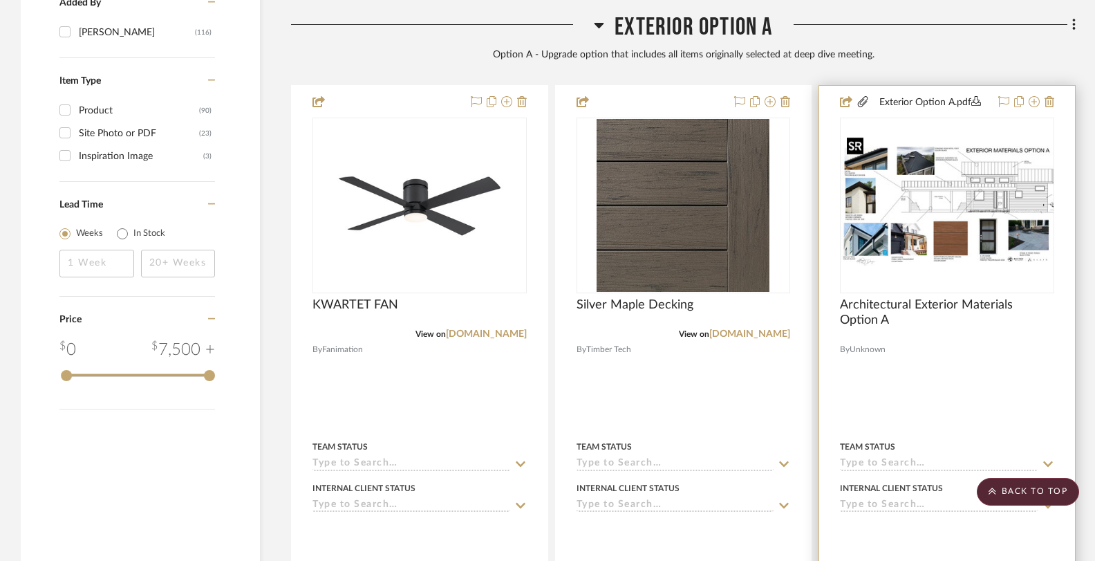
click at [842, 215] on img "0" at bounding box center [947, 206] width 212 height 120
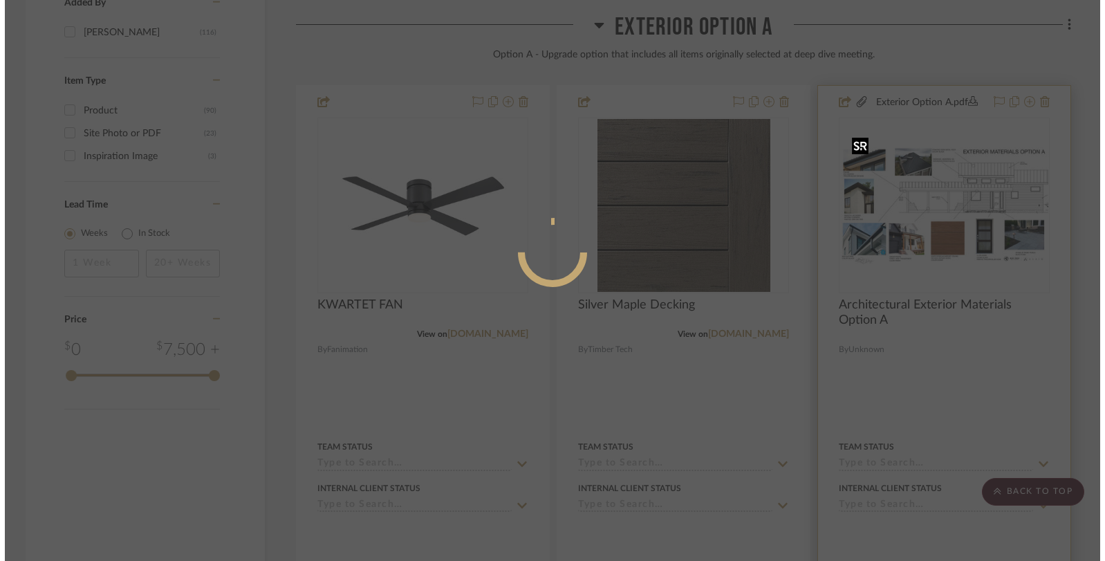
scroll to position [0, 0]
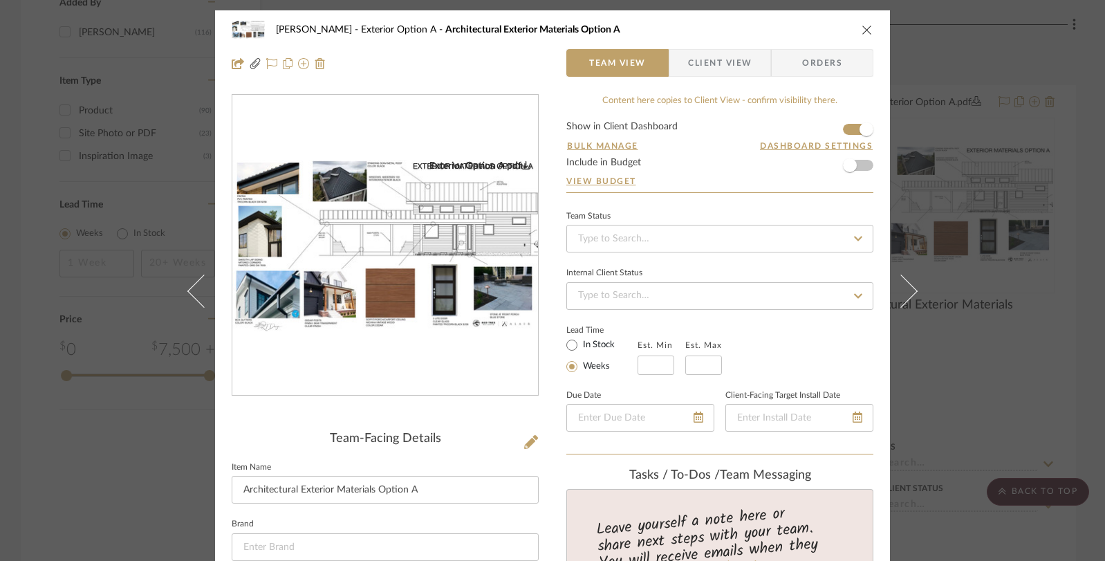
click at [453, 286] on img "0" at bounding box center [385, 246] width 306 height 172
click at [842, 25] on icon "close" at bounding box center [866, 29] width 11 height 11
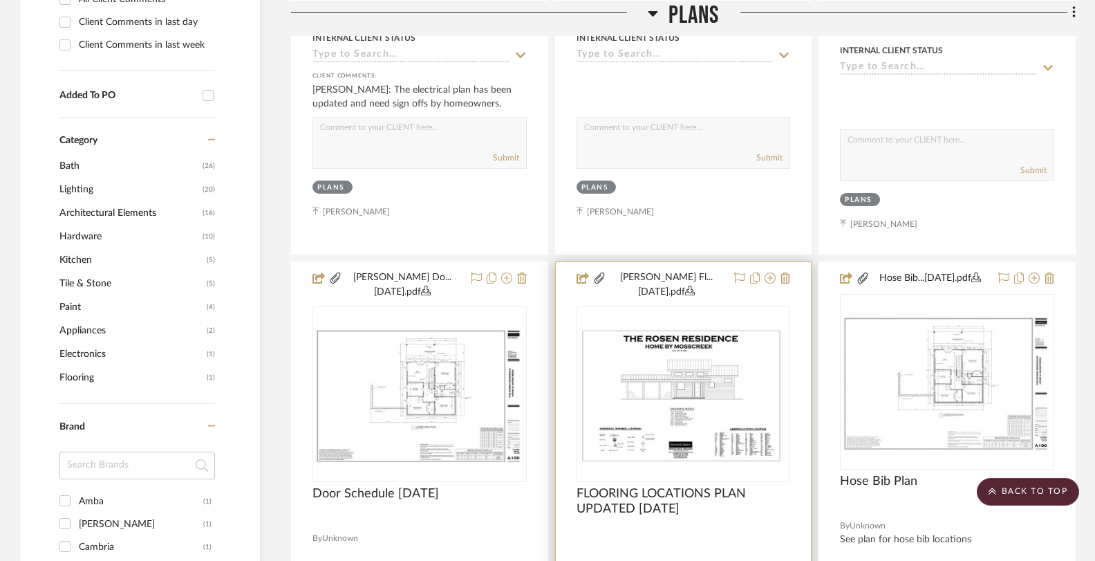
scroll to position [855, 0]
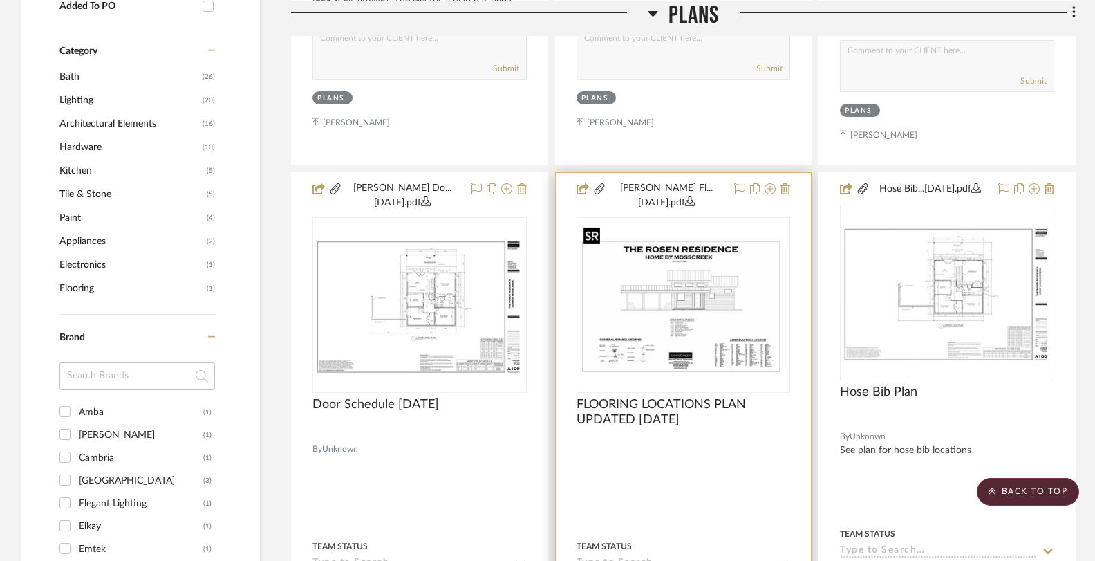
click at [702, 303] on img "0" at bounding box center [684, 304] width 212 height 140
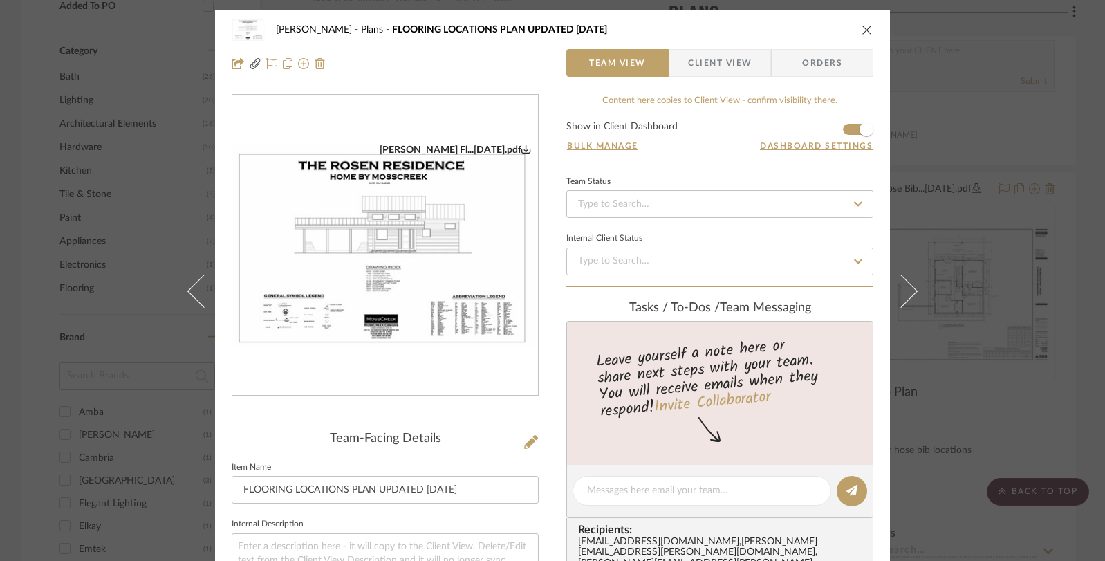
click at [412, 232] on img "0" at bounding box center [385, 246] width 306 height 204
click at [842, 22] on div "Rosen Plans FLOORING LOCATIONS PLAN UPDATED 2.28.25" at bounding box center [553, 30] width 642 height 28
click at [842, 28] on icon "close" at bounding box center [866, 29] width 11 height 11
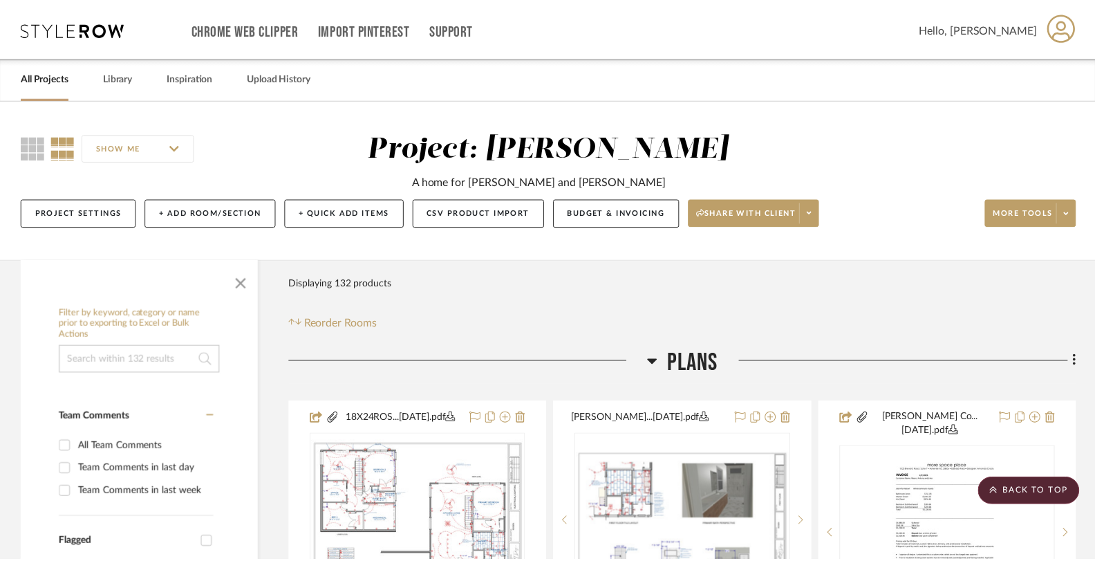
scroll to position [855, 0]
